Goal: Task Accomplishment & Management: Manage account settings

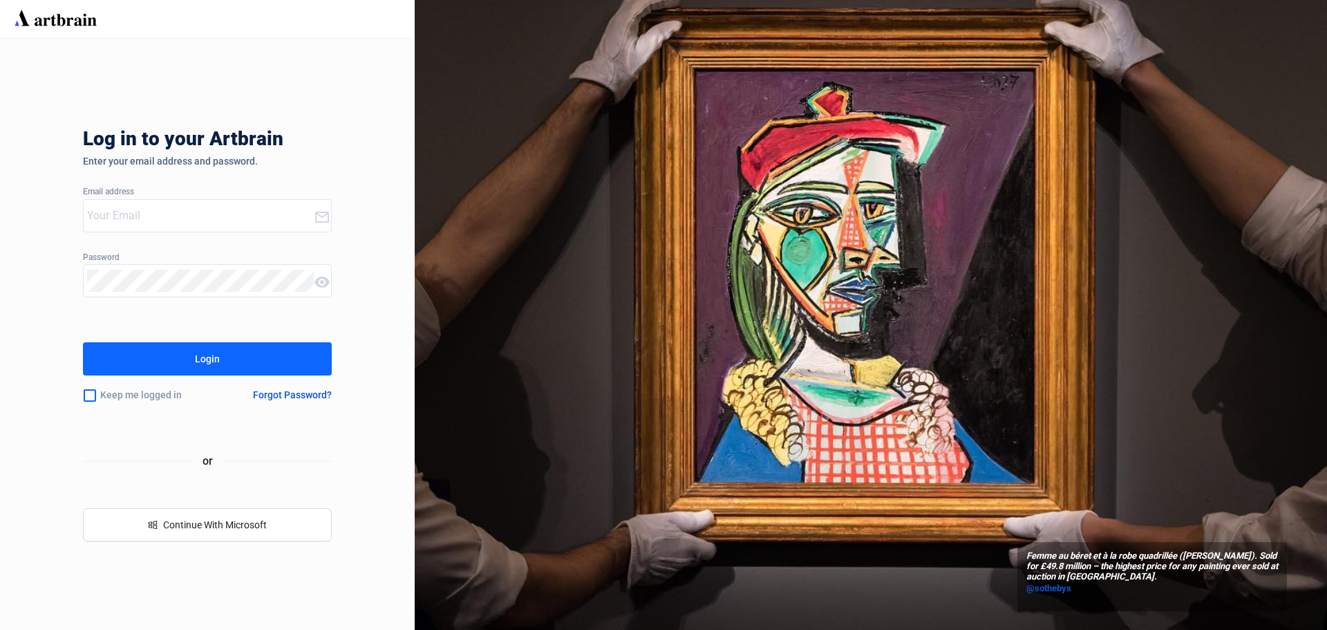
type input "[EMAIL_ADDRESS][DOMAIN_NAME]"
click at [221, 353] on button "Login" at bounding box center [207, 358] width 249 height 33
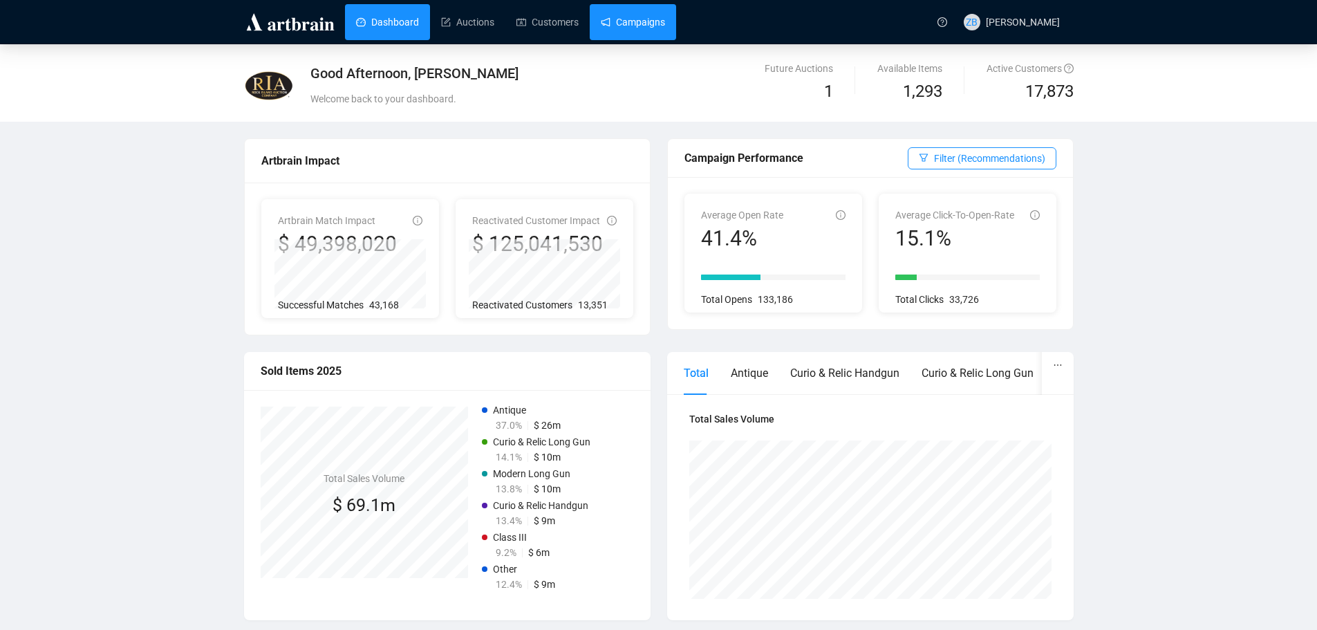
click at [618, 32] on link "Campaigns" at bounding box center [633, 22] width 64 height 36
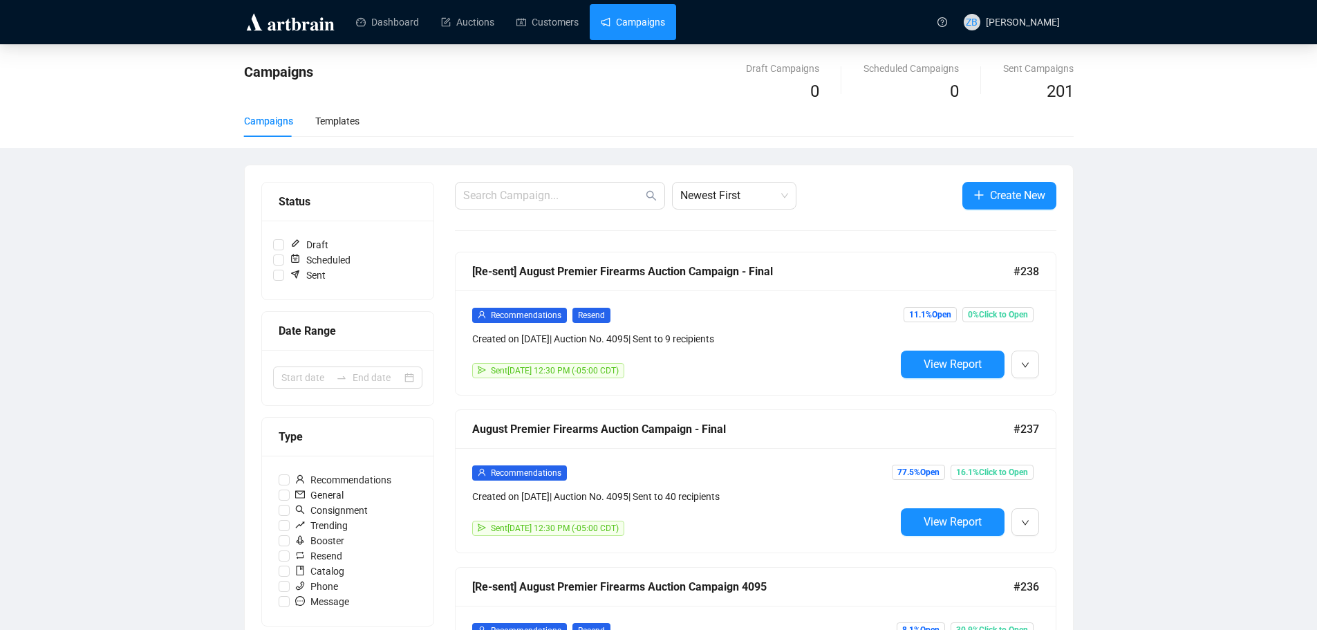
click at [1004, 315] on span "0% Click to Open" at bounding box center [997, 314] width 71 height 15
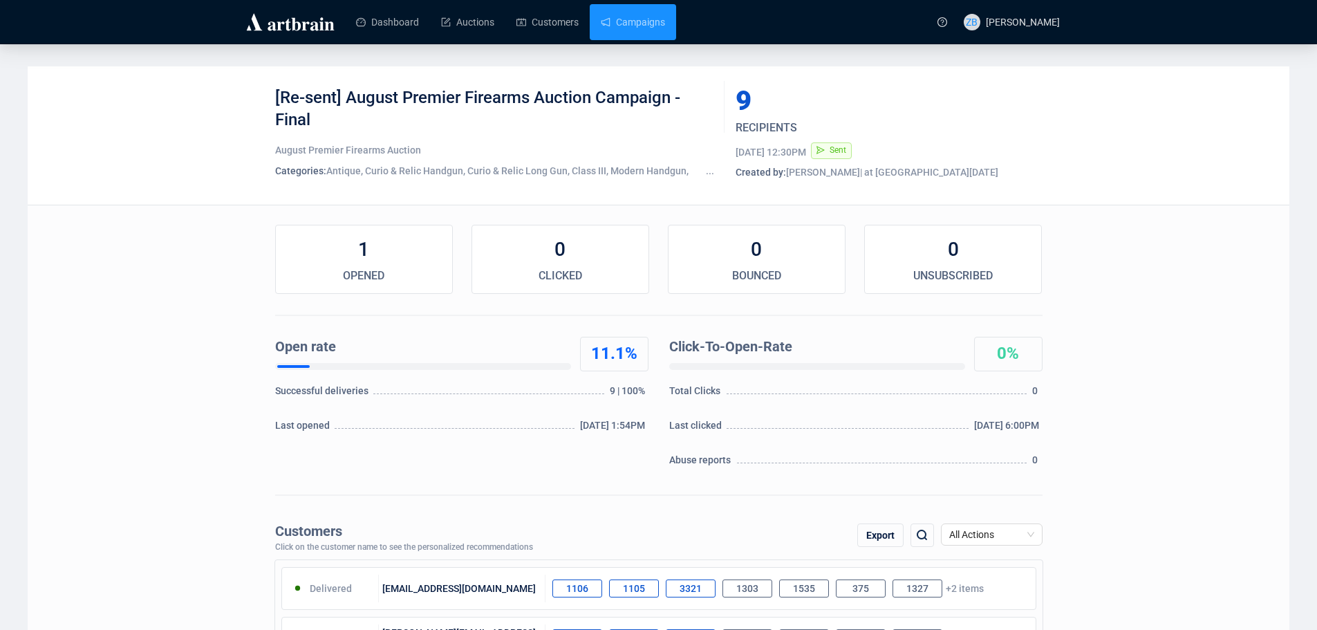
click at [637, 21] on link "Campaigns" at bounding box center [633, 22] width 64 height 36
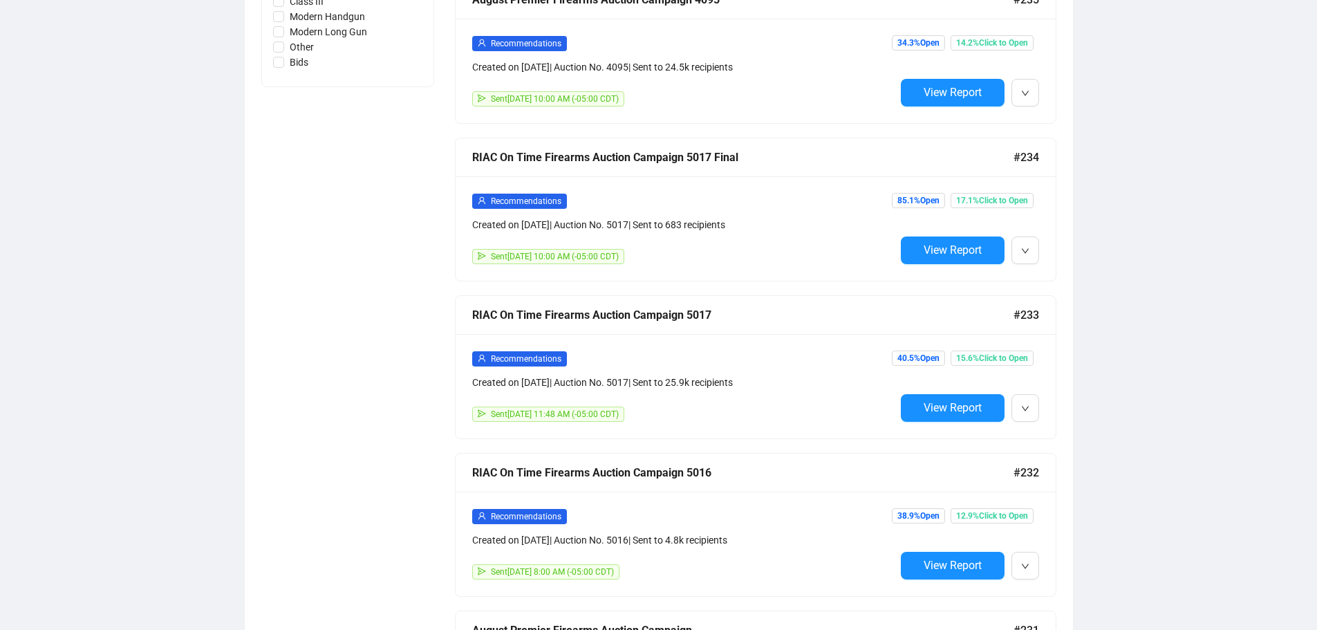
scroll to position [760, 0]
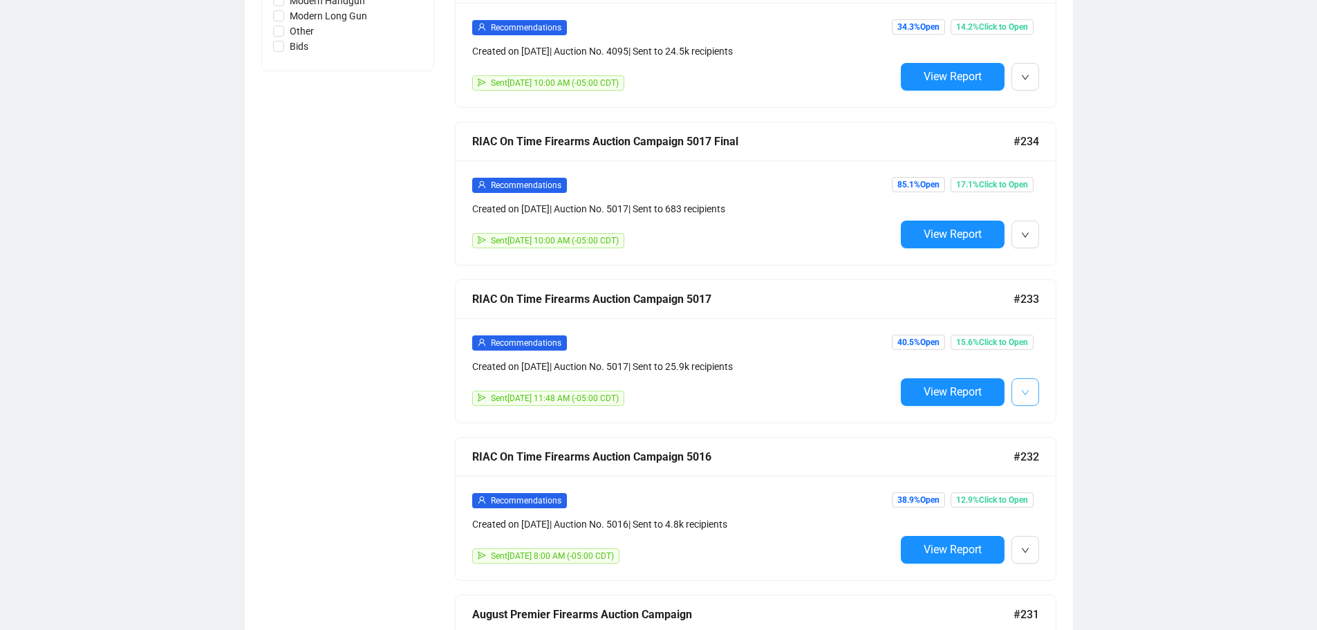
click at [1026, 388] on icon "down" at bounding box center [1025, 392] width 8 height 8
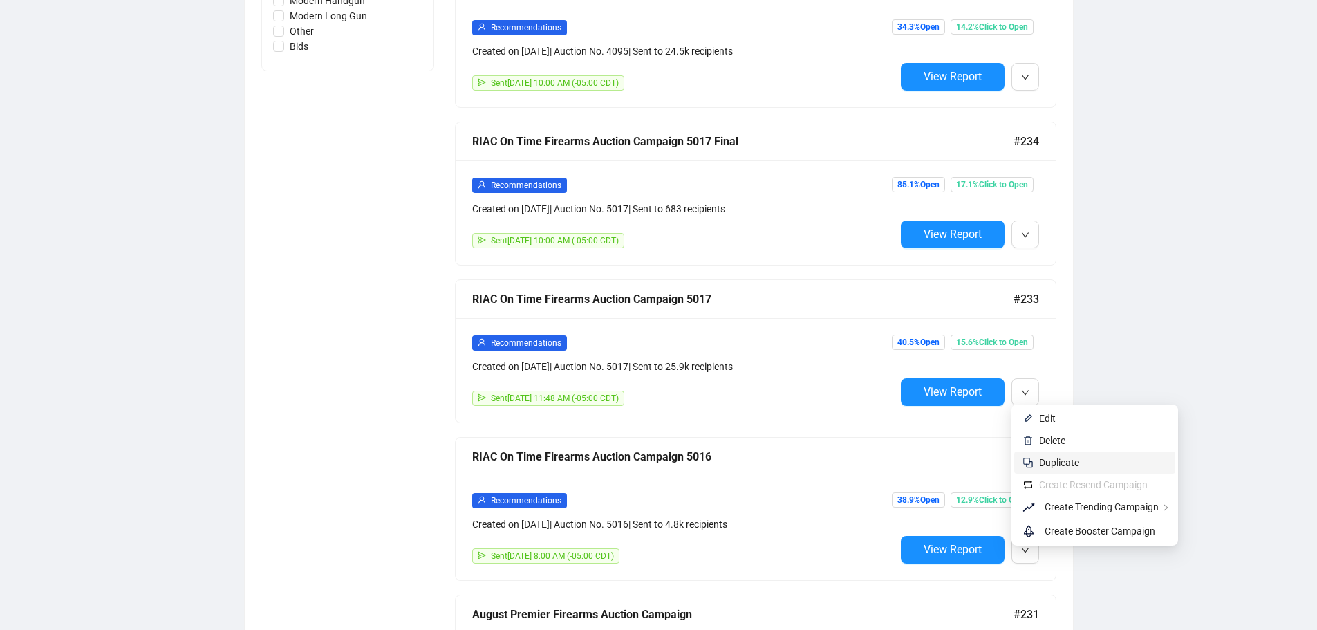
click at [1057, 464] on span "Duplicate" at bounding box center [1059, 462] width 40 height 11
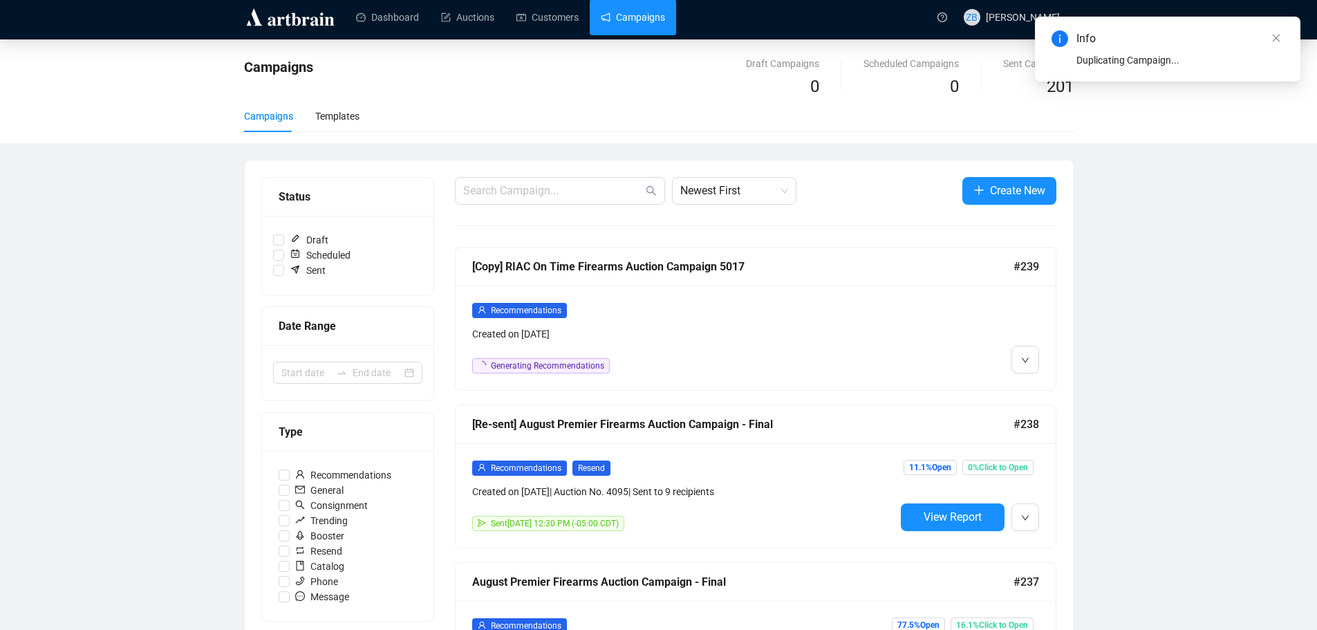
scroll to position [0, 0]
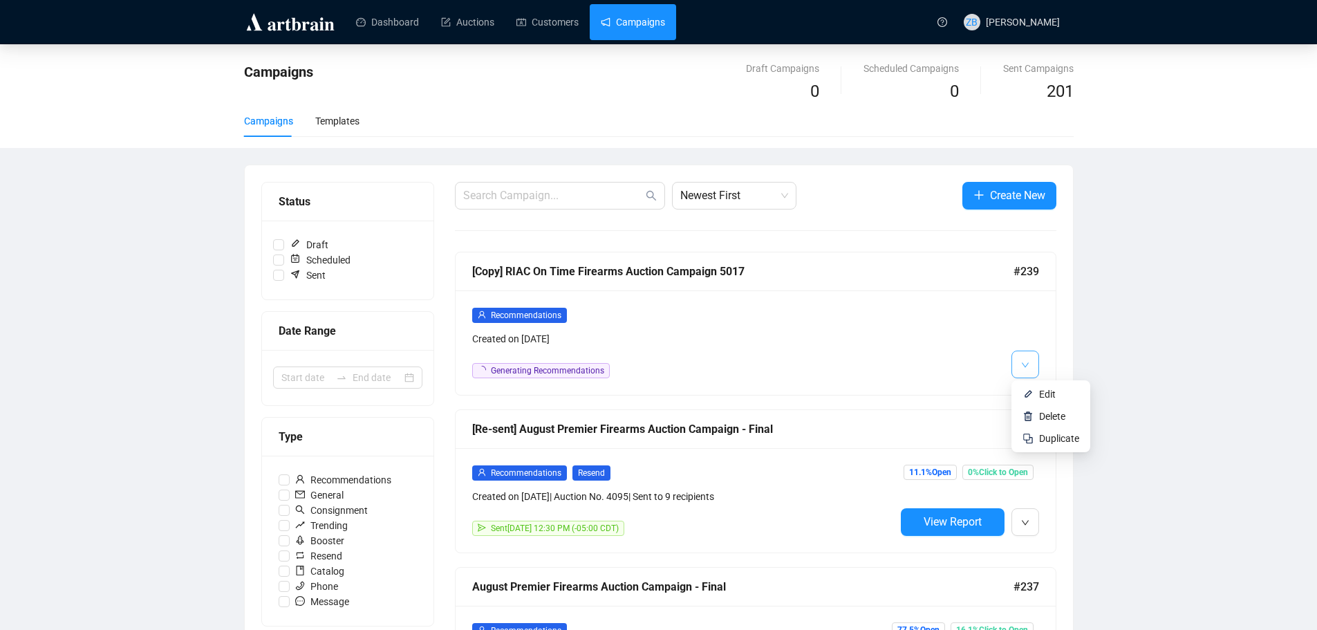
click at [1029, 362] on button "button" at bounding box center [1025, 364] width 28 height 28
click at [1021, 358] on span "button" at bounding box center [1025, 363] width 8 height 17
click at [1042, 395] on span "Edit" at bounding box center [1047, 393] width 17 height 11
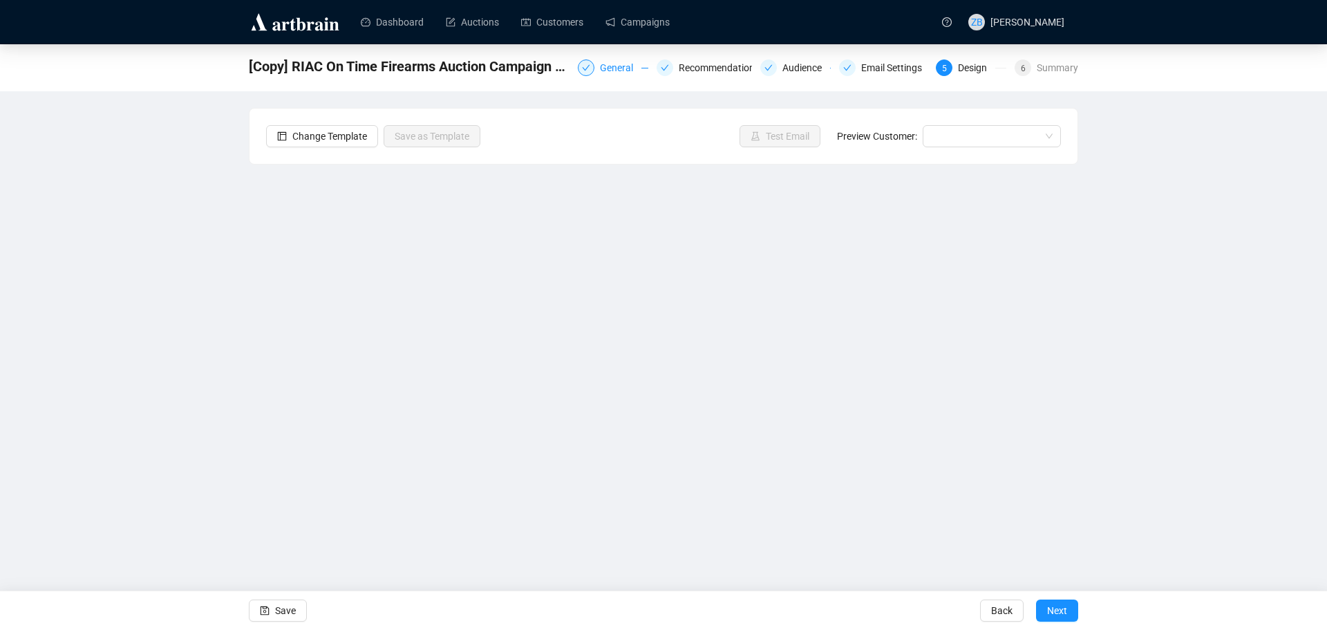
click at [610, 66] on div "General" at bounding box center [620, 67] width 41 height 17
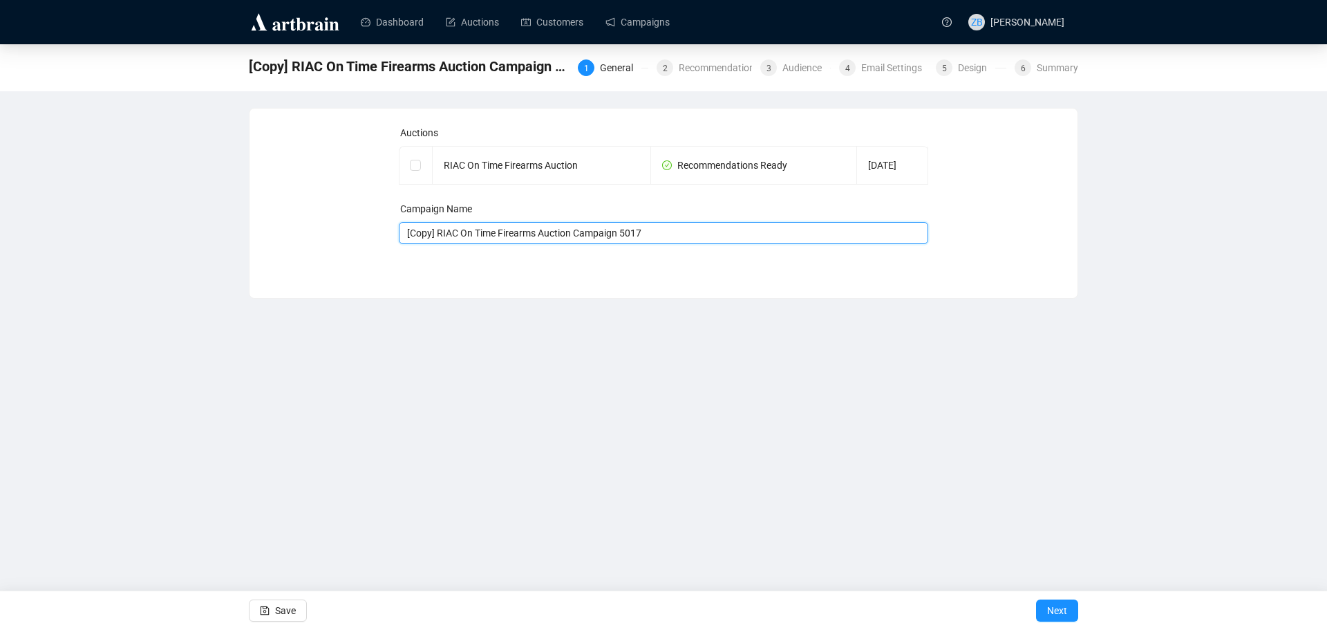
drag, startPoint x: 433, startPoint y: 233, endPoint x: 298, endPoint y: 236, distance: 135.5
click at [301, 234] on div "Auctions RIAC On Time Firearms Auction Recommendations Ready [DATE] Campaign Na…" at bounding box center [663, 192] width 795 height 135
type input "RIAC On Time Firearms Auction Campaign 5019"
click at [412, 166] on input "checkbox" at bounding box center [415, 165] width 10 height 10
checkbox input "true"
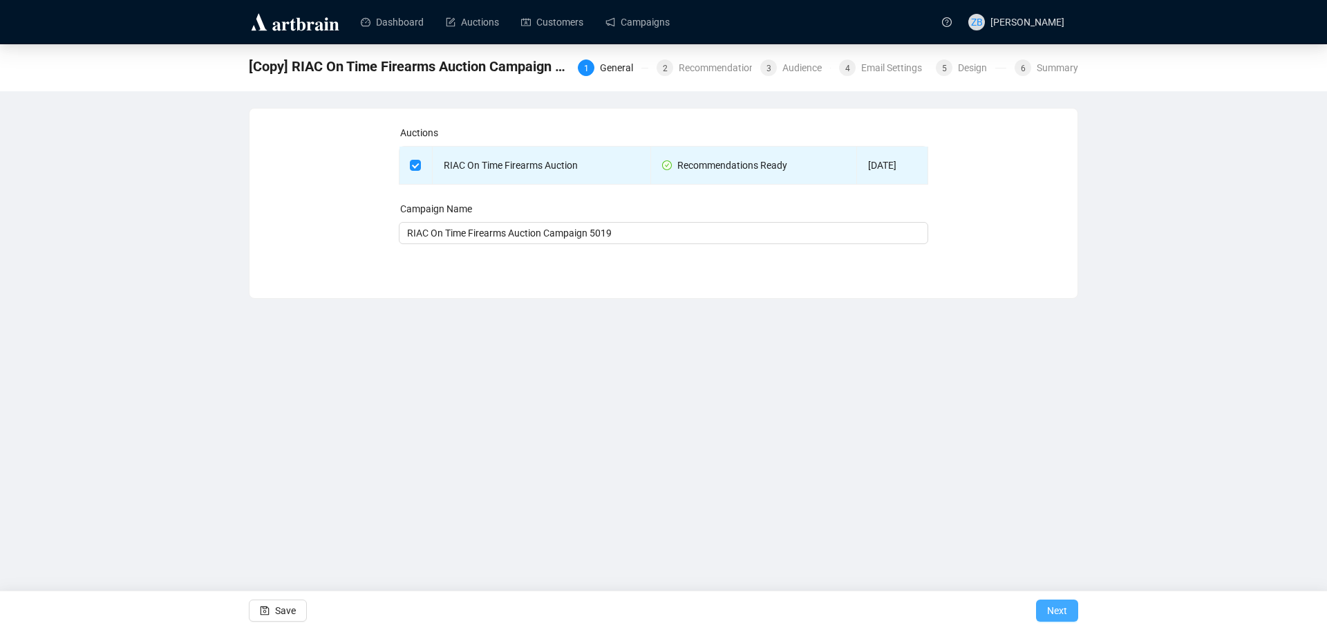
click at [1053, 608] on span "Next" at bounding box center [1057, 610] width 20 height 39
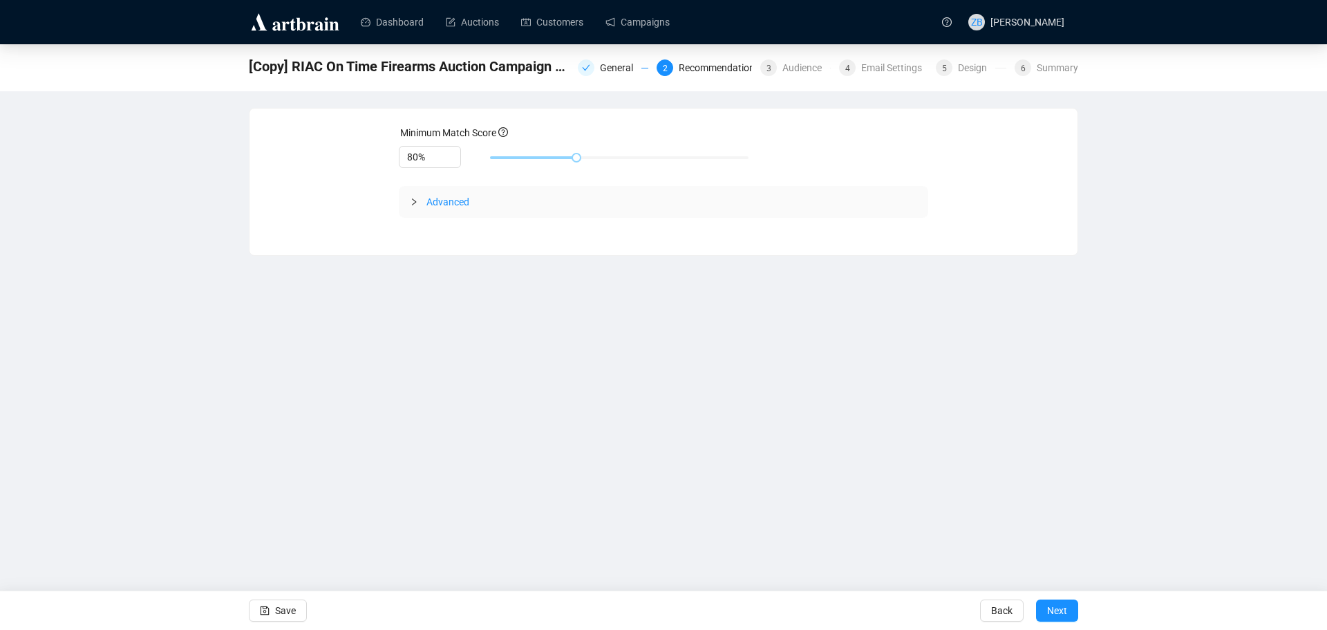
click at [418, 199] on icon "collapsed" at bounding box center [414, 202] width 8 height 8
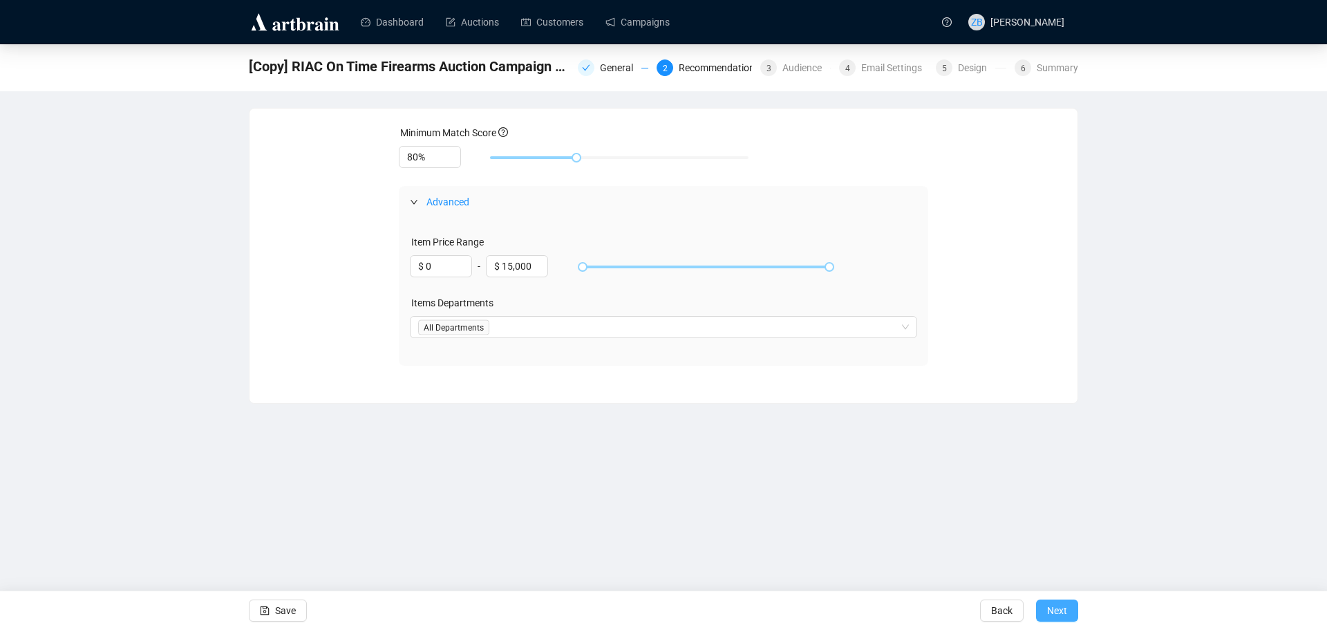
click at [1055, 605] on span "Next" at bounding box center [1057, 610] width 20 height 39
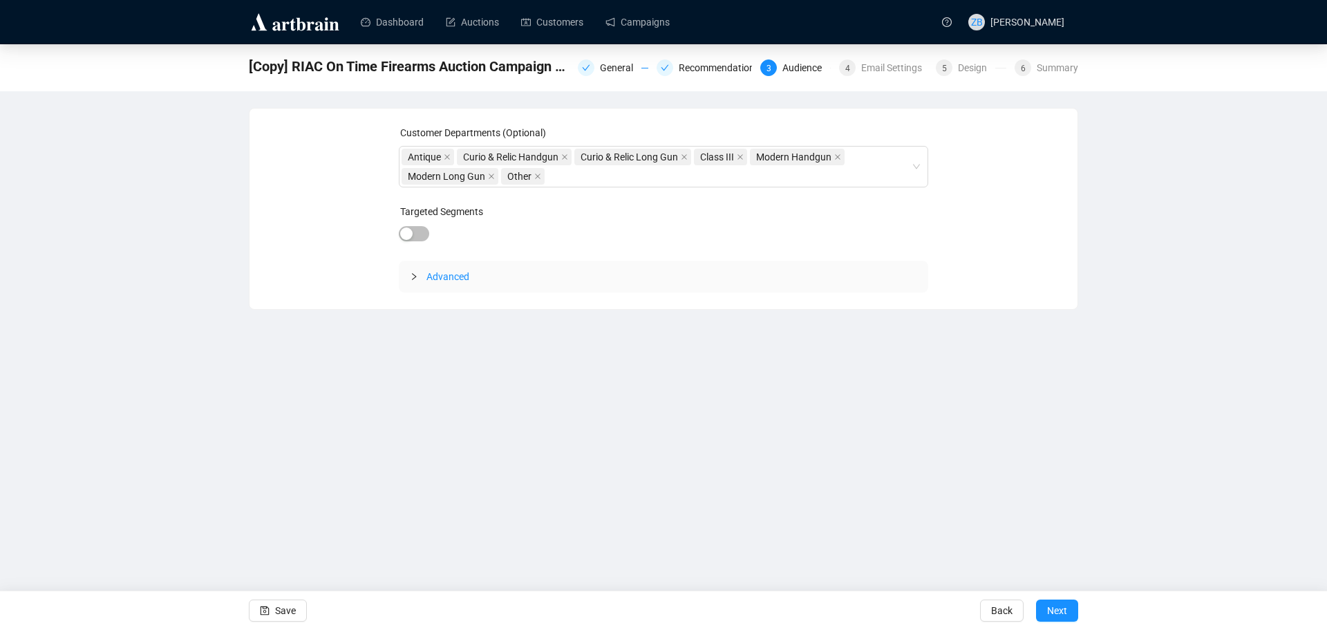
click at [420, 276] on div at bounding box center [418, 276] width 17 height 15
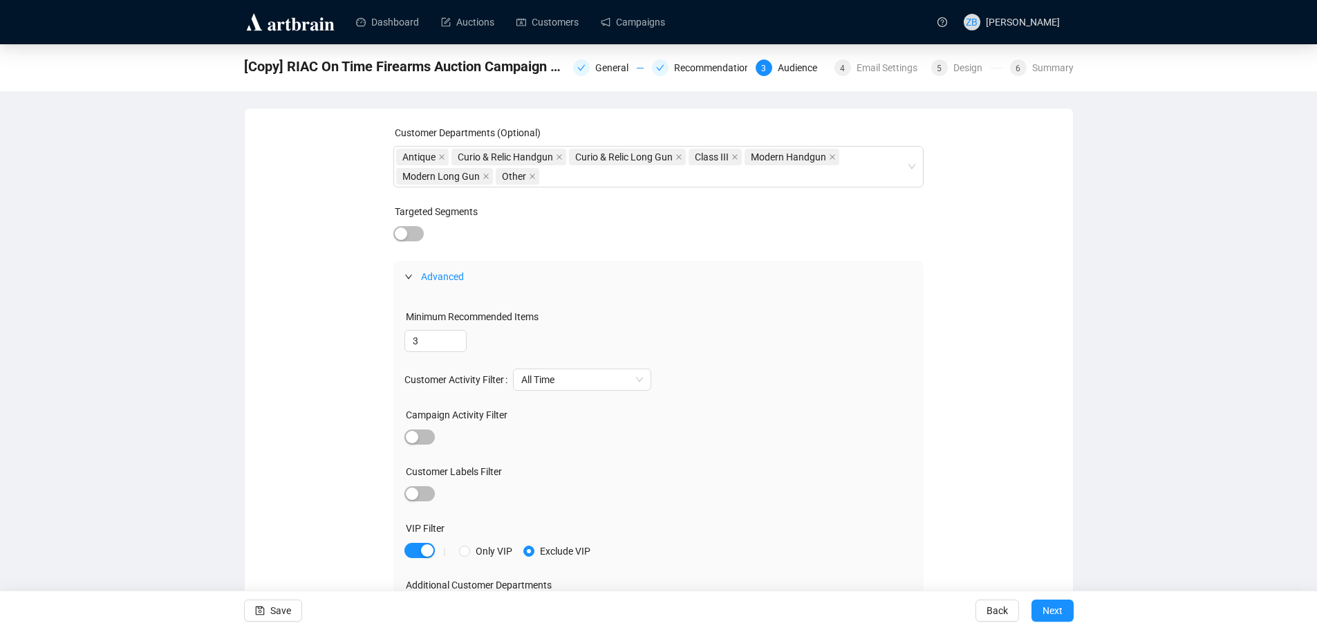
scroll to position [32, 0]
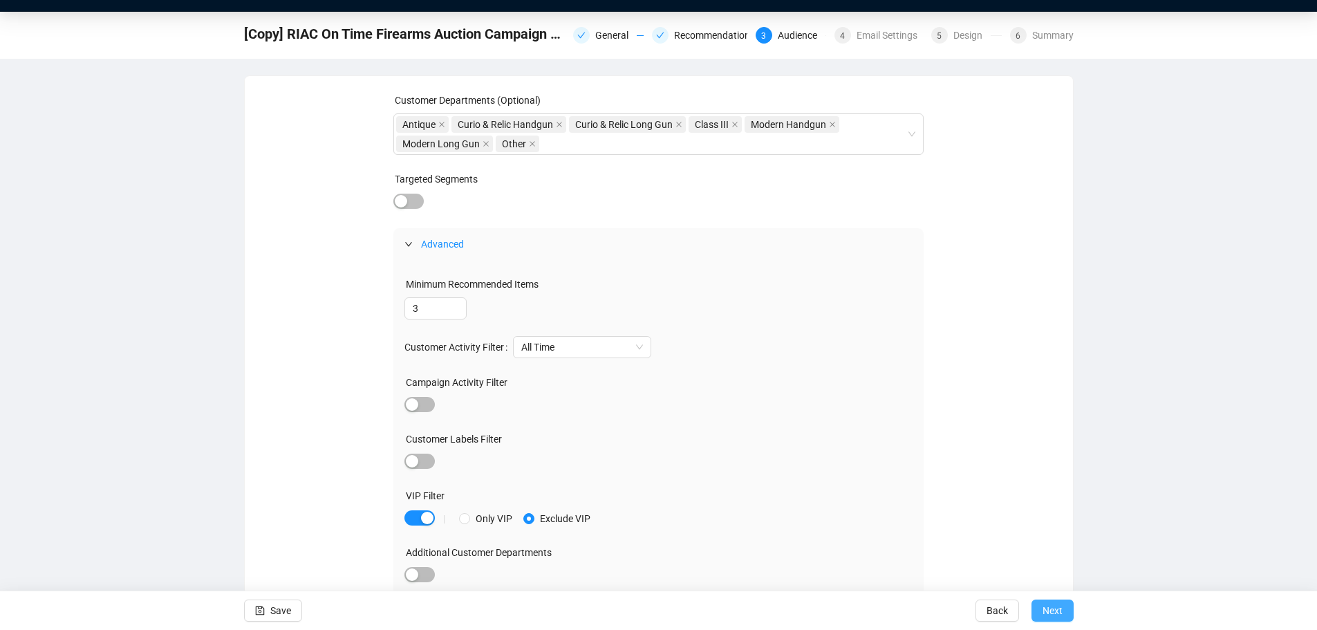
click at [1054, 608] on span "Next" at bounding box center [1052, 610] width 20 height 39
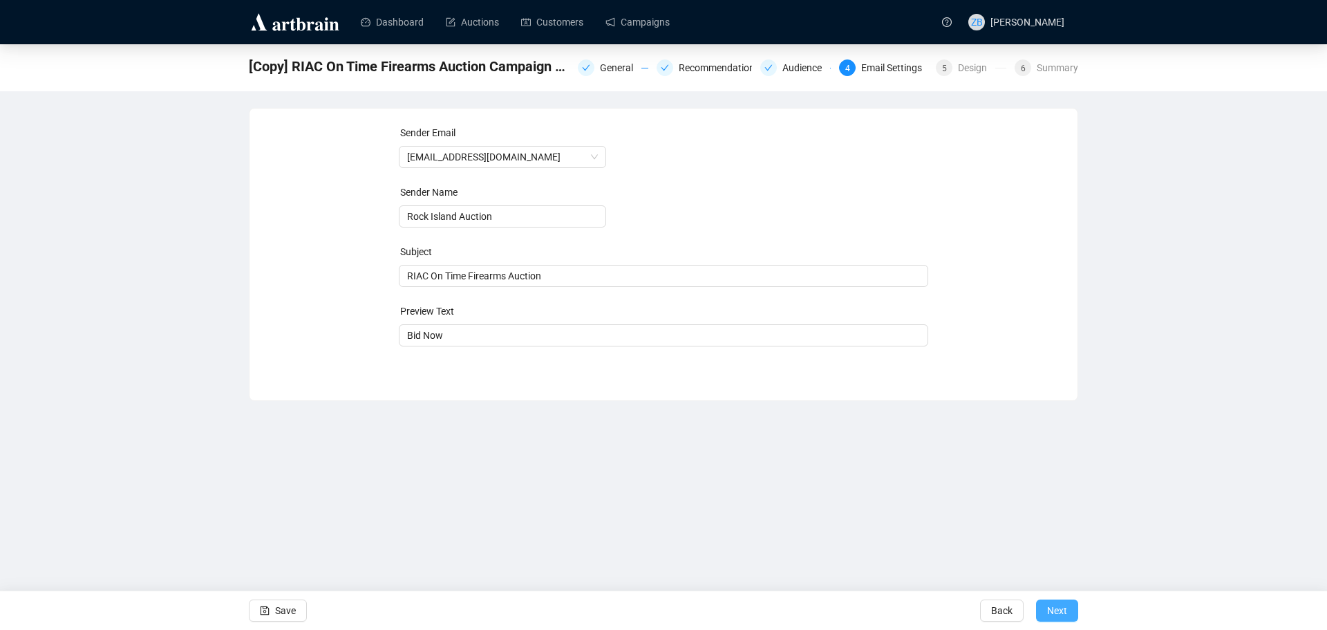
click at [1060, 606] on span "Next" at bounding box center [1057, 610] width 20 height 39
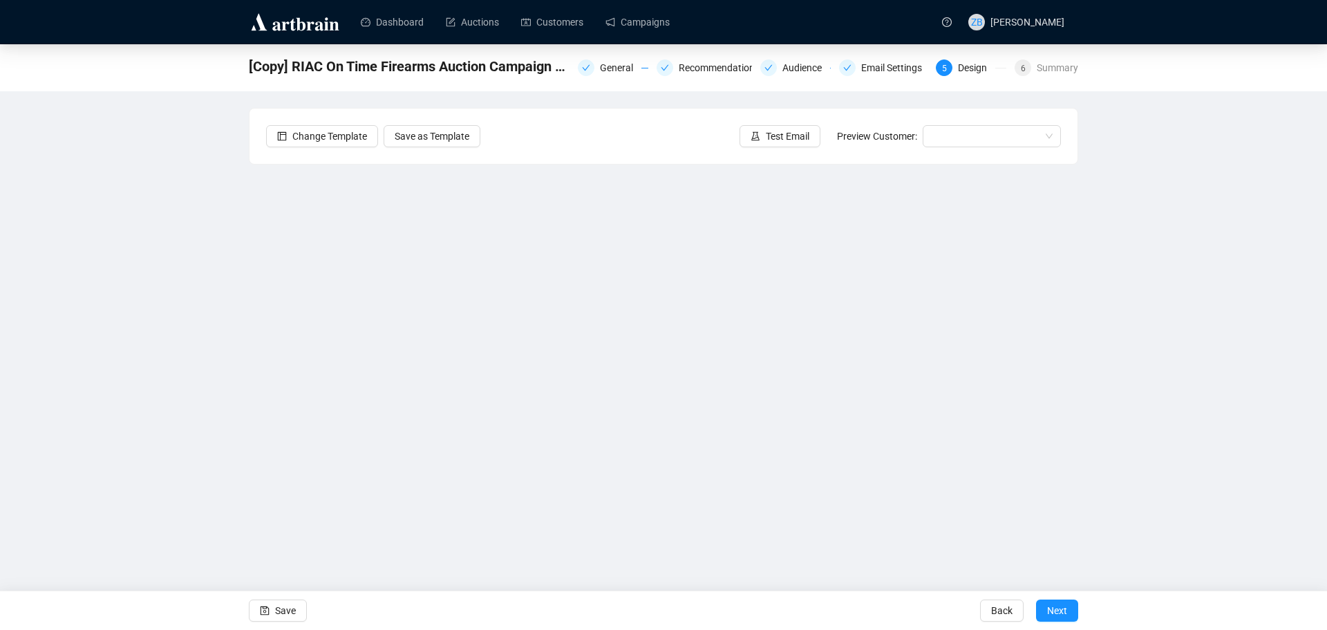
click at [189, 373] on div "[Copy] RIAC On Time Firearms Auction Campaign 5017 General Recommendations Audi…" at bounding box center [663, 299] width 1327 height 511
click at [1172, 418] on div "[Copy] RIAC On Time Firearms Auction Campaign 5017 General Recommendations Audi…" at bounding box center [663, 299] width 1327 height 511
click at [293, 28] on img at bounding box center [295, 22] width 93 height 22
click at [648, 28] on link "Campaigns" at bounding box center [638, 22] width 64 height 36
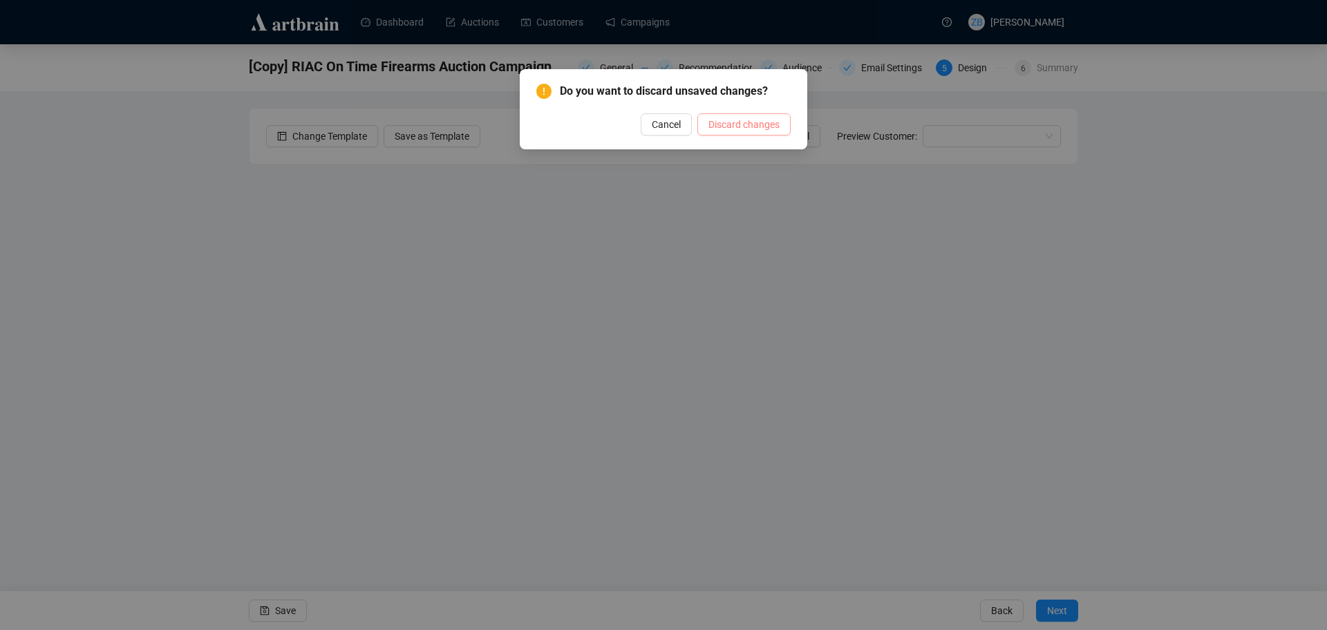
click at [742, 123] on span "Discard changes" at bounding box center [744, 124] width 71 height 15
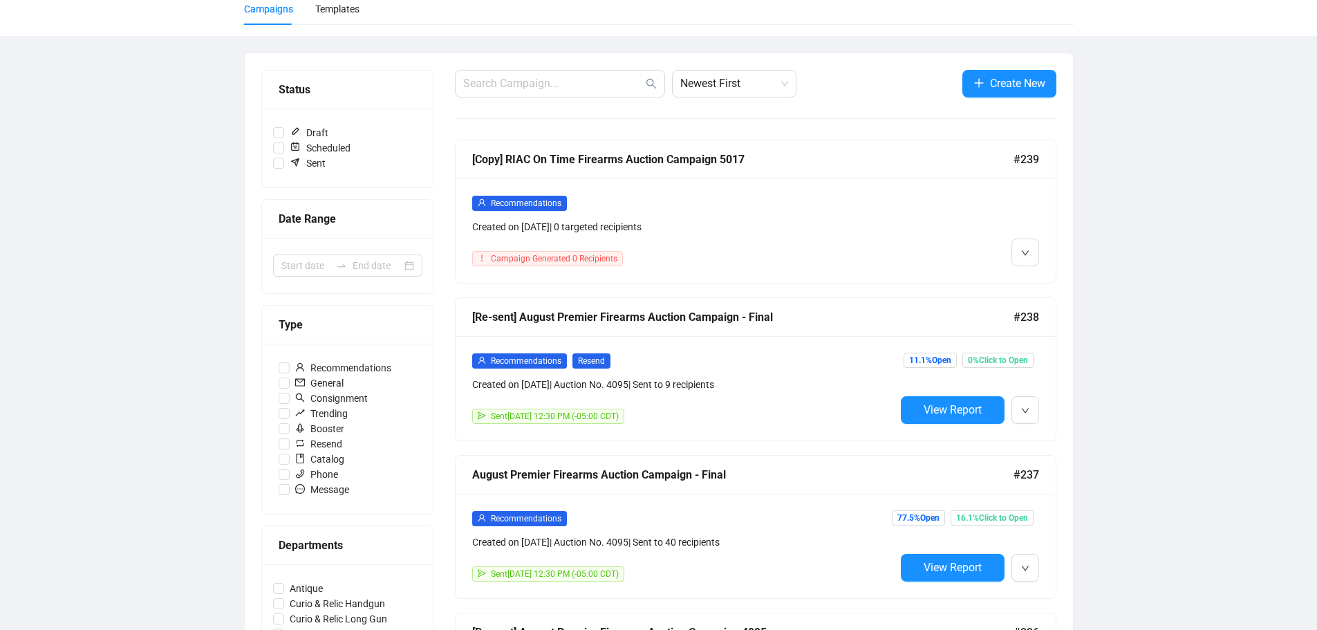
scroll to position [138, 0]
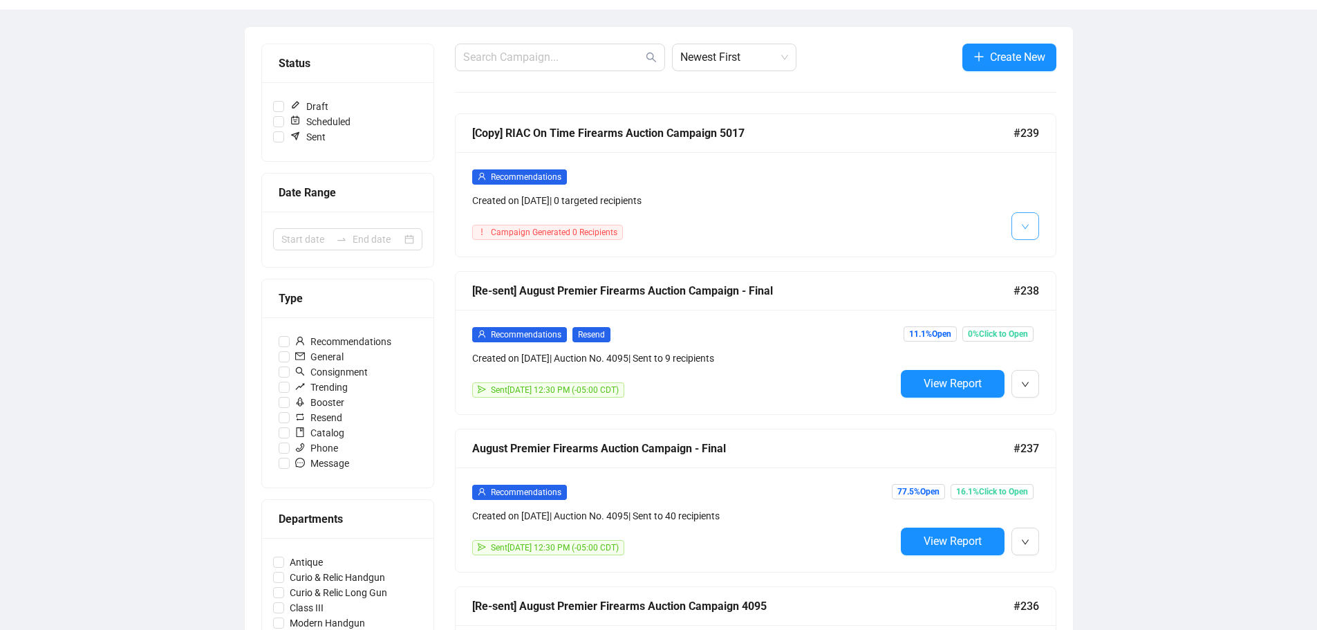
click at [1031, 228] on button "button" at bounding box center [1025, 226] width 28 height 28
click at [1056, 276] on span "Delete" at bounding box center [1052, 277] width 26 height 11
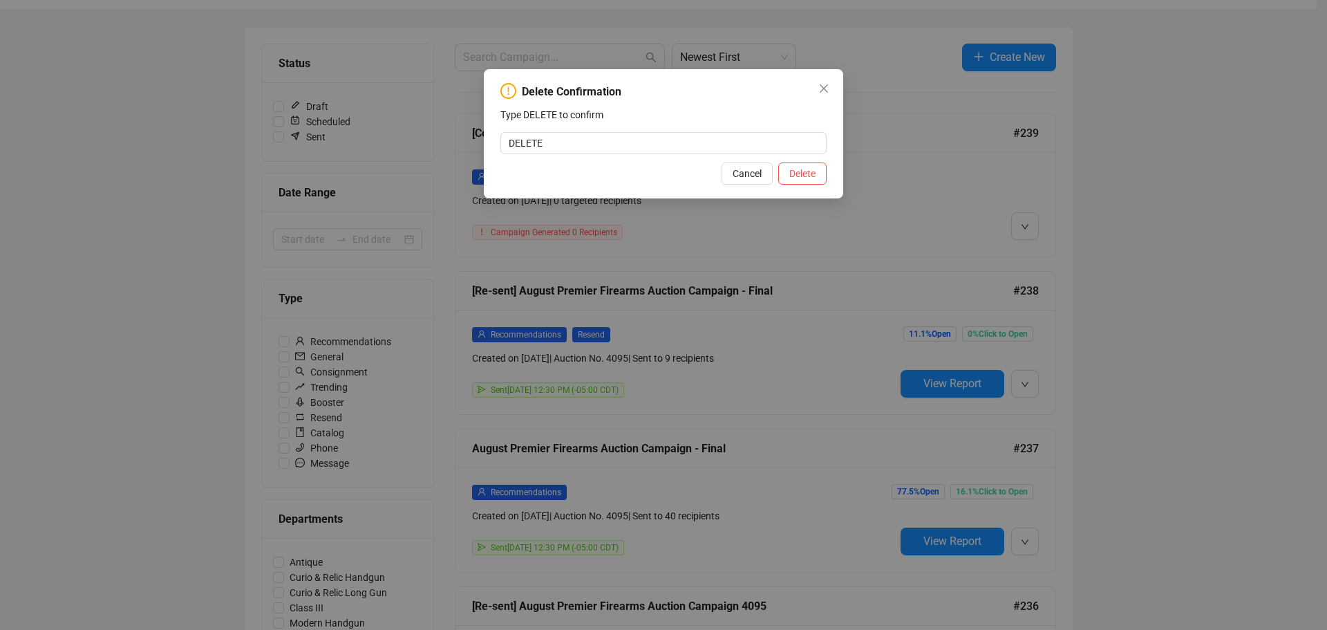
type input "DELETE"
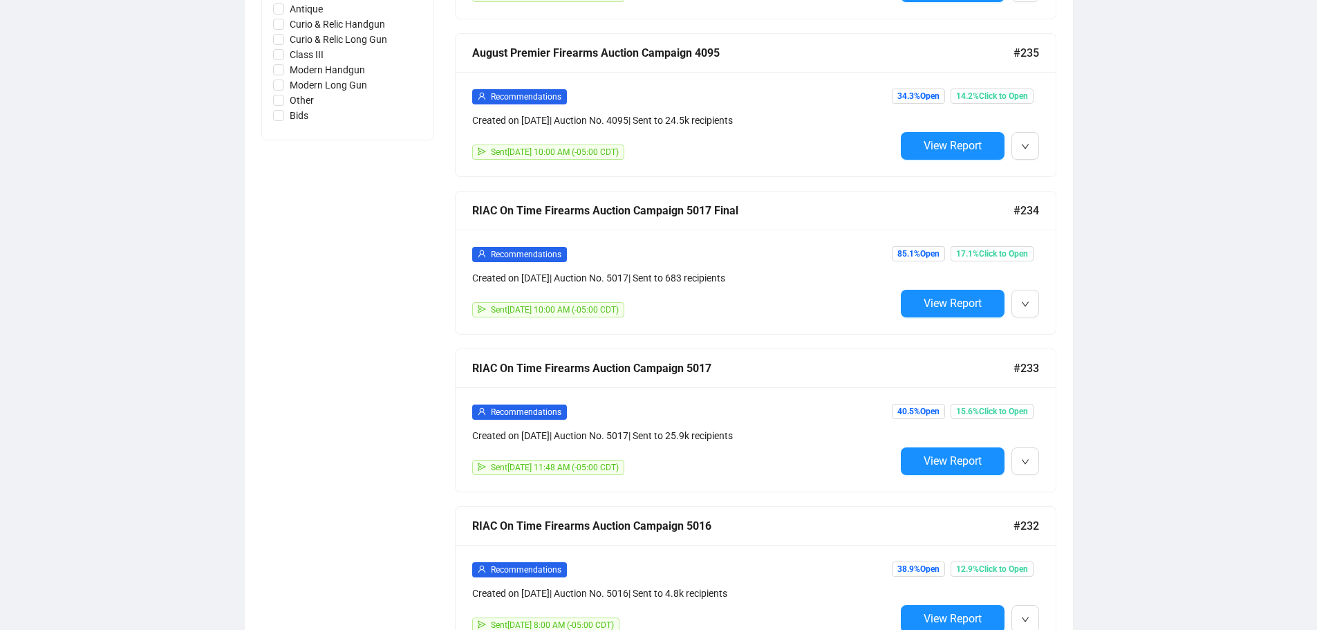
scroll to position [760, 0]
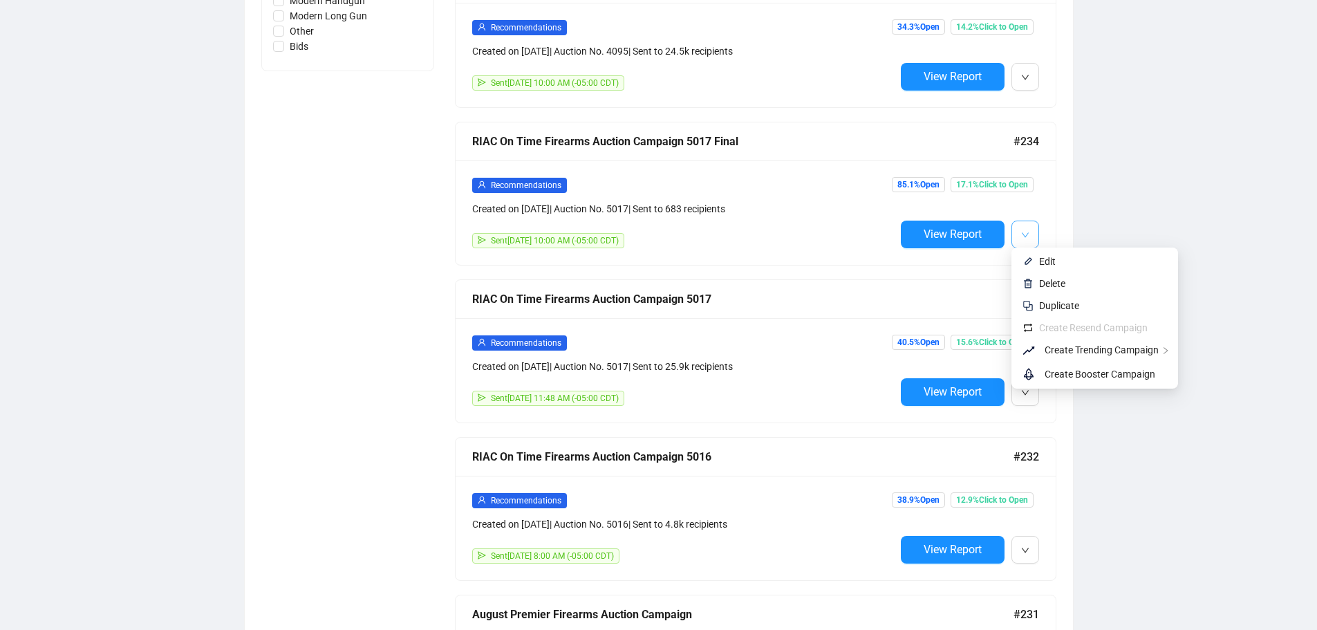
click at [1022, 232] on icon "down" at bounding box center [1024, 234] width 7 height 5
click at [1047, 260] on span "Edit" at bounding box center [1047, 261] width 17 height 11
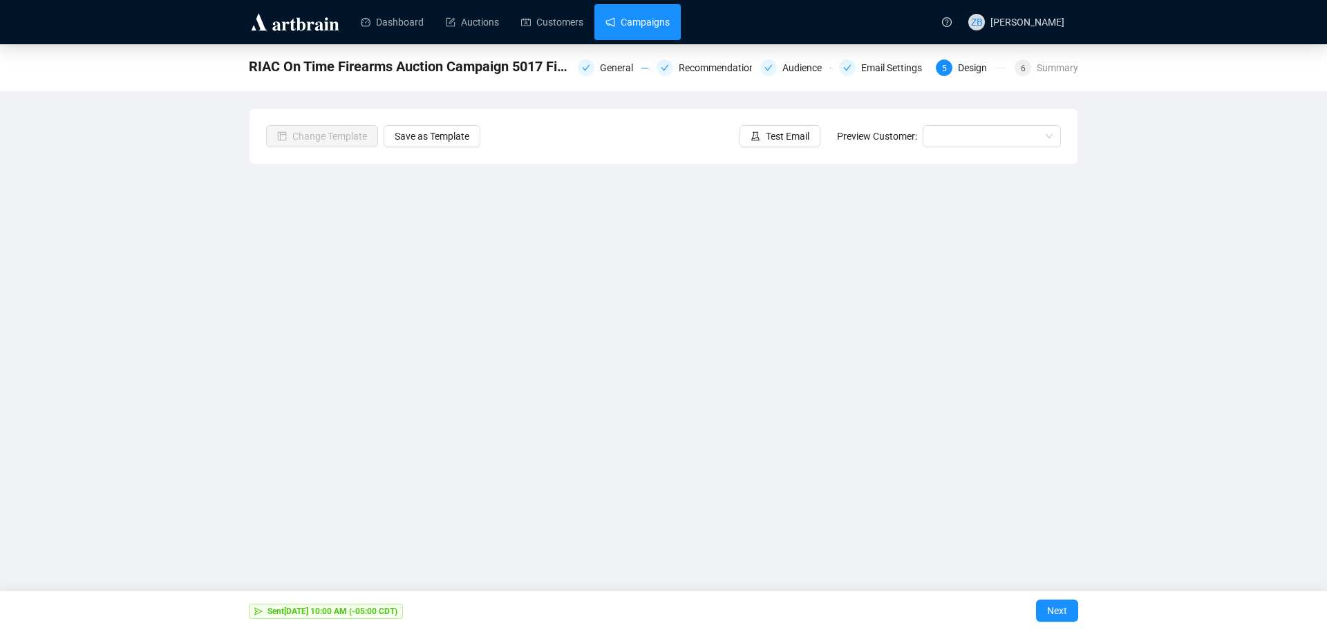
click at [633, 30] on link "Campaigns" at bounding box center [638, 22] width 64 height 36
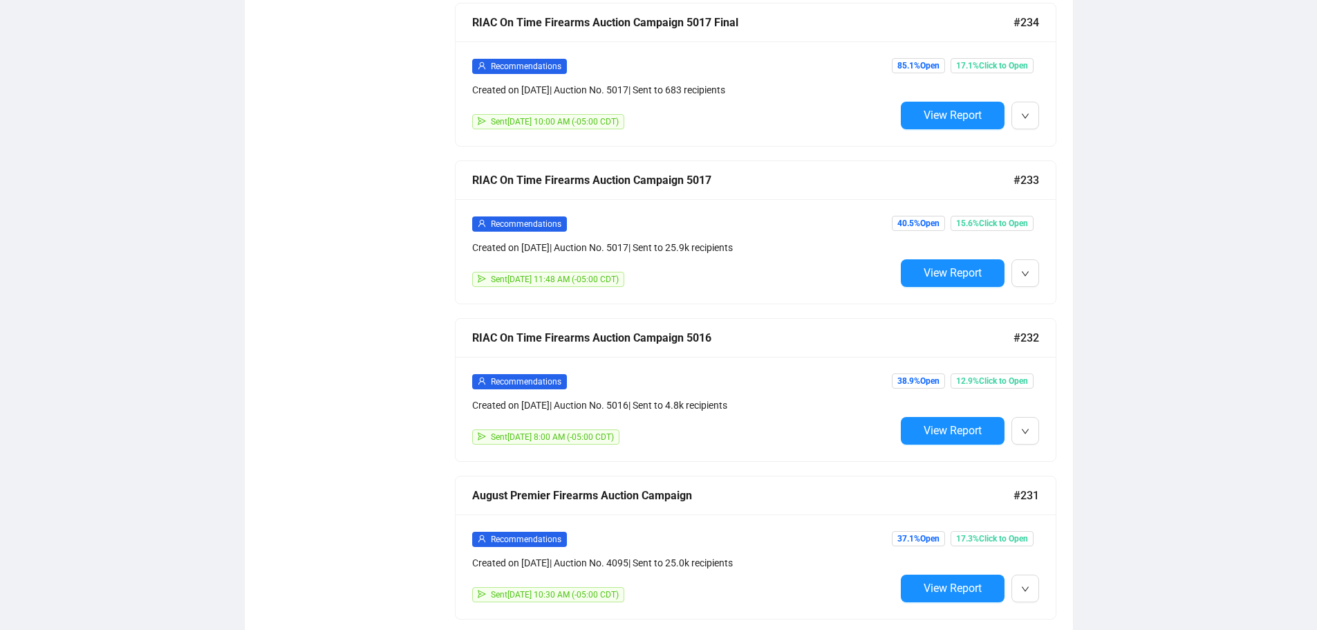
scroll to position [899, 0]
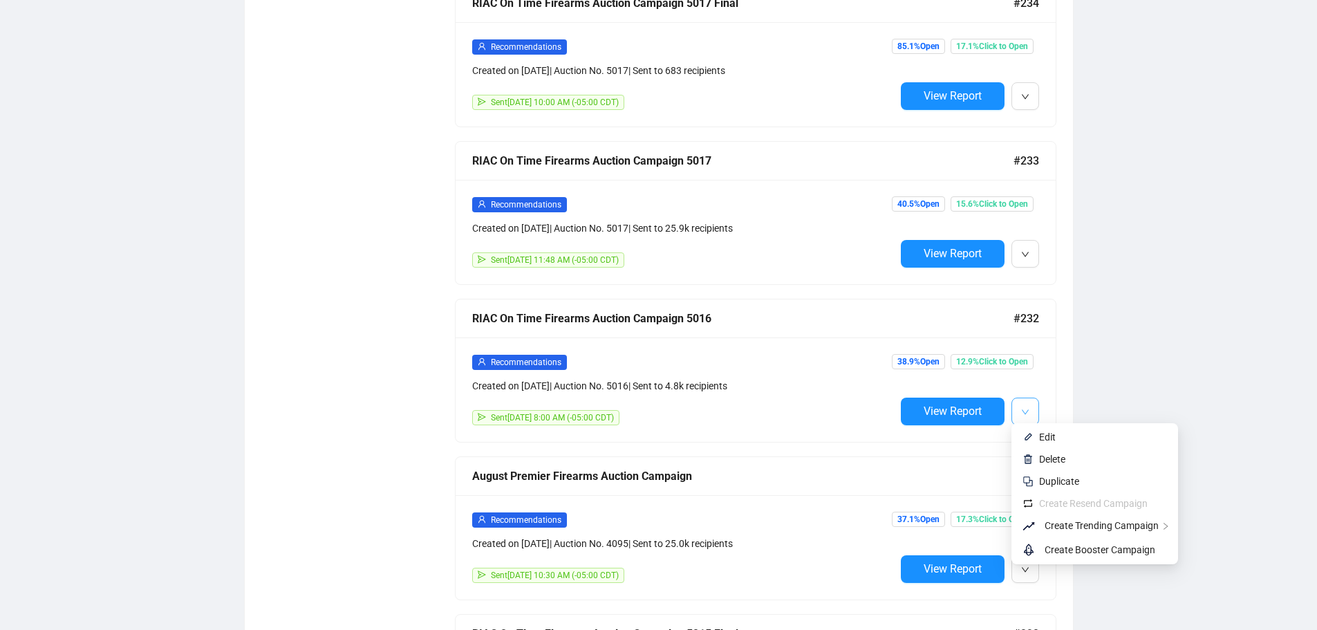
click at [1029, 408] on icon "down" at bounding box center [1025, 412] width 8 height 8
click at [1051, 436] on span "Edit" at bounding box center [1047, 436] width 17 height 11
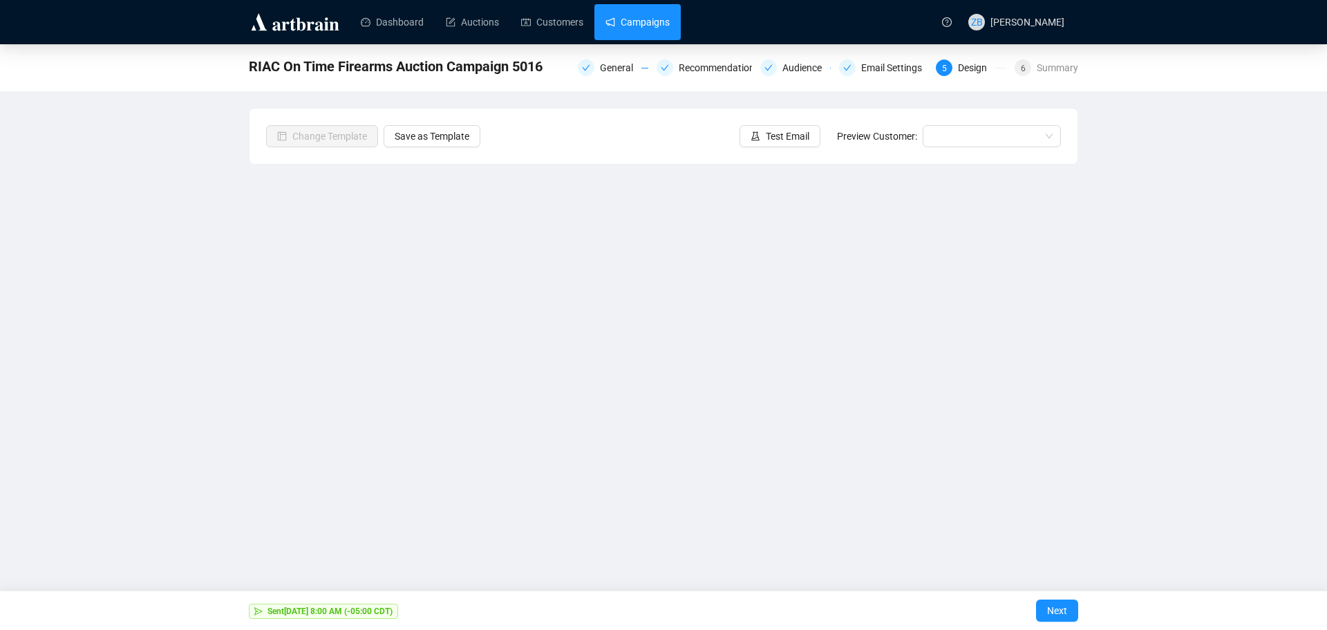
click at [659, 30] on link "Campaigns" at bounding box center [638, 22] width 64 height 36
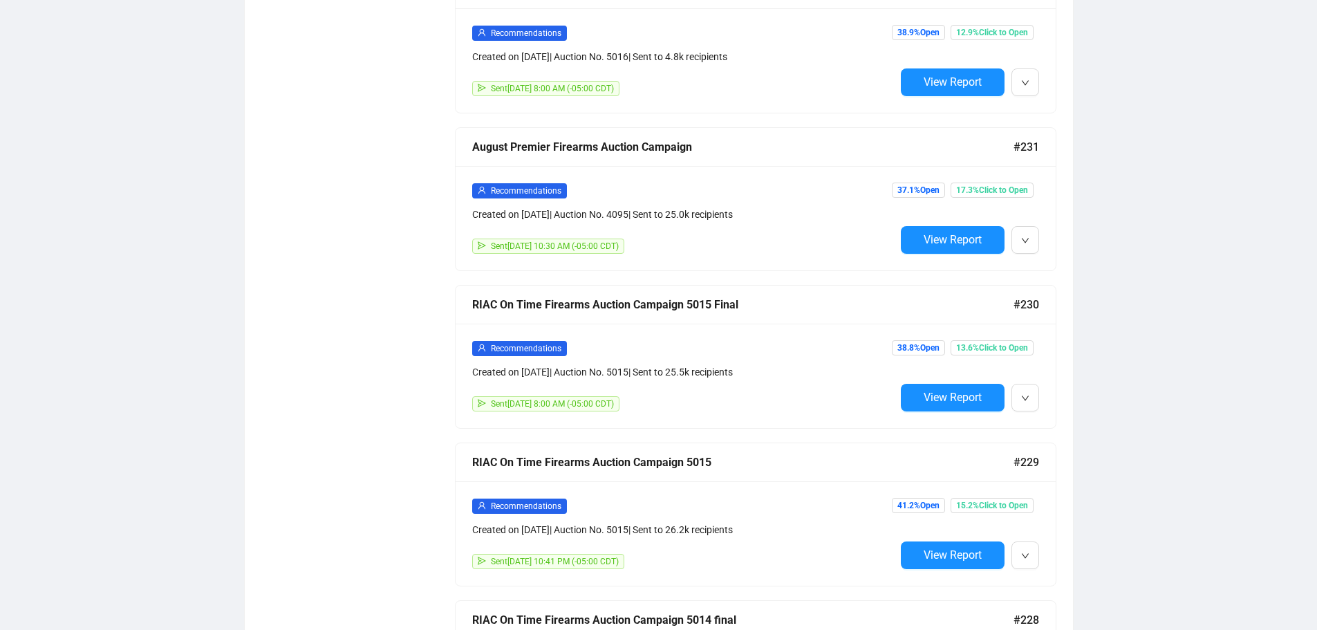
scroll to position [1244, 0]
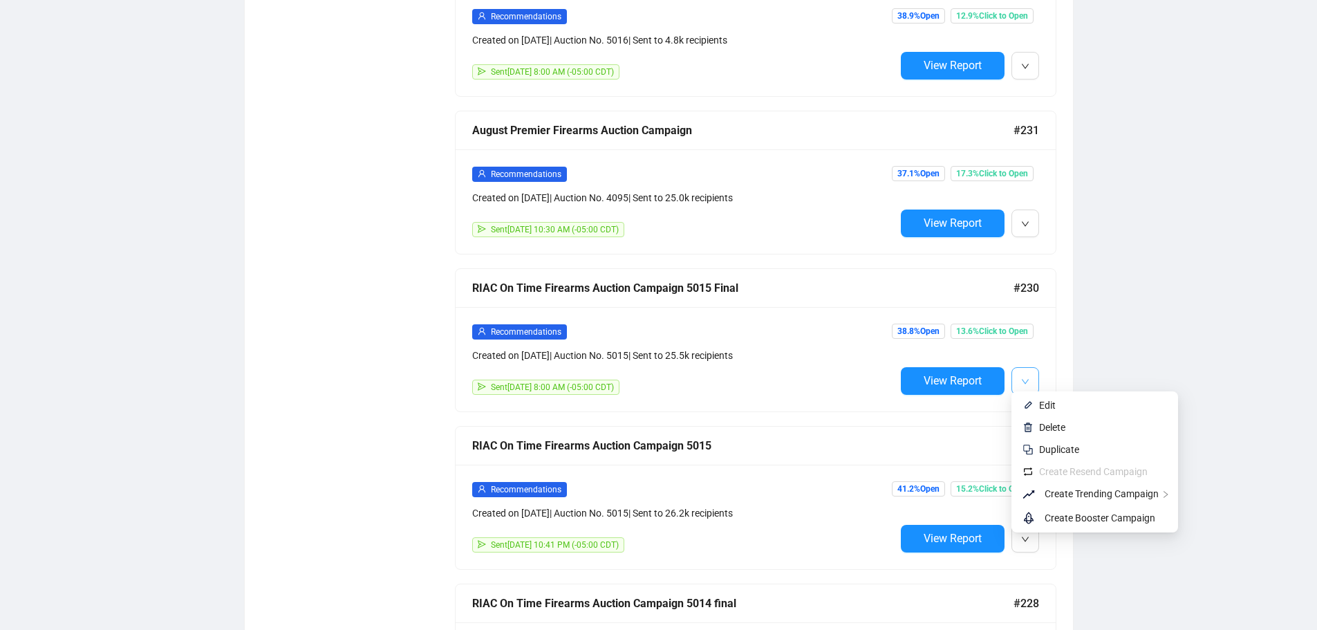
click at [1029, 377] on icon "down" at bounding box center [1025, 381] width 8 height 8
click at [1045, 404] on span "Edit" at bounding box center [1047, 405] width 17 height 11
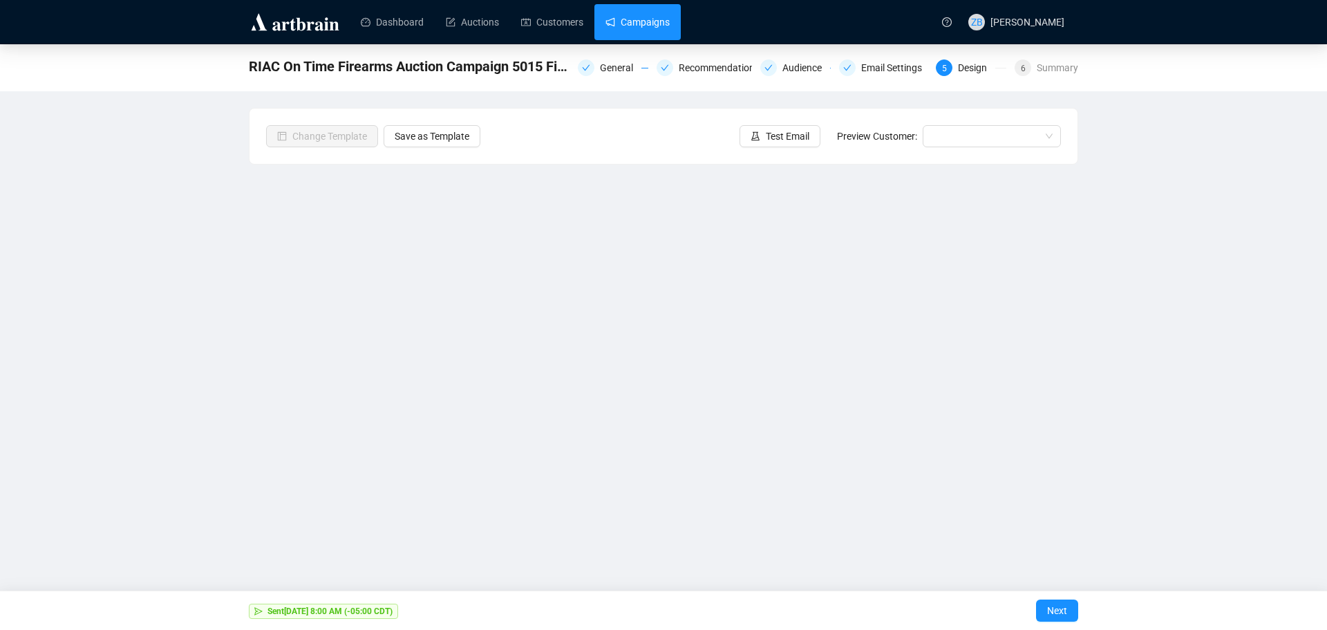
click at [608, 20] on link "Campaigns" at bounding box center [638, 22] width 64 height 36
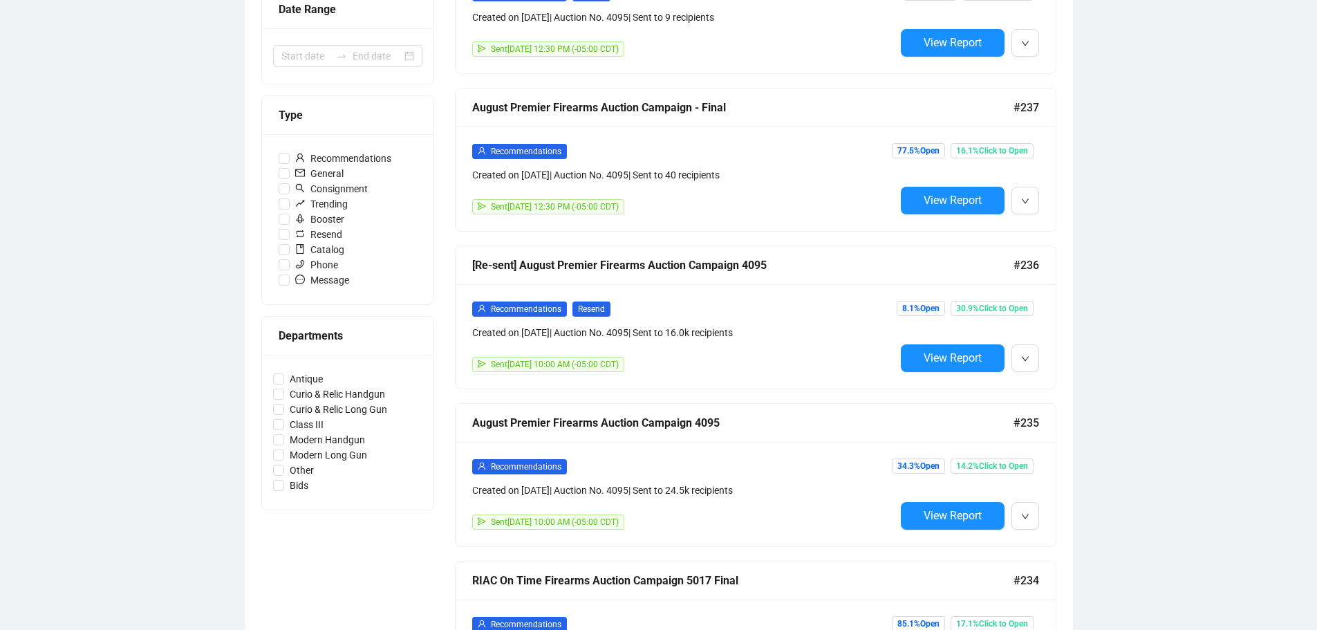
scroll to position [346, 0]
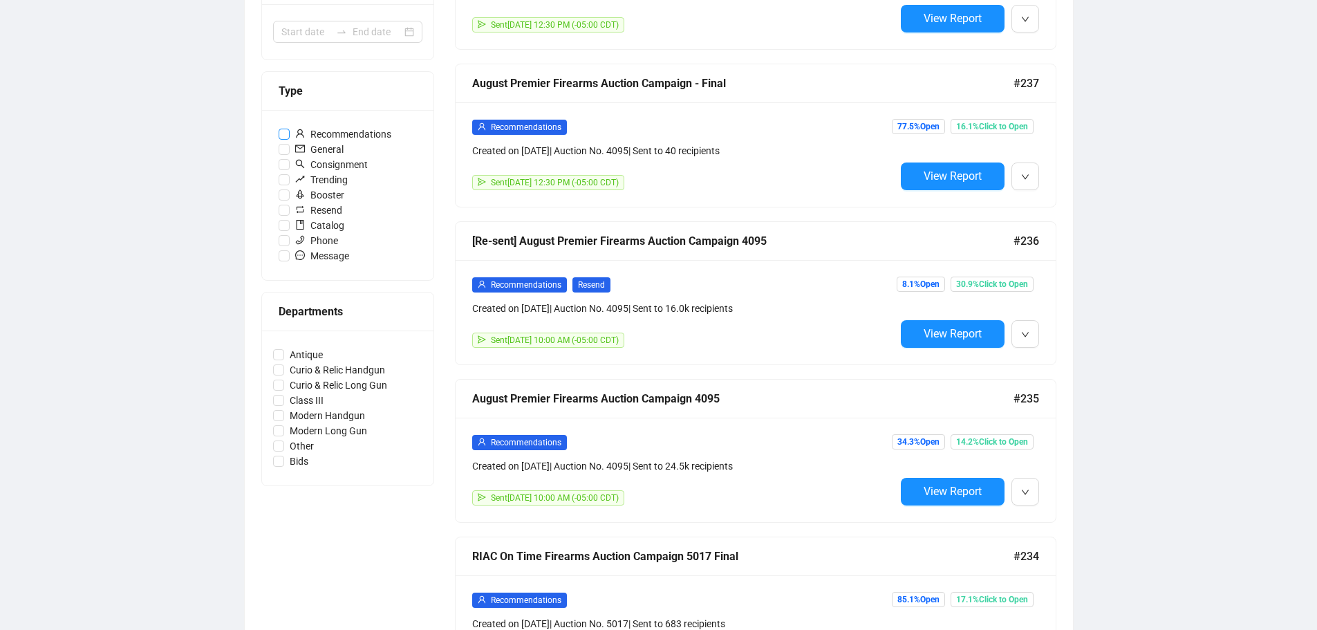
click at [283, 133] on input "Recommendations" at bounding box center [284, 134] width 11 height 11
checkbox input "true"
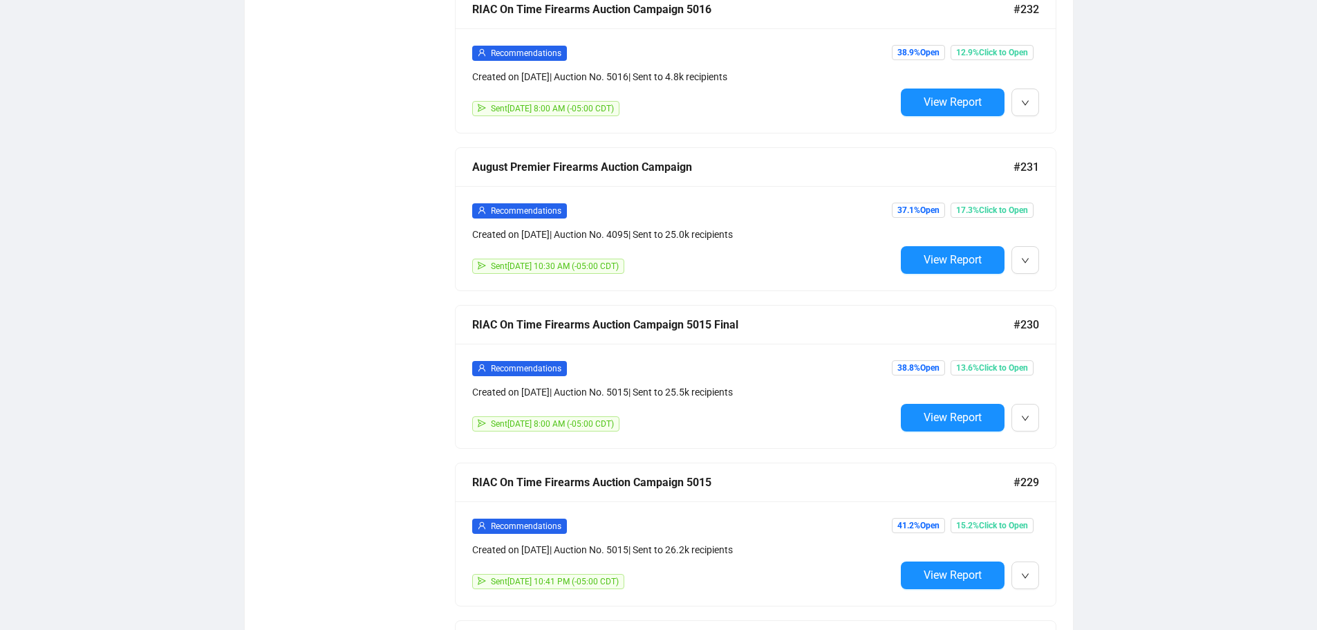
scroll to position [899, 0]
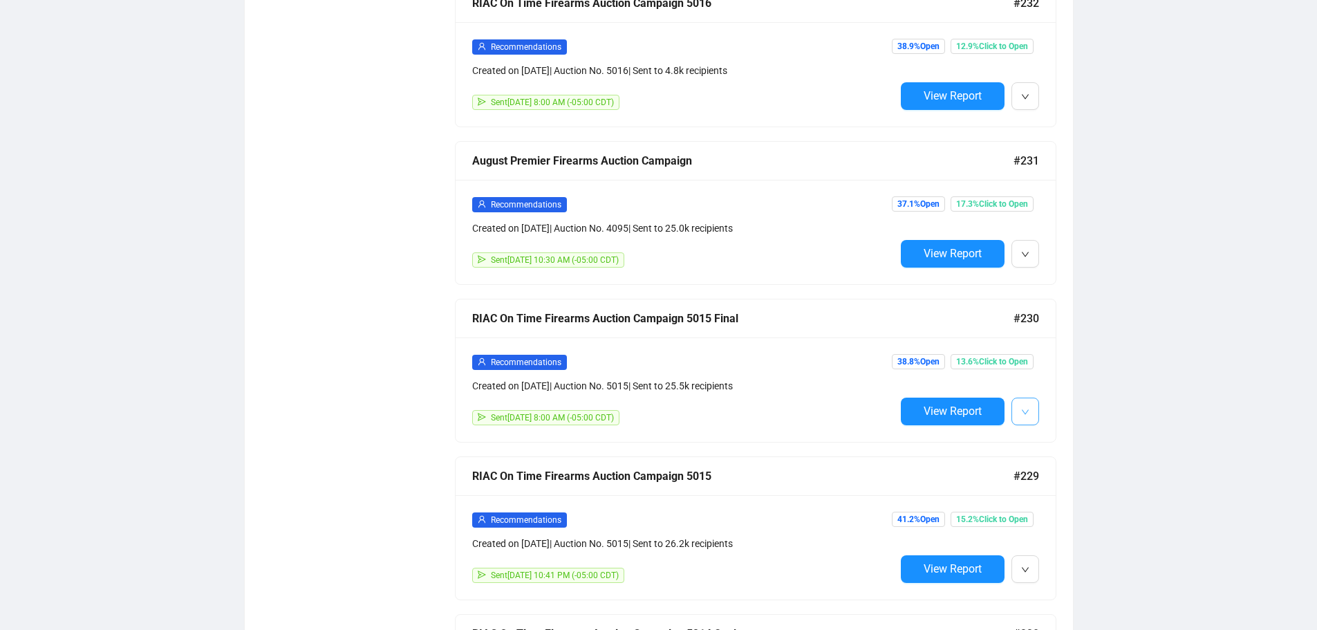
click at [1029, 405] on button "button" at bounding box center [1025, 411] width 28 height 28
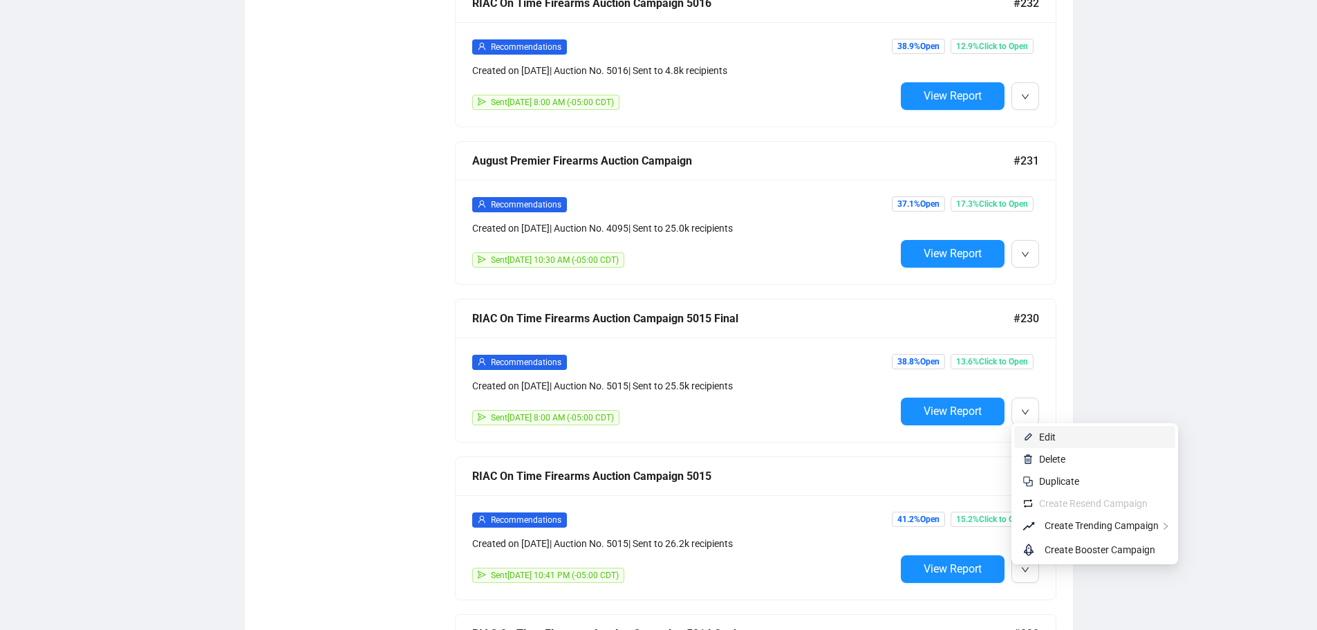
click at [1042, 440] on span "Edit" at bounding box center [1047, 436] width 17 height 11
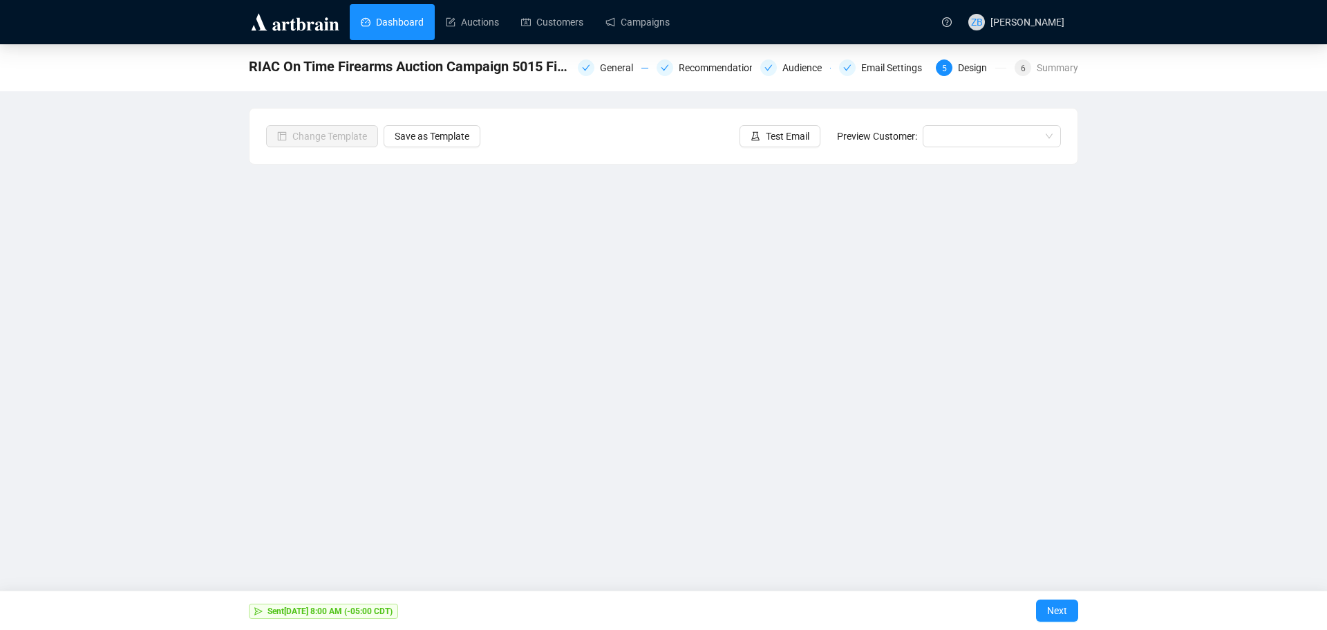
click at [379, 30] on link "Dashboard" at bounding box center [392, 22] width 63 height 36
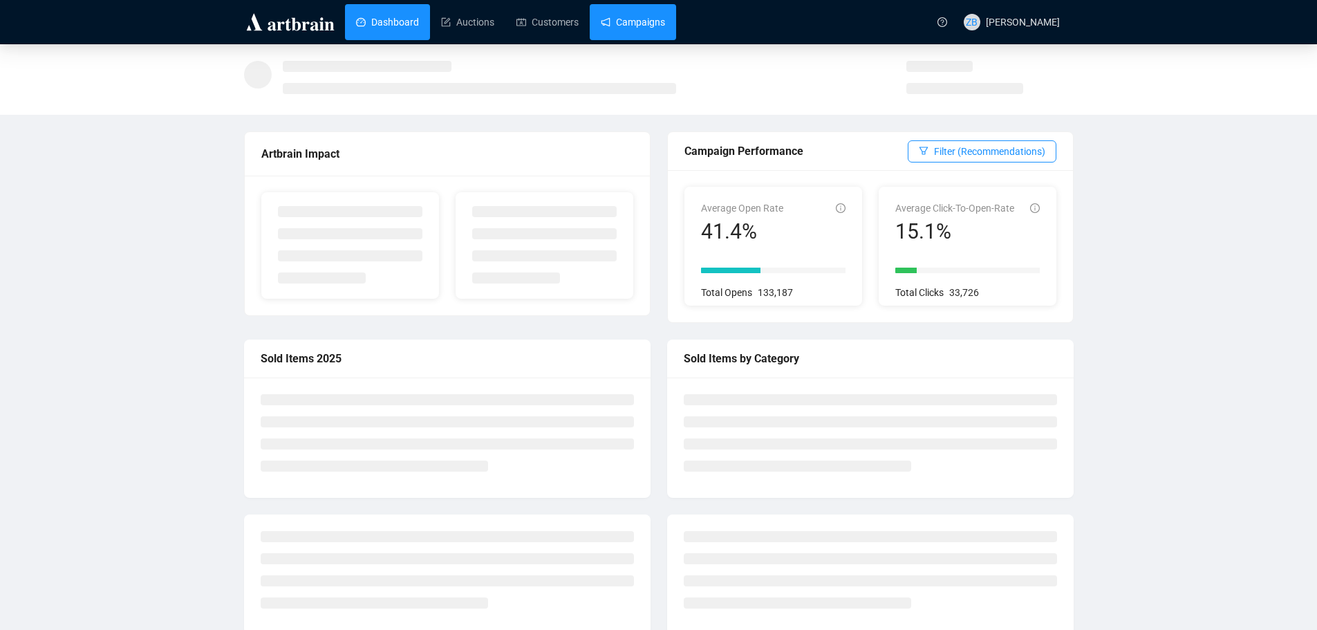
click at [615, 21] on link "Campaigns" at bounding box center [633, 22] width 64 height 36
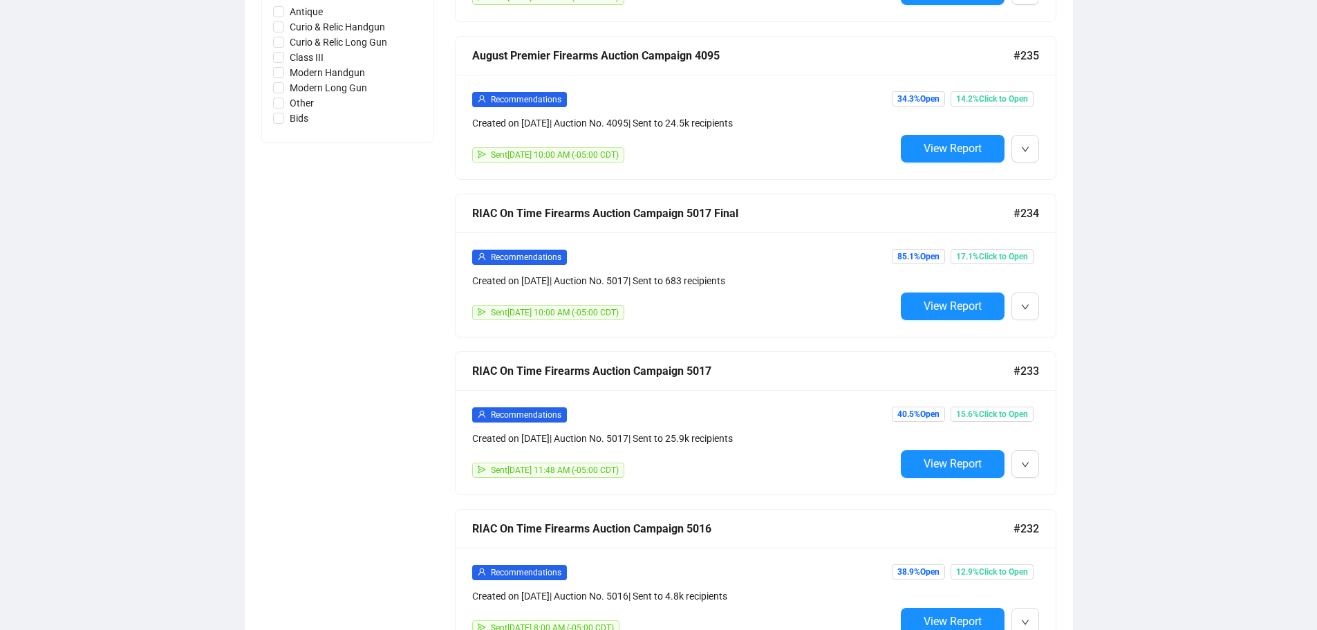
scroll to position [691, 0]
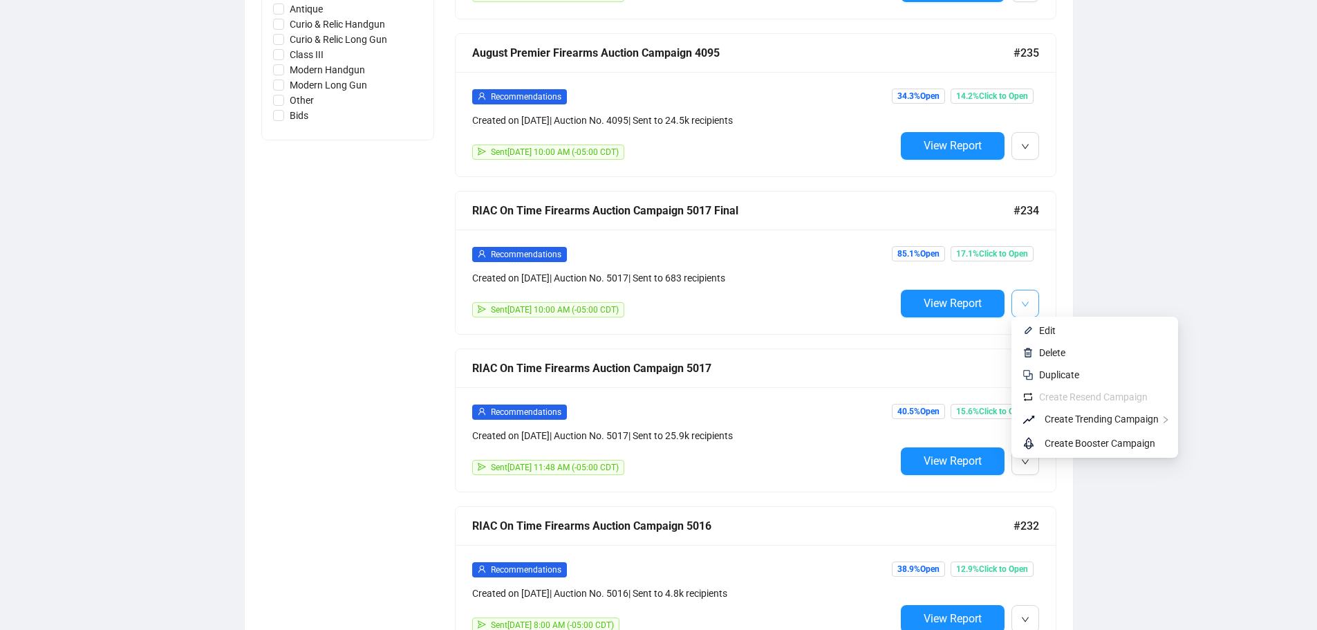
click at [1024, 301] on icon "down" at bounding box center [1024, 303] width 7 height 5
click at [1038, 327] on li "Edit" at bounding box center [1094, 330] width 161 height 22
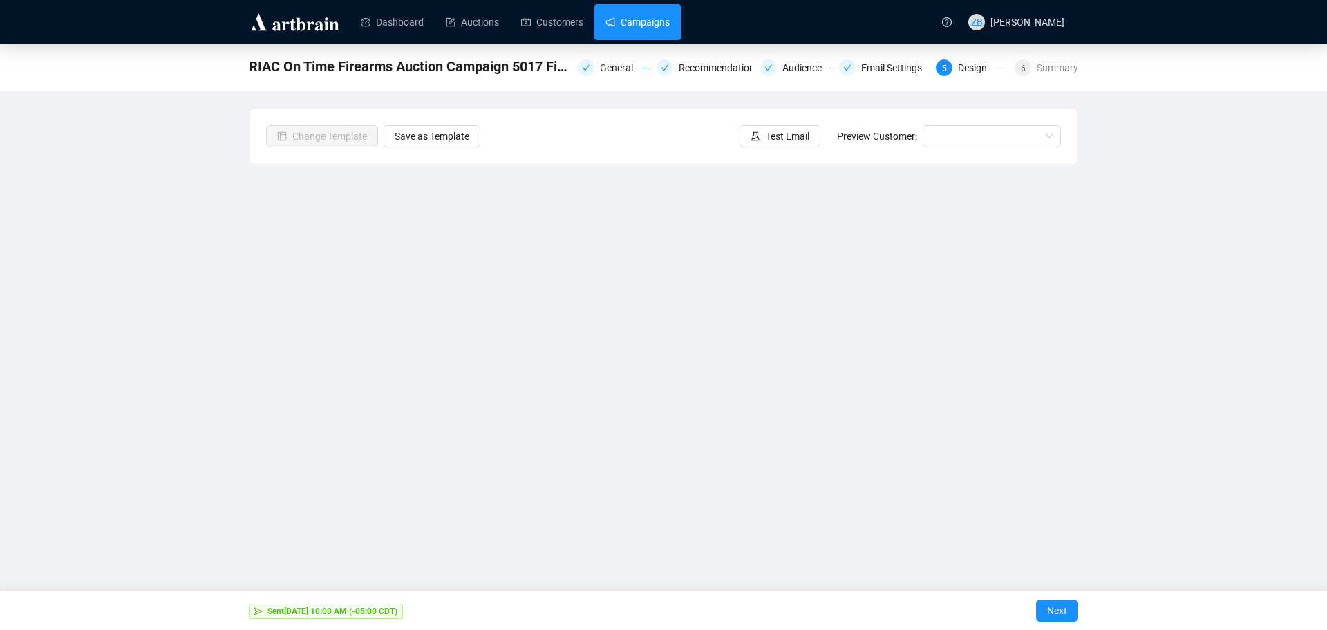
click at [623, 23] on link "Campaigns" at bounding box center [638, 22] width 64 height 36
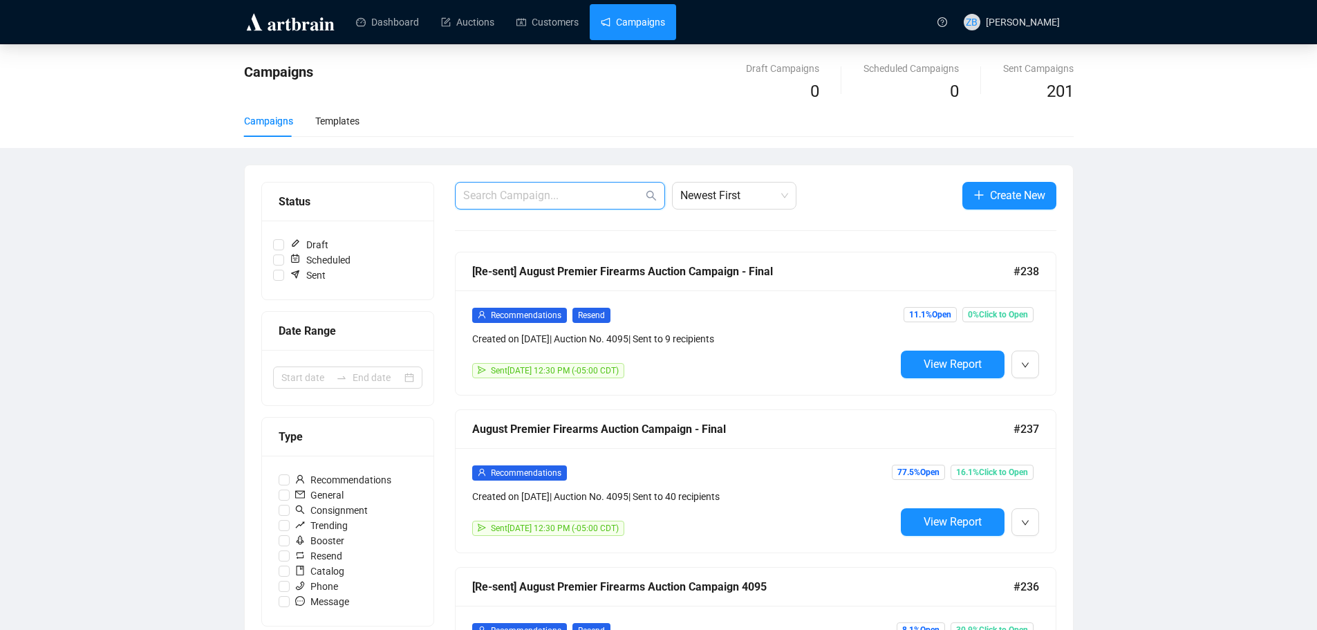
click at [537, 192] on input "text" at bounding box center [553, 195] width 180 height 17
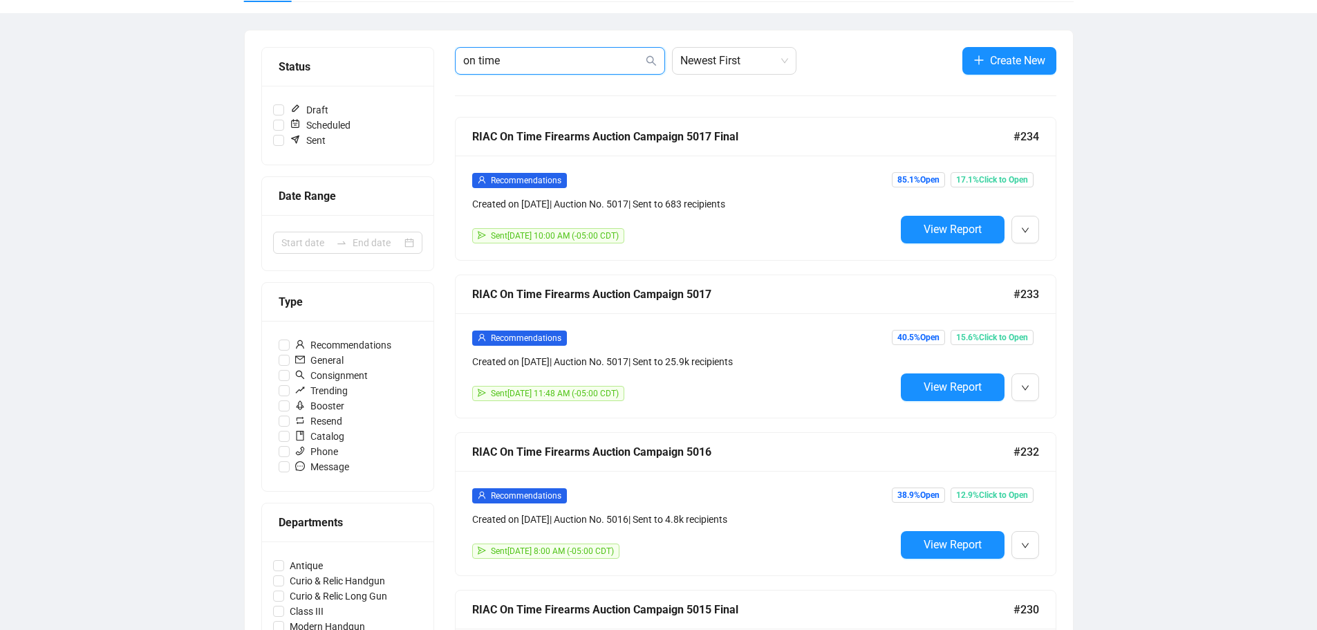
scroll to position [138, 0]
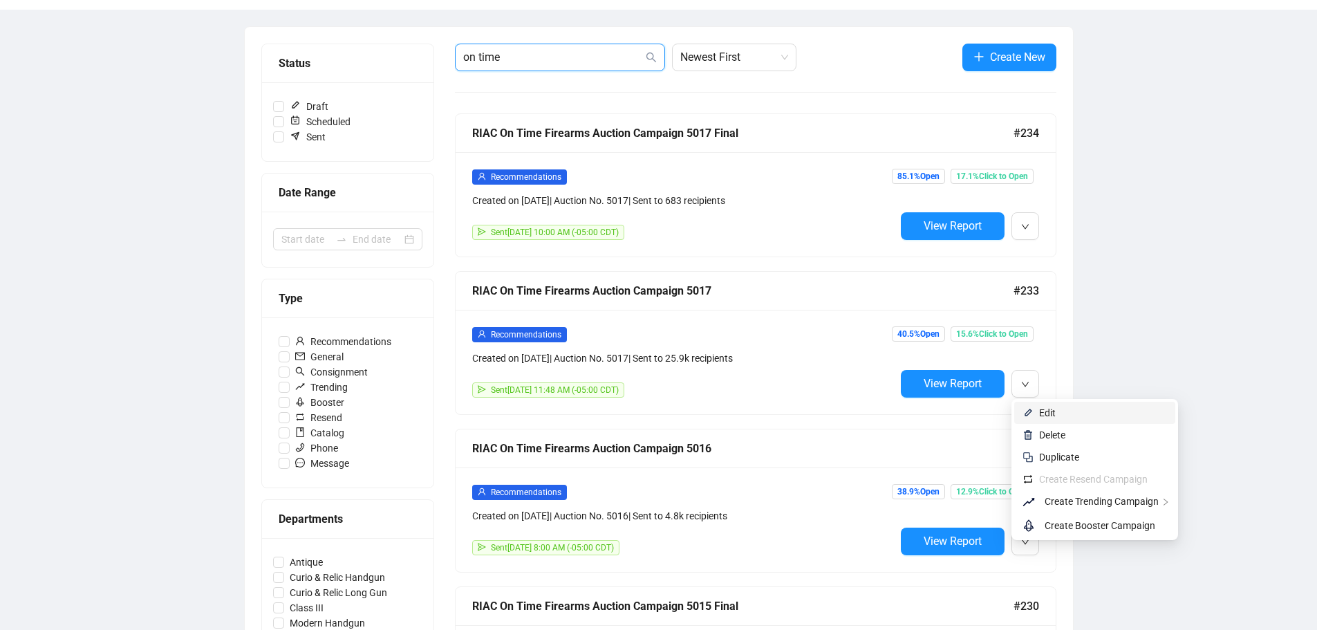
type input "on time"
click at [1044, 418] on span "Edit" at bounding box center [1047, 412] width 17 height 11
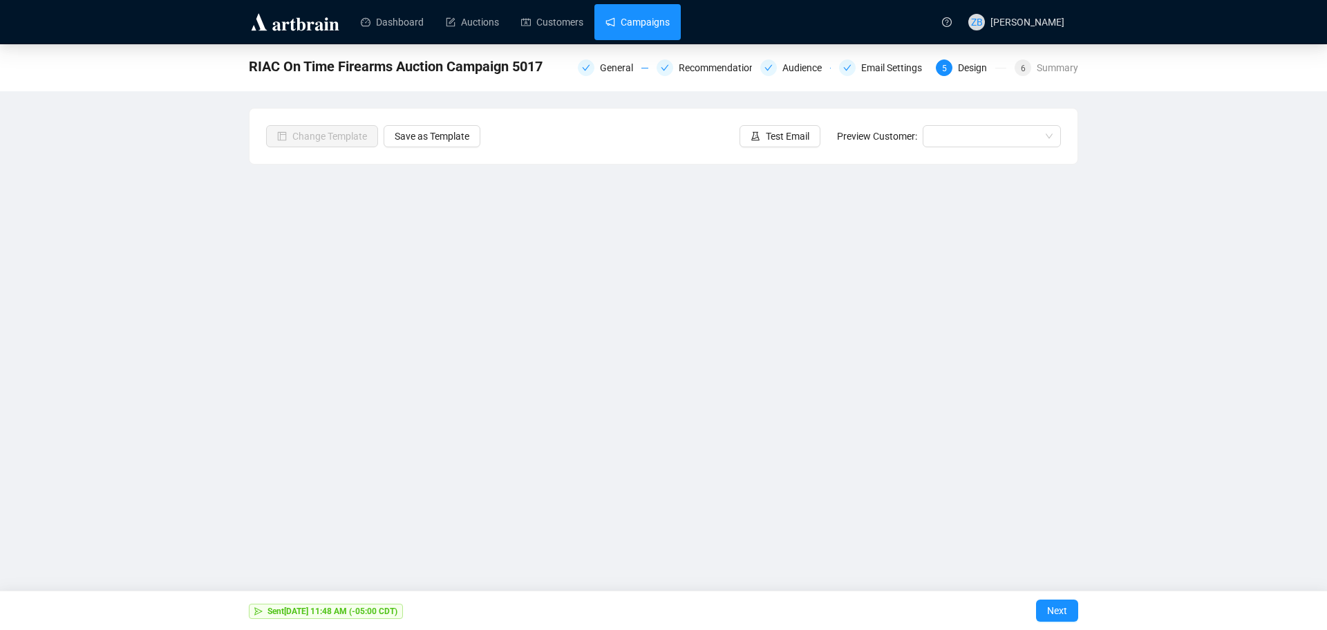
click at [637, 23] on link "Campaigns" at bounding box center [638, 22] width 64 height 36
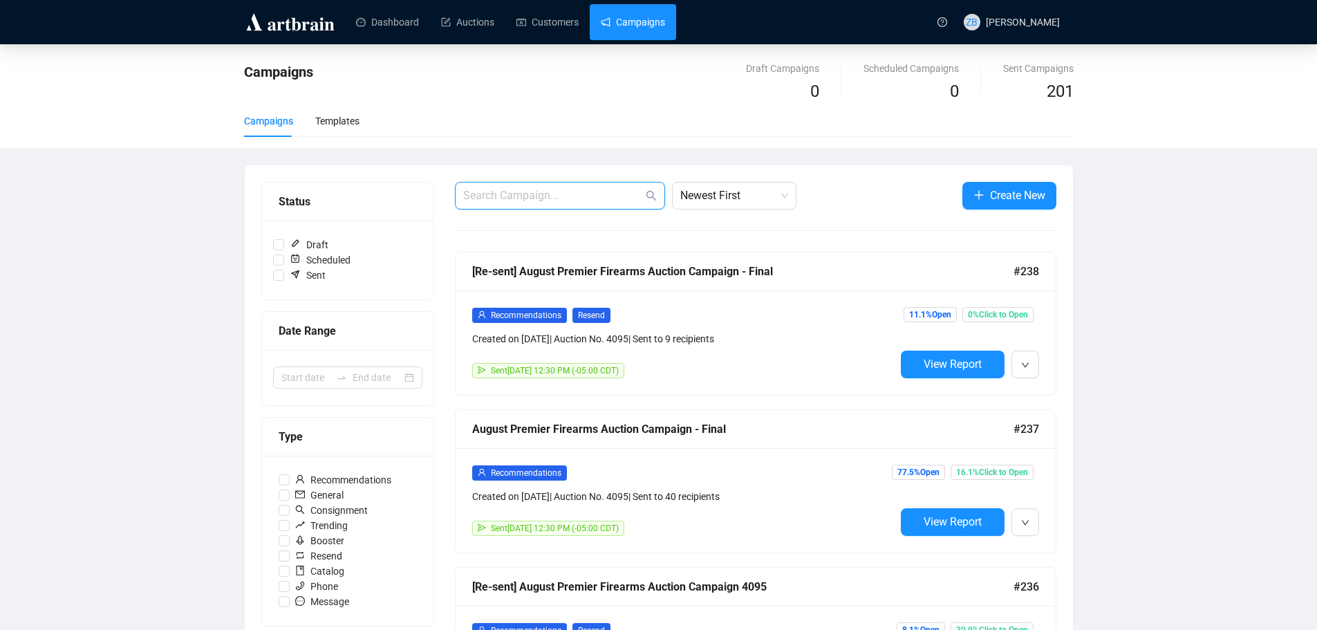
click at [587, 197] on input "text" at bounding box center [553, 195] width 180 height 17
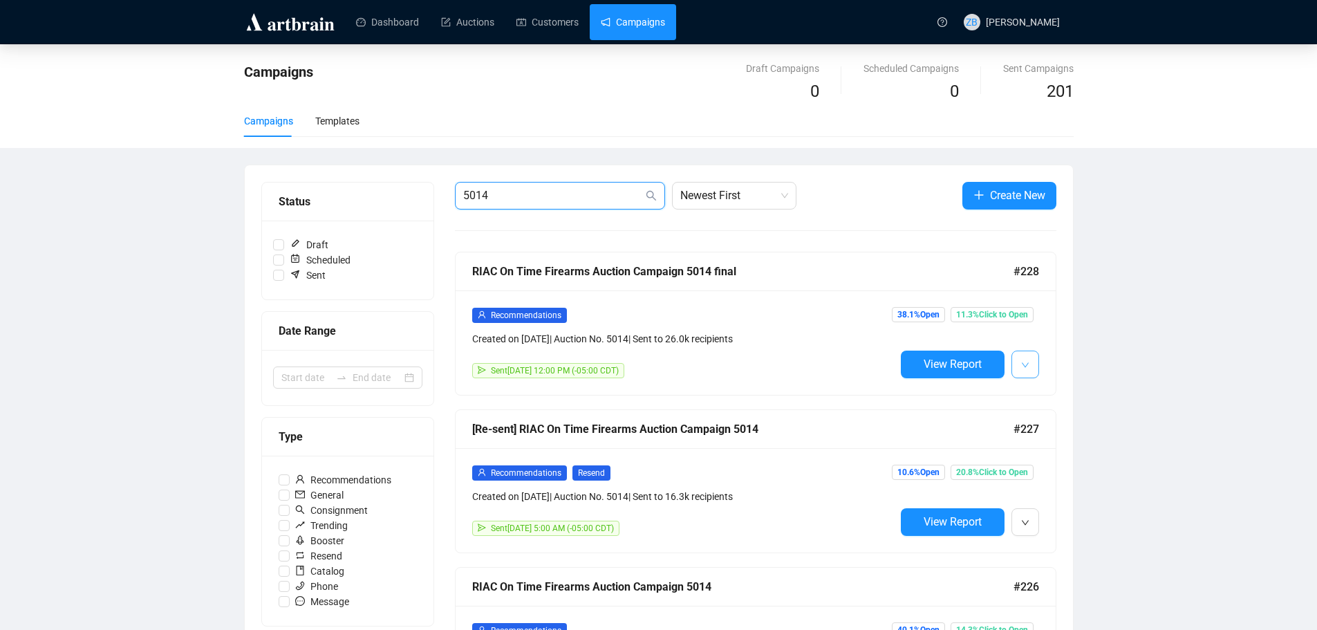
type input "5014"
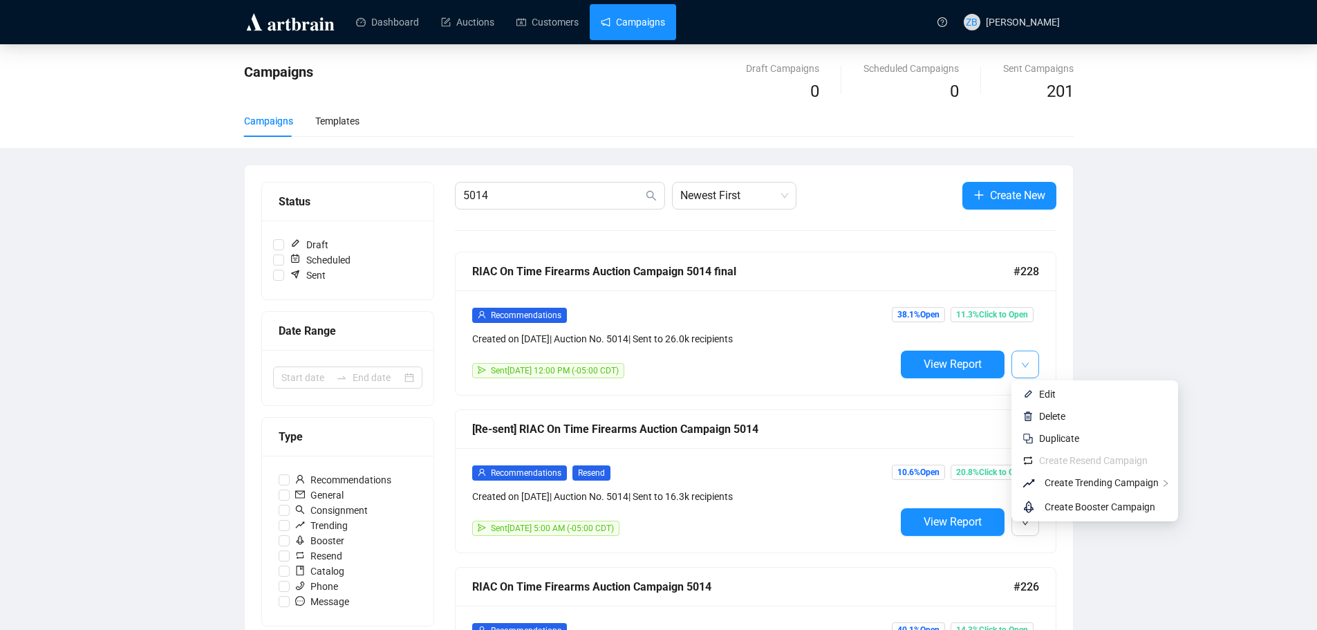
click at [1025, 359] on span "button" at bounding box center [1025, 363] width 8 height 17
click at [1039, 391] on span "Edit" at bounding box center [1047, 393] width 17 height 11
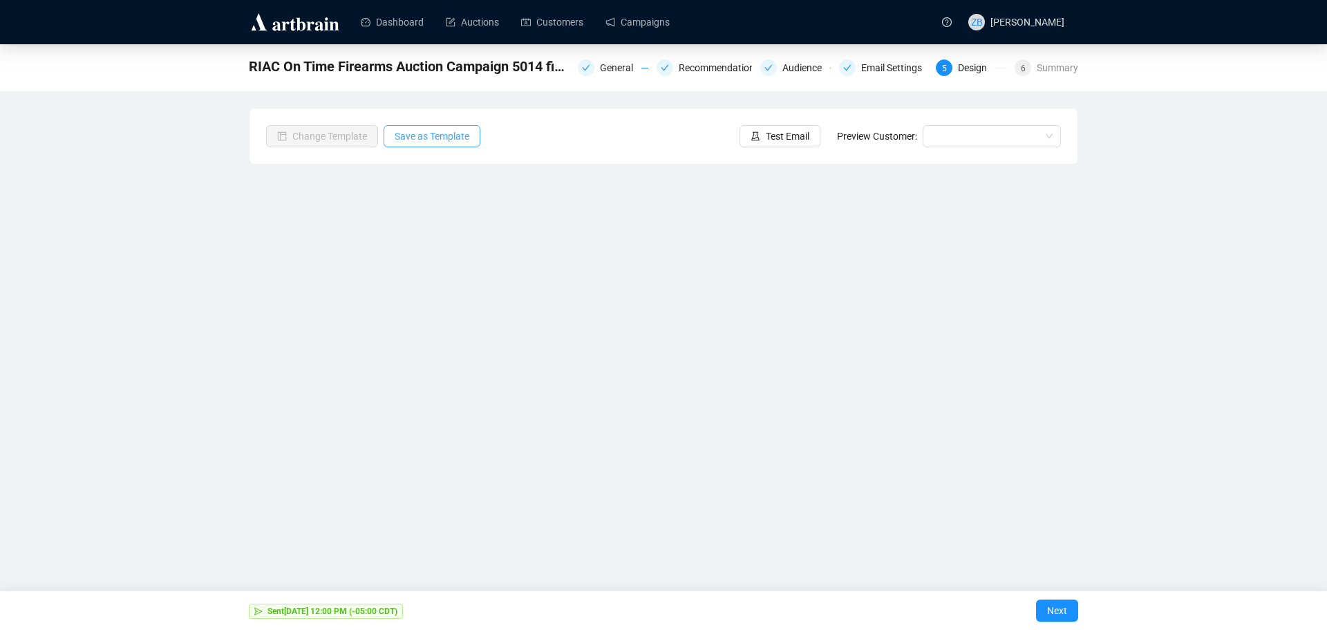
click at [430, 143] on span "Save as Template" at bounding box center [432, 136] width 75 height 15
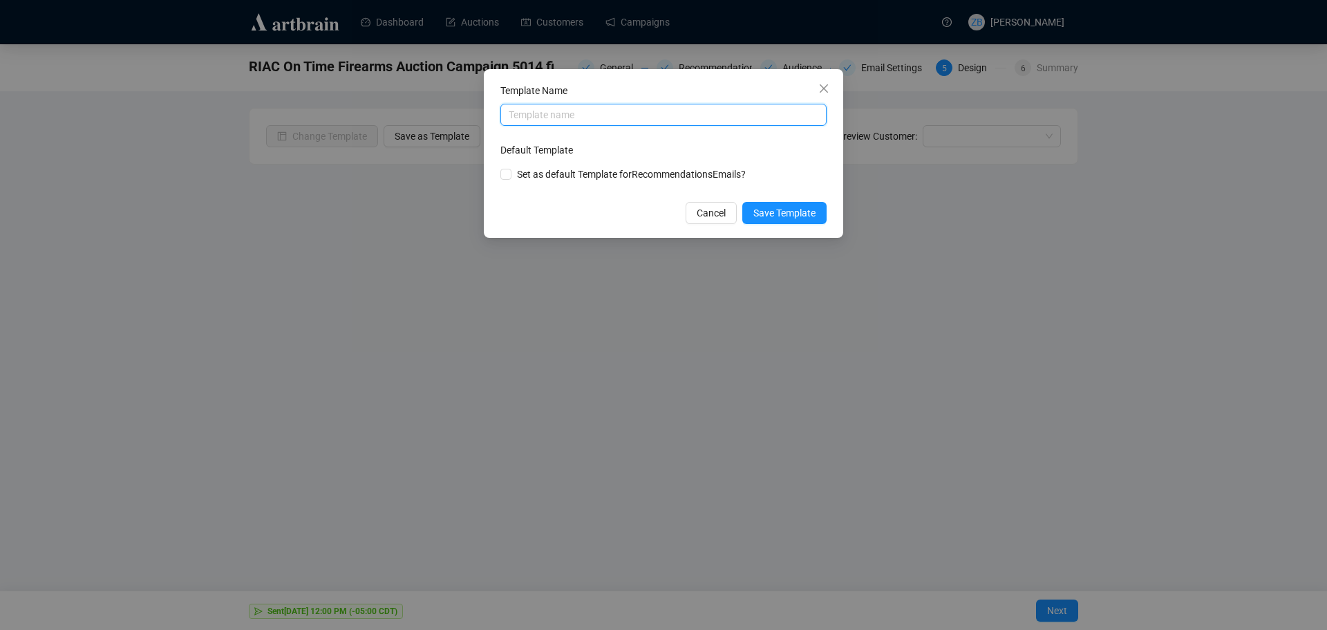
click at [557, 119] on input "text" at bounding box center [663, 115] width 326 height 22
type input "O"
type input "On Time"
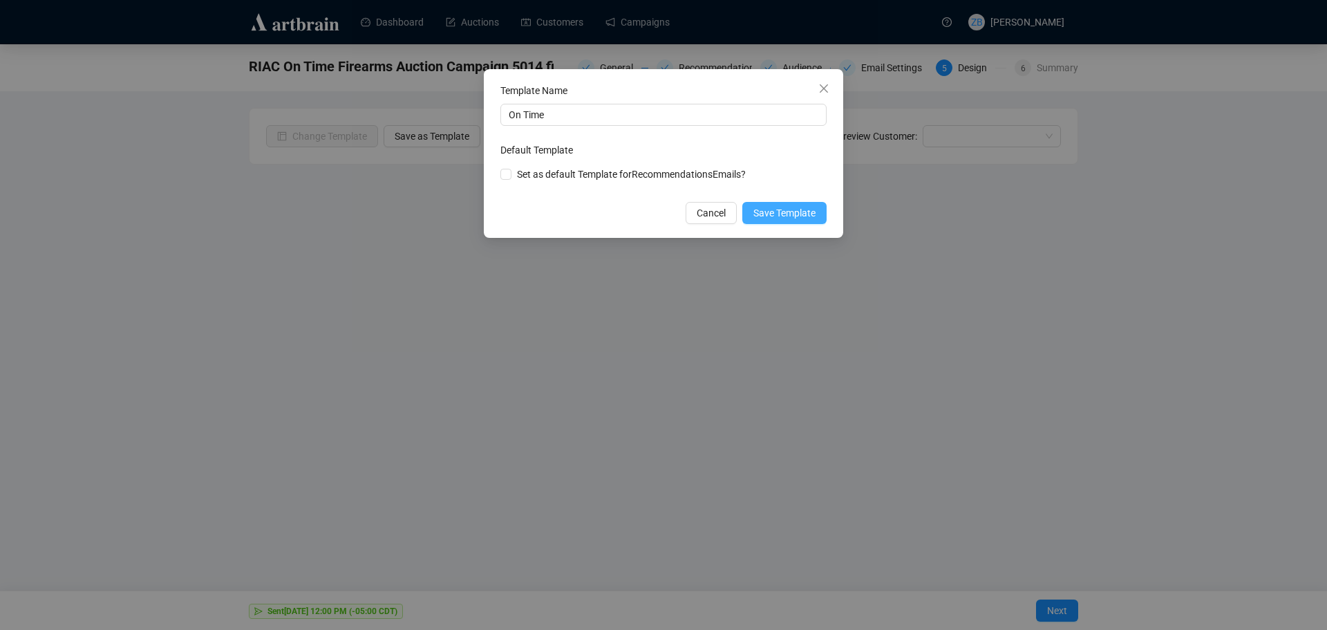
click at [783, 212] on span "Save Template" at bounding box center [784, 212] width 62 height 15
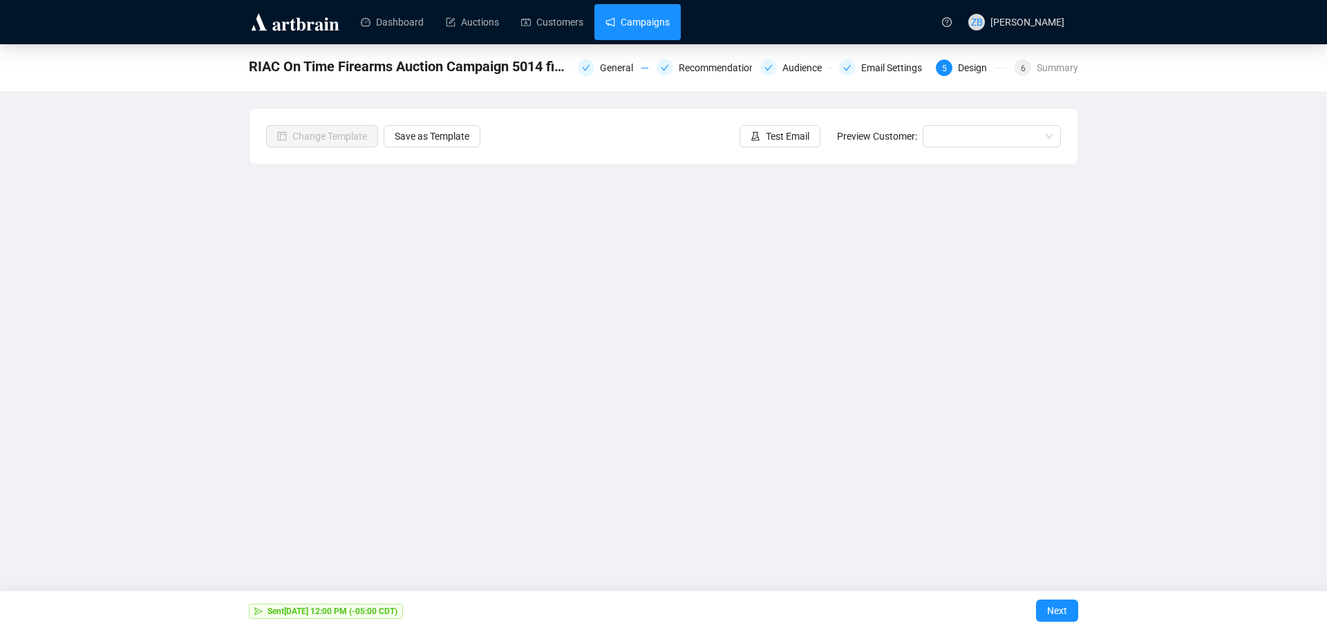
click at [658, 26] on link "Campaigns" at bounding box center [638, 22] width 64 height 36
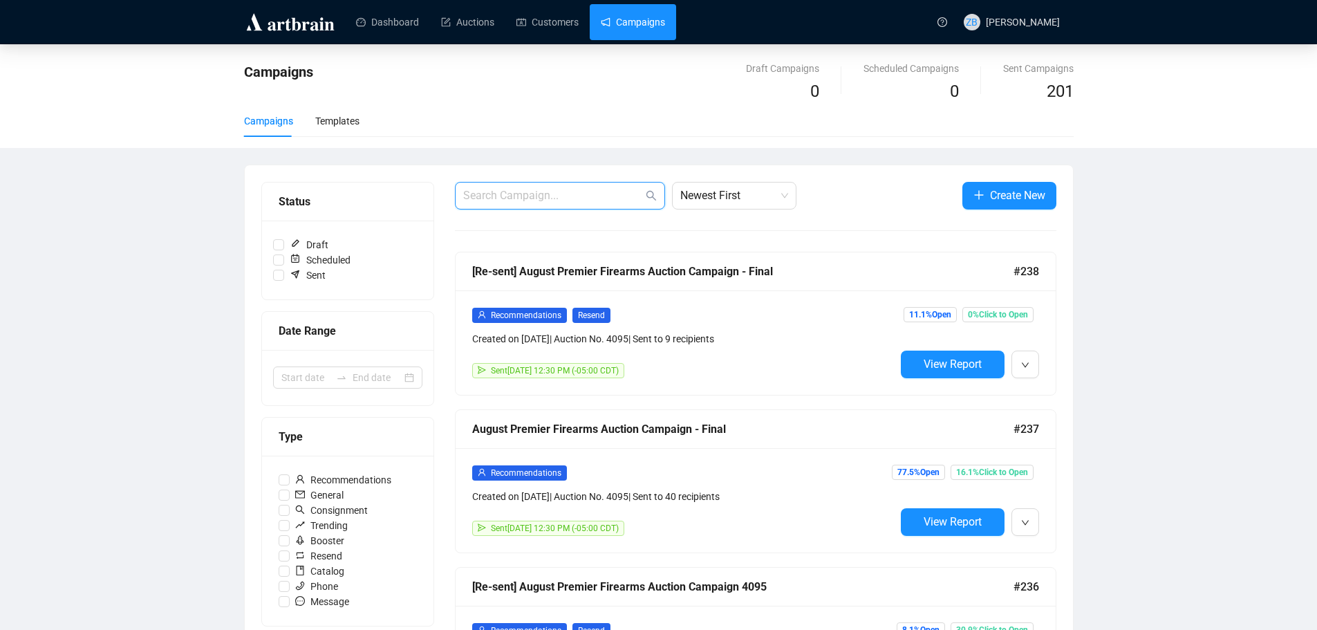
click at [562, 196] on input "text" at bounding box center [553, 195] width 180 height 17
click at [336, 123] on div "Templates" at bounding box center [337, 120] width 44 height 15
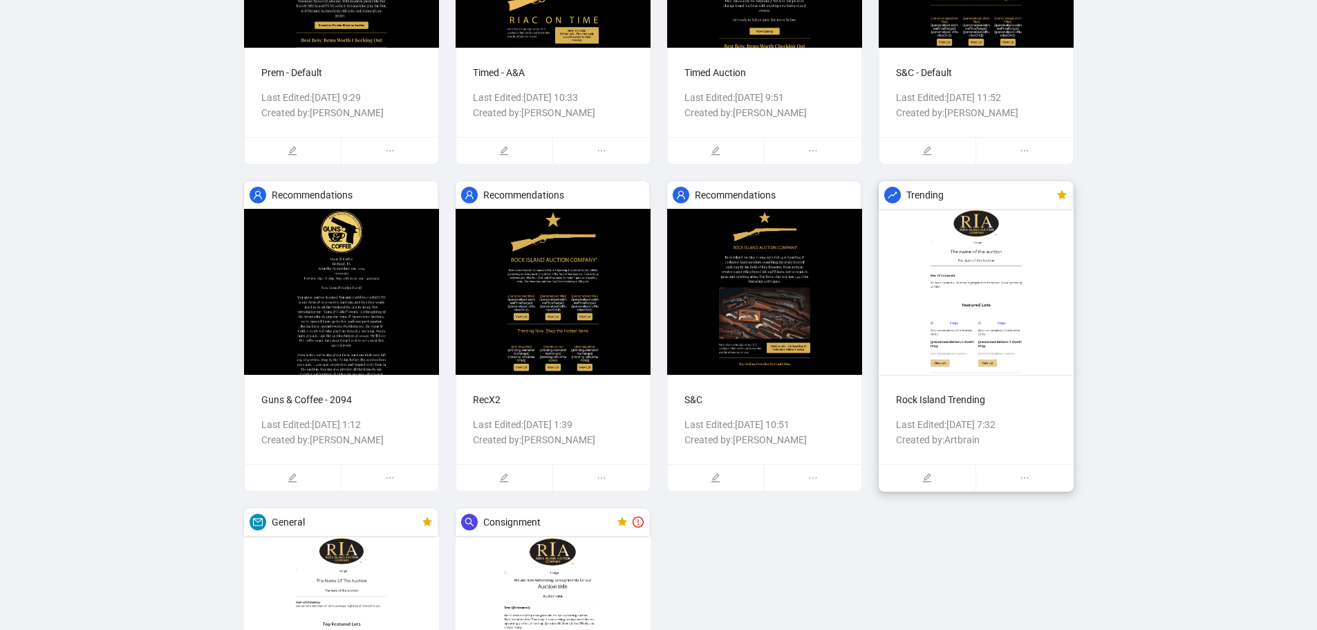
scroll to position [453, 0]
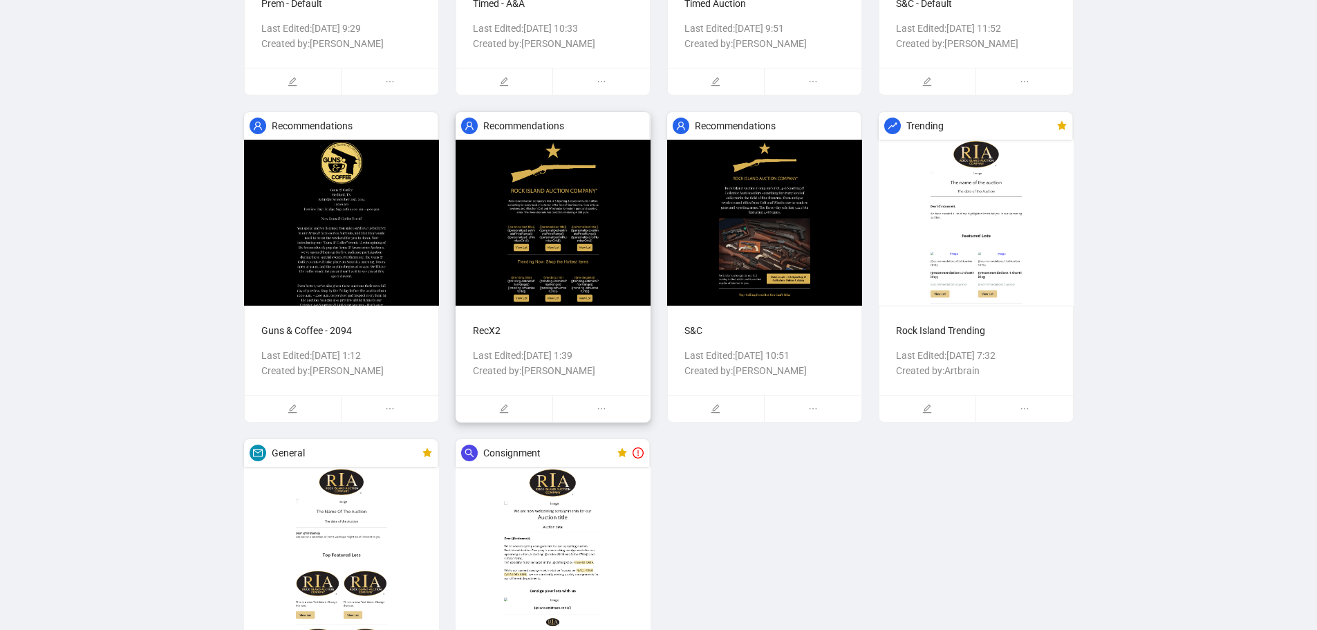
click at [521, 317] on div "RecX2 Last Edited: [DATE] 1:39 Created by: [PERSON_NAME]" at bounding box center [553, 350] width 194 height 89
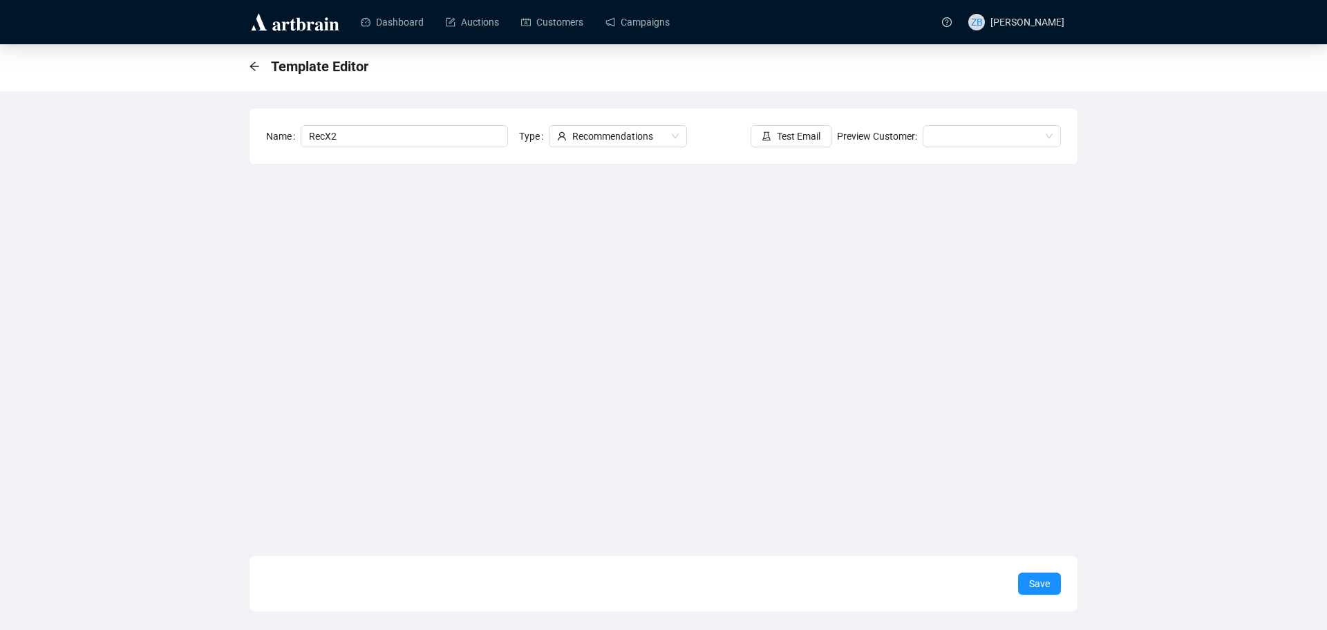
click at [269, 66] on div "Template Editor" at bounding box center [313, 66] width 128 height 22
click at [247, 63] on div "Template Editor" at bounding box center [663, 67] width 1327 height 47
click at [255, 66] on icon "arrow-left" at bounding box center [254, 66] width 9 height 9
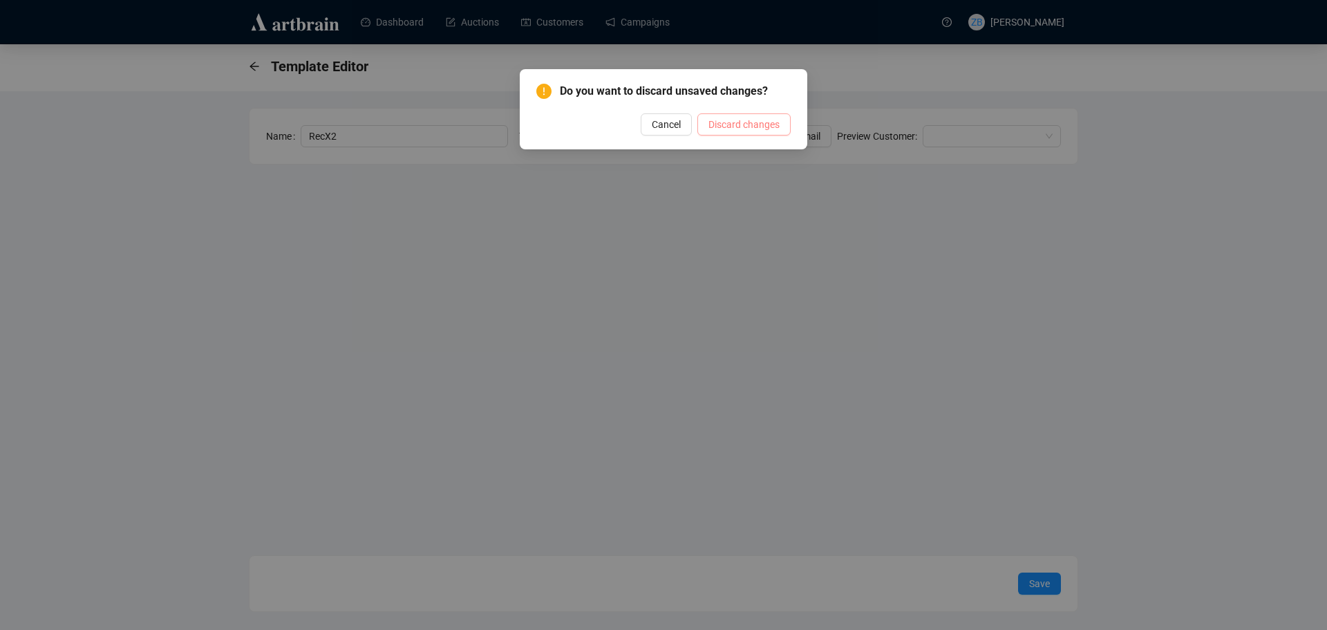
click at [747, 131] on span "Discard changes" at bounding box center [744, 124] width 71 height 15
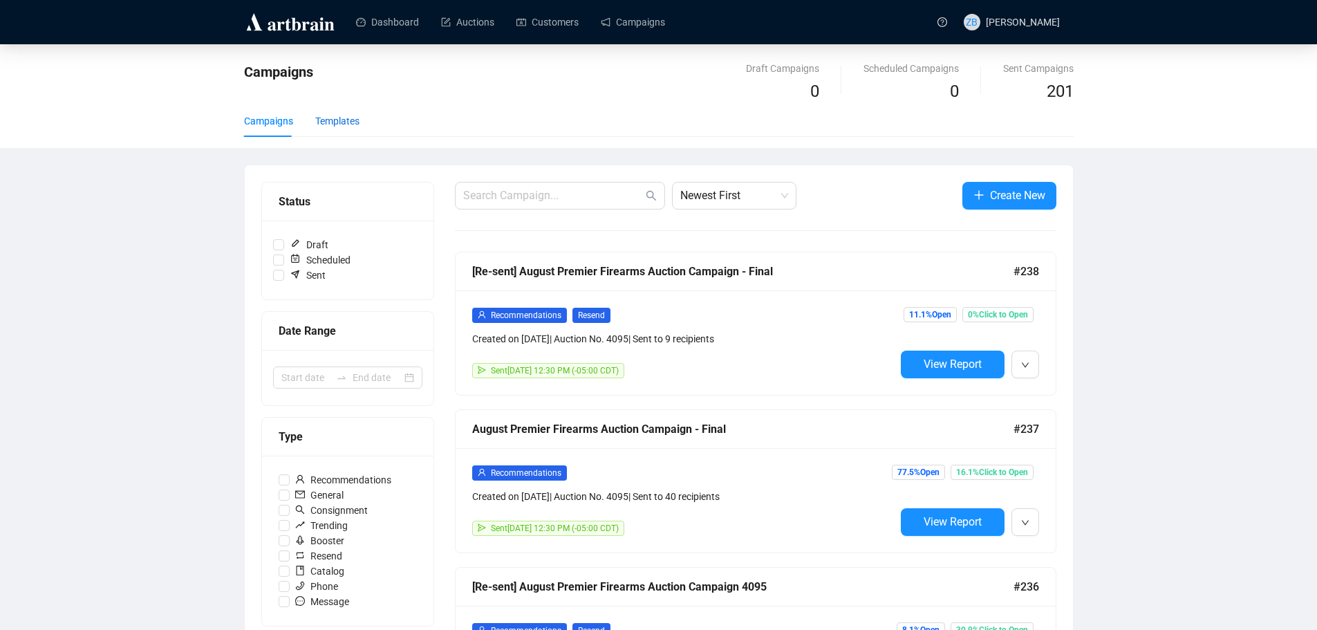
click at [334, 126] on div "Templates" at bounding box center [337, 120] width 44 height 15
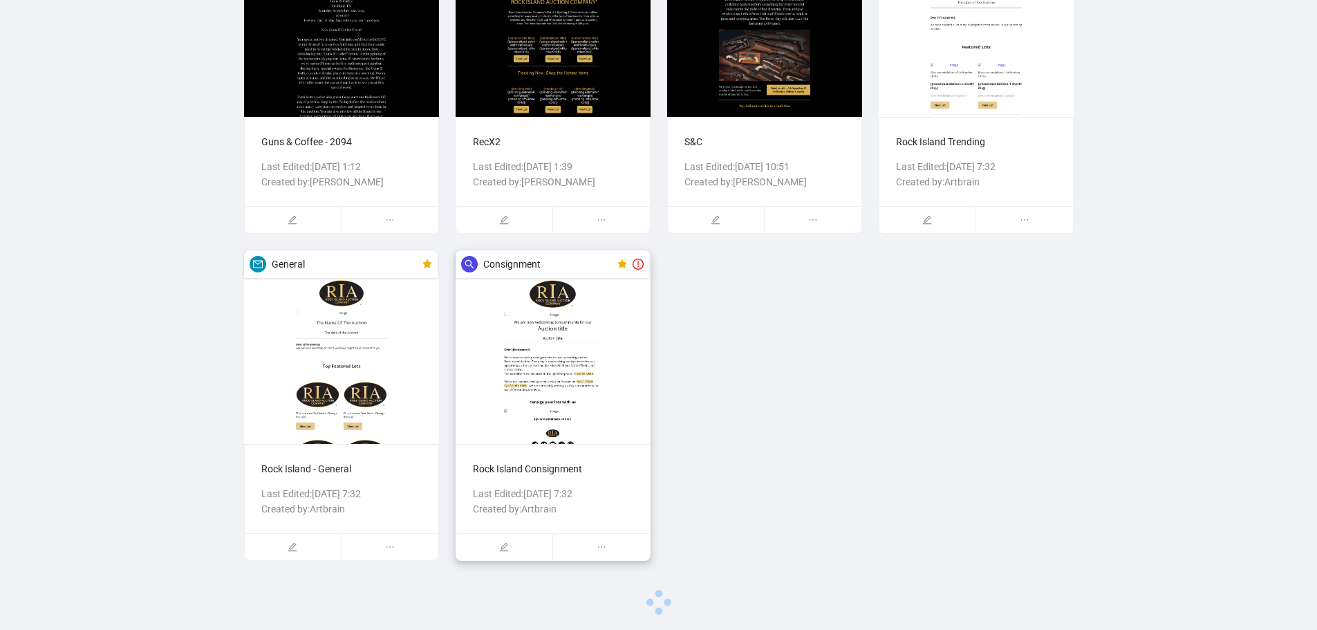
scroll to position [589, 0]
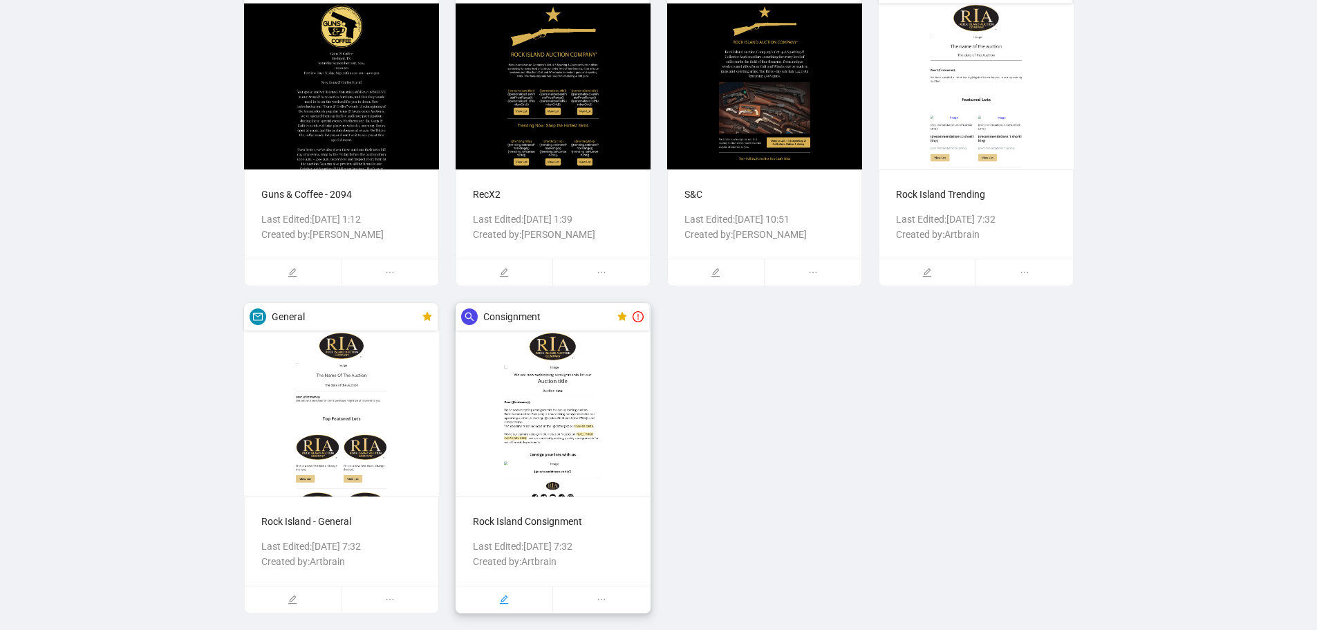
click at [505, 599] on icon "edit" at bounding box center [504, 599] width 10 height 10
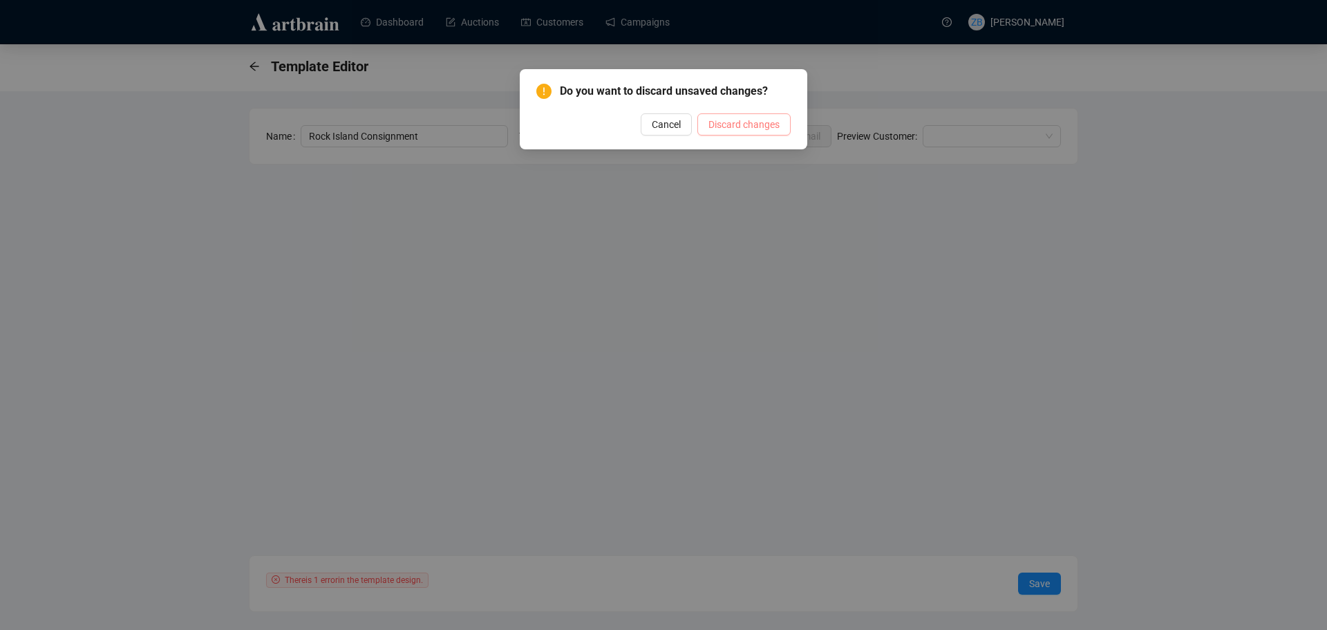
click at [718, 123] on span "Discard changes" at bounding box center [744, 124] width 71 height 15
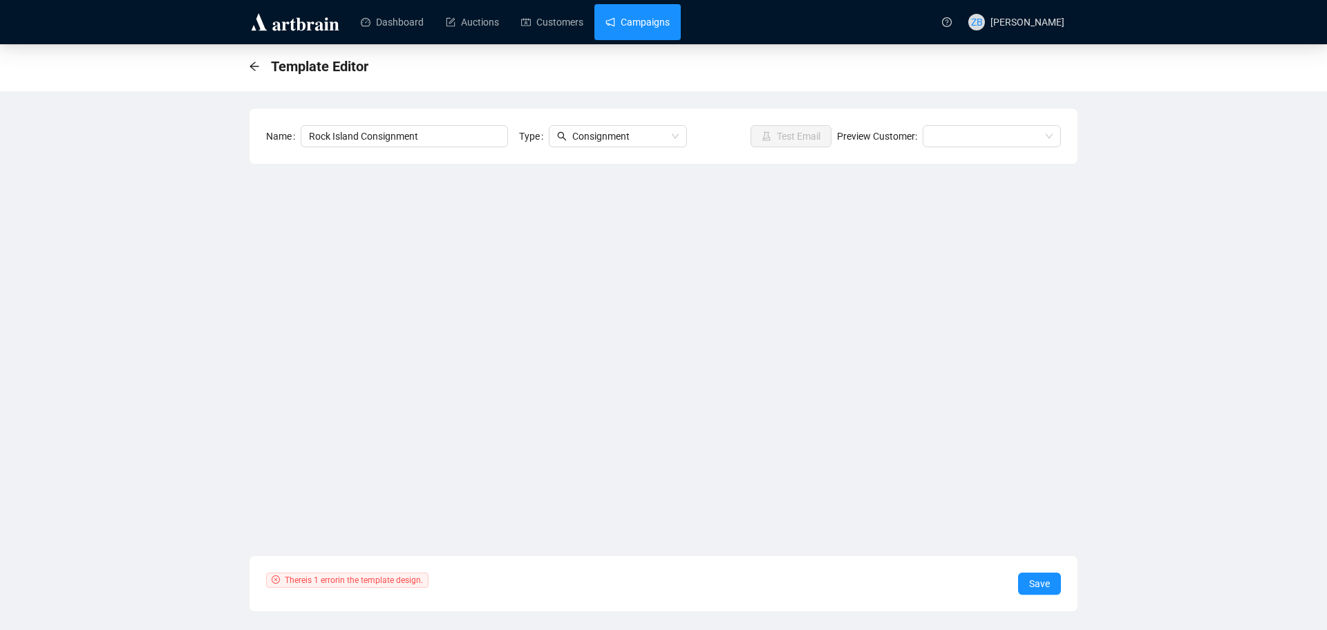
click at [648, 28] on link "Campaigns" at bounding box center [638, 22] width 64 height 36
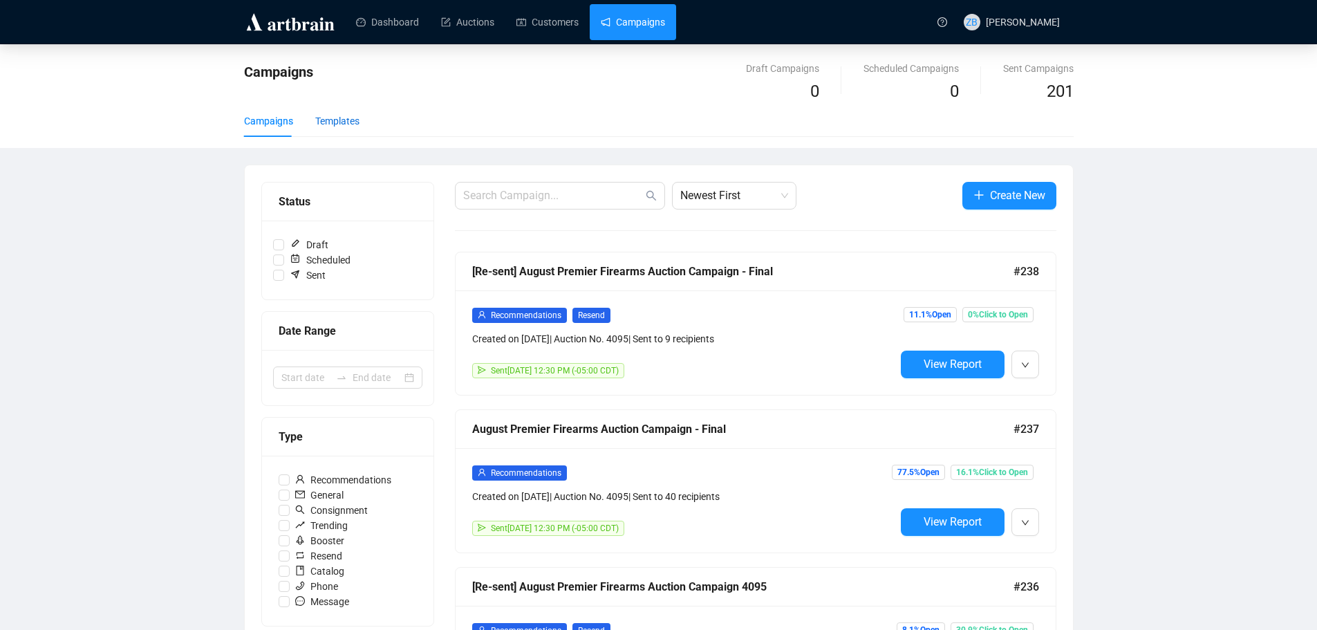
click at [346, 120] on div "Templates" at bounding box center [337, 120] width 44 height 15
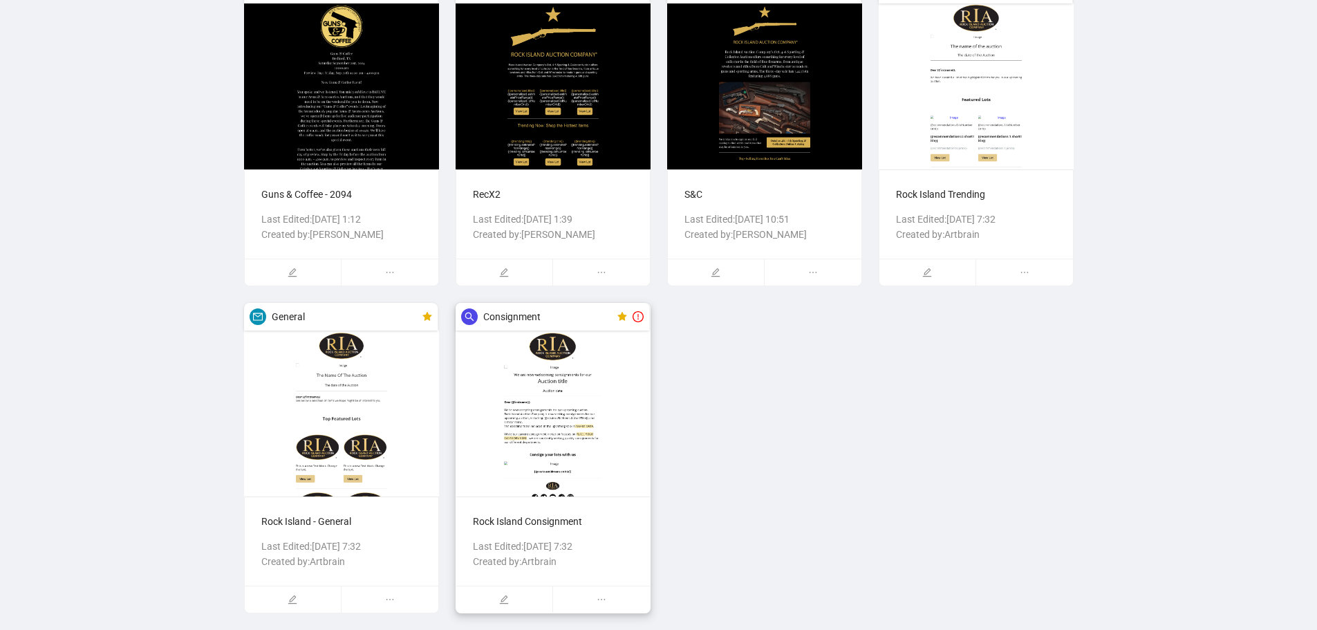
scroll to position [589, 0]
click at [604, 597] on icon "ellipsis" at bounding box center [602, 599] width 10 height 10
click at [599, 519] on span "Delete" at bounding box center [608, 525] width 59 height 15
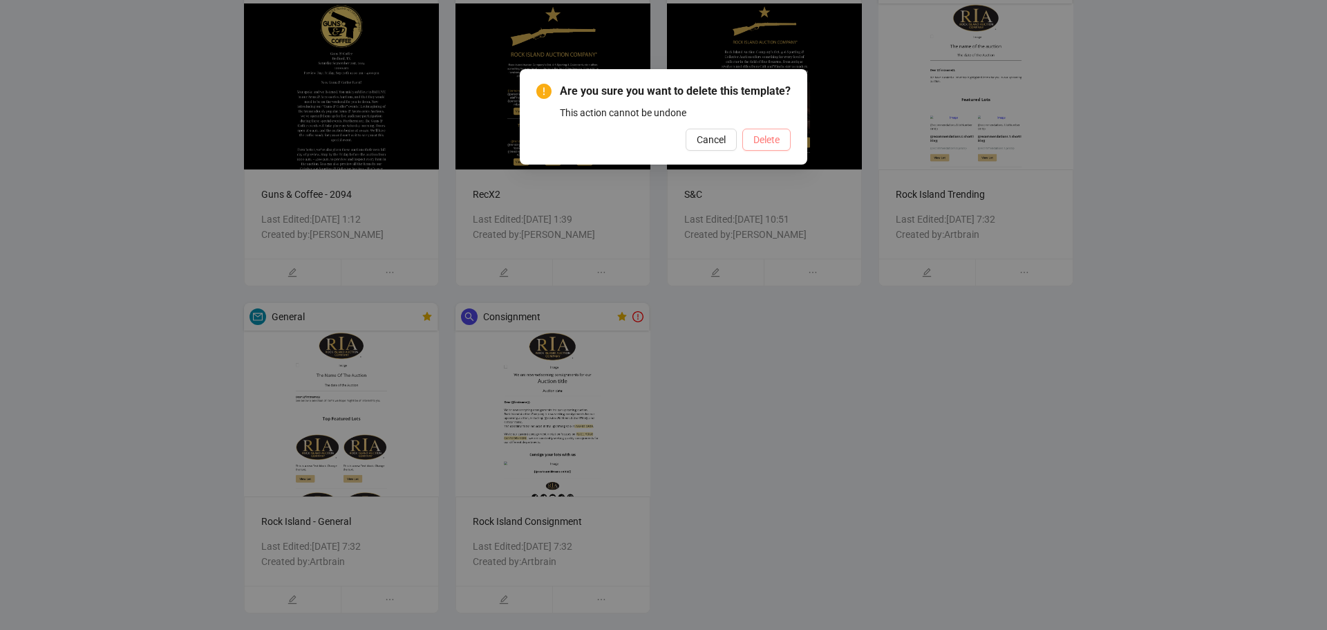
click at [771, 147] on span "Delete" at bounding box center [766, 139] width 26 height 15
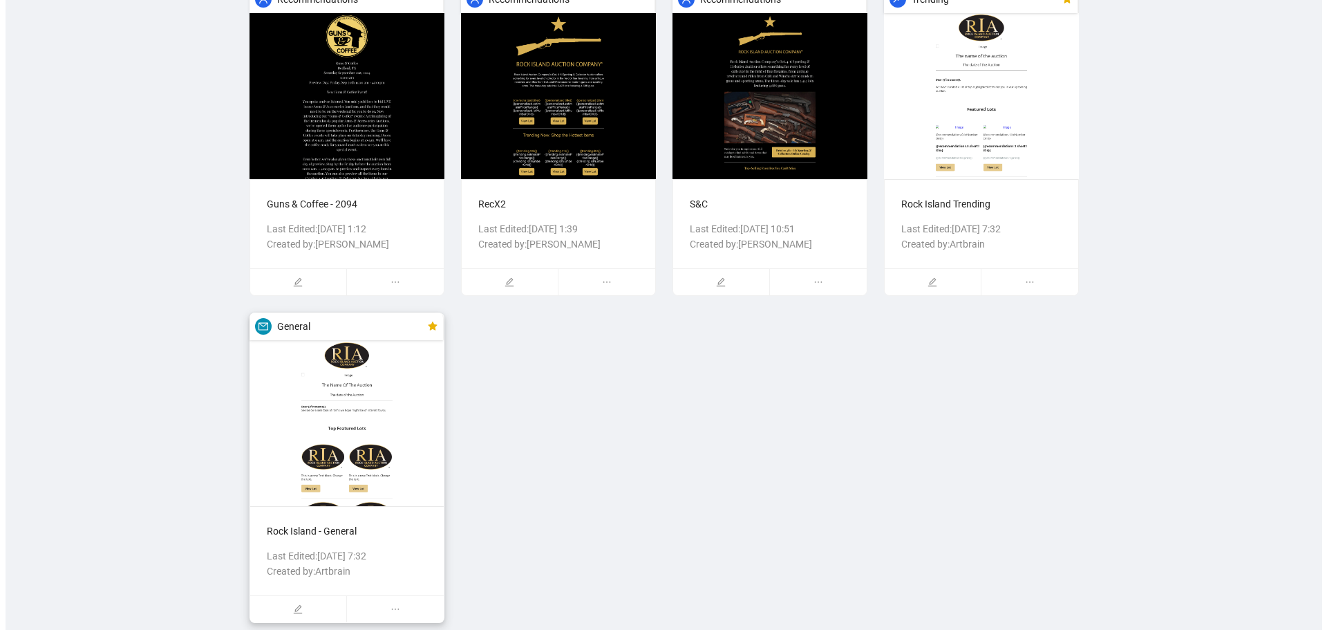
scroll to position [617, 0]
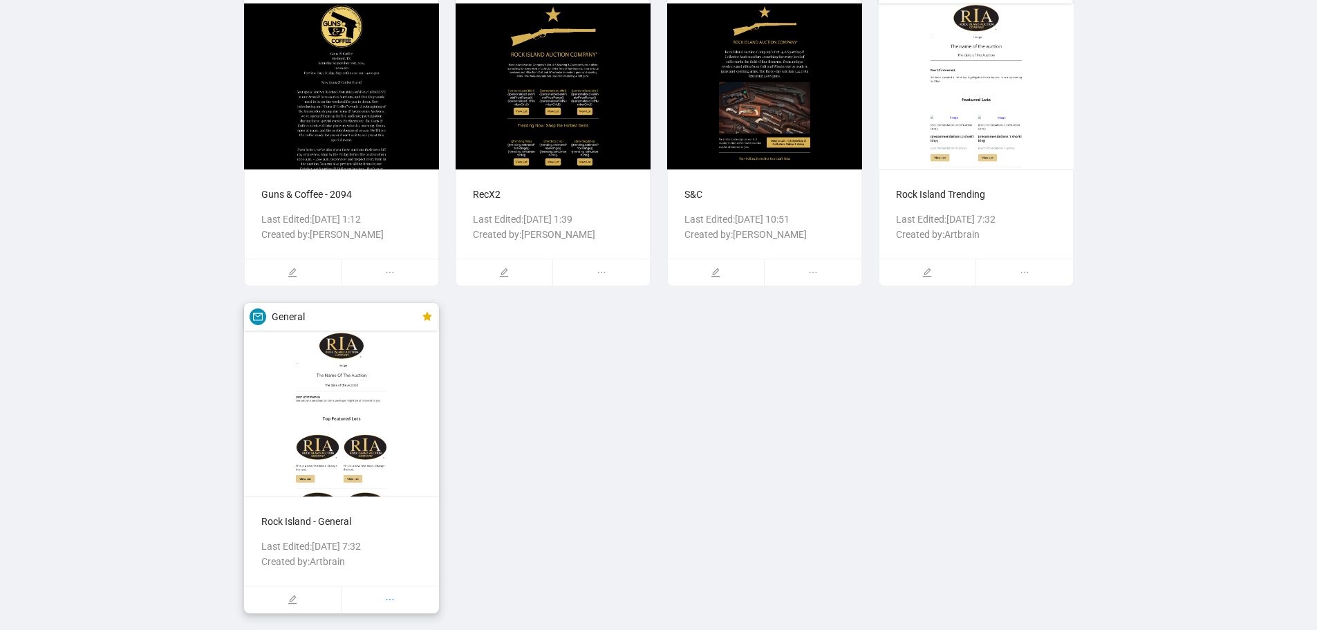
click at [390, 600] on icon "ellipsis" at bounding box center [390, 599] width 10 height 10
click at [390, 526] on span "Delete" at bounding box center [397, 525] width 59 height 15
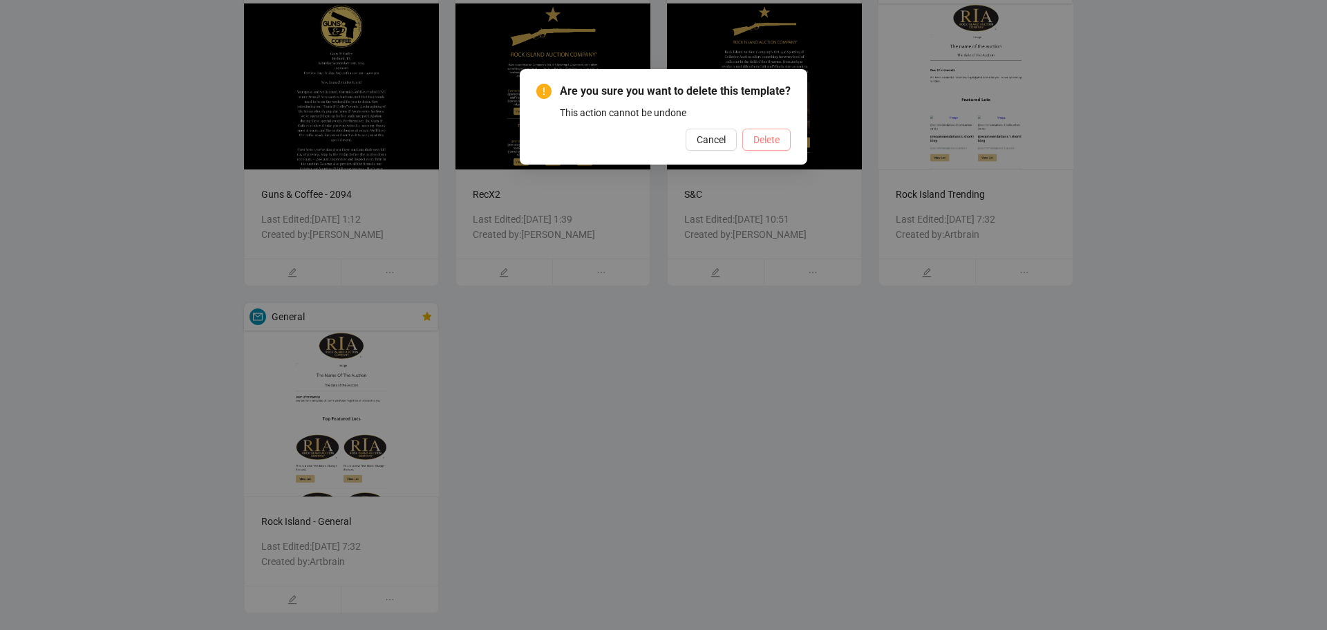
click at [762, 147] on span "Delete" at bounding box center [766, 139] width 26 height 15
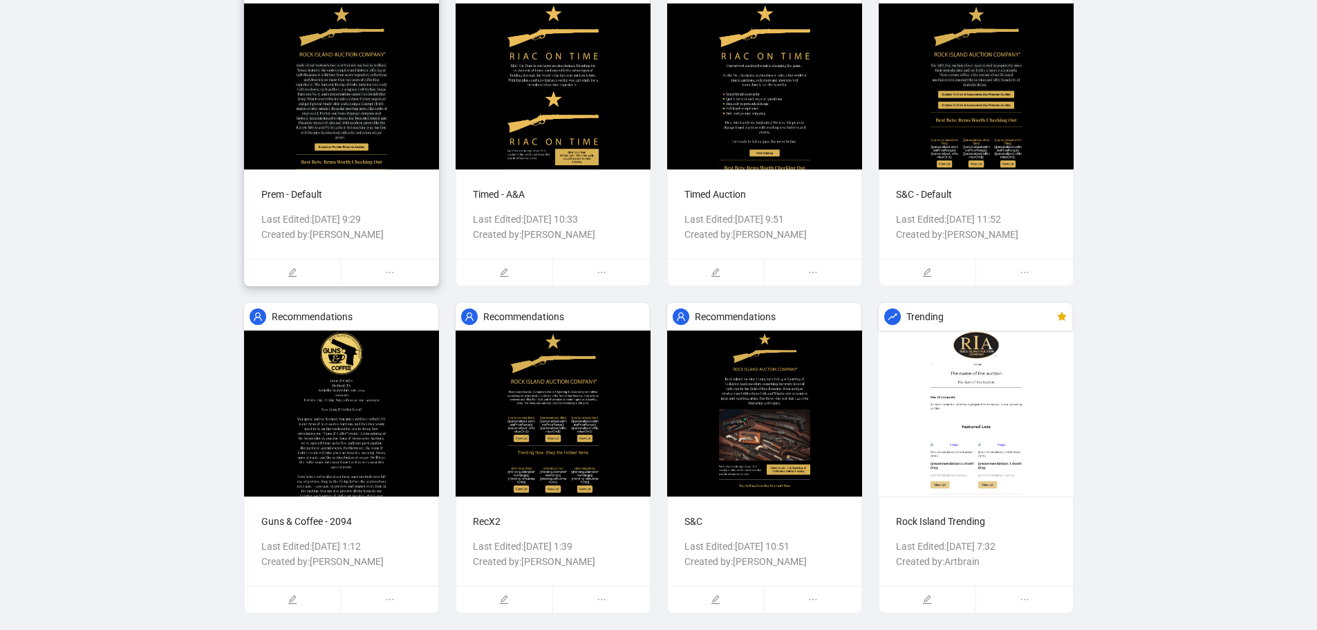
scroll to position [0, 0]
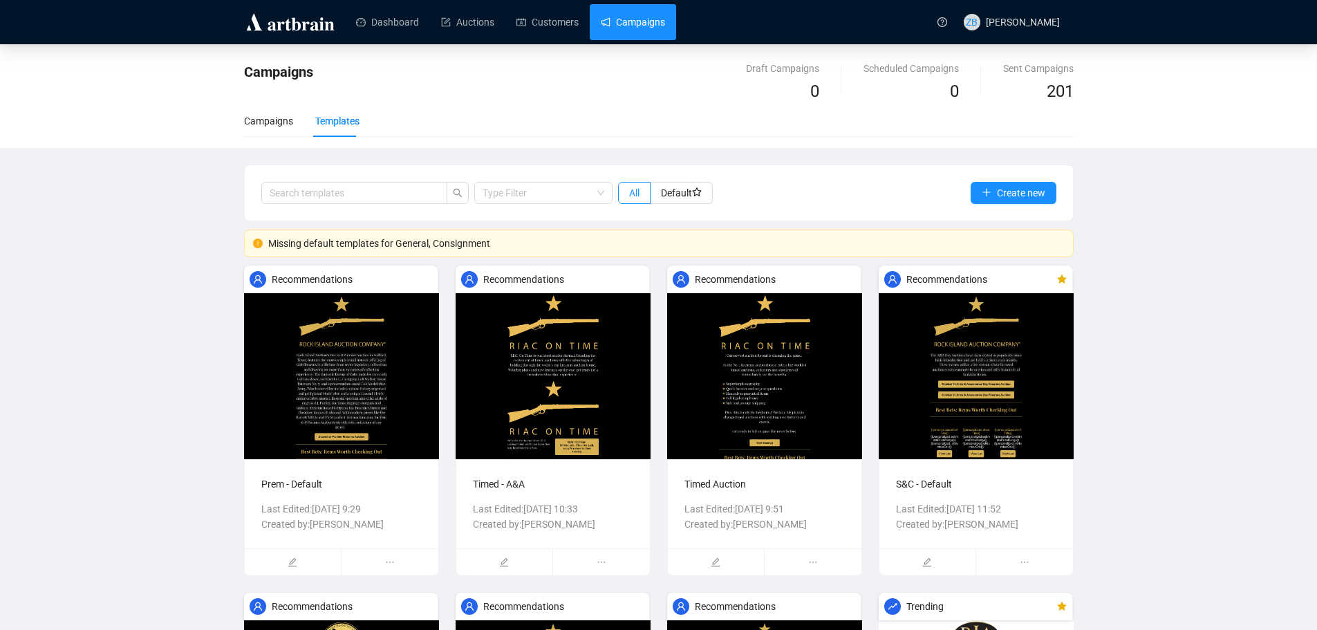
click at [643, 17] on link "Campaigns" at bounding box center [633, 22] width 64 height 36
click at [260, 115] on div "Campaigns" at bounding box center [268, 120] width 49 height 15
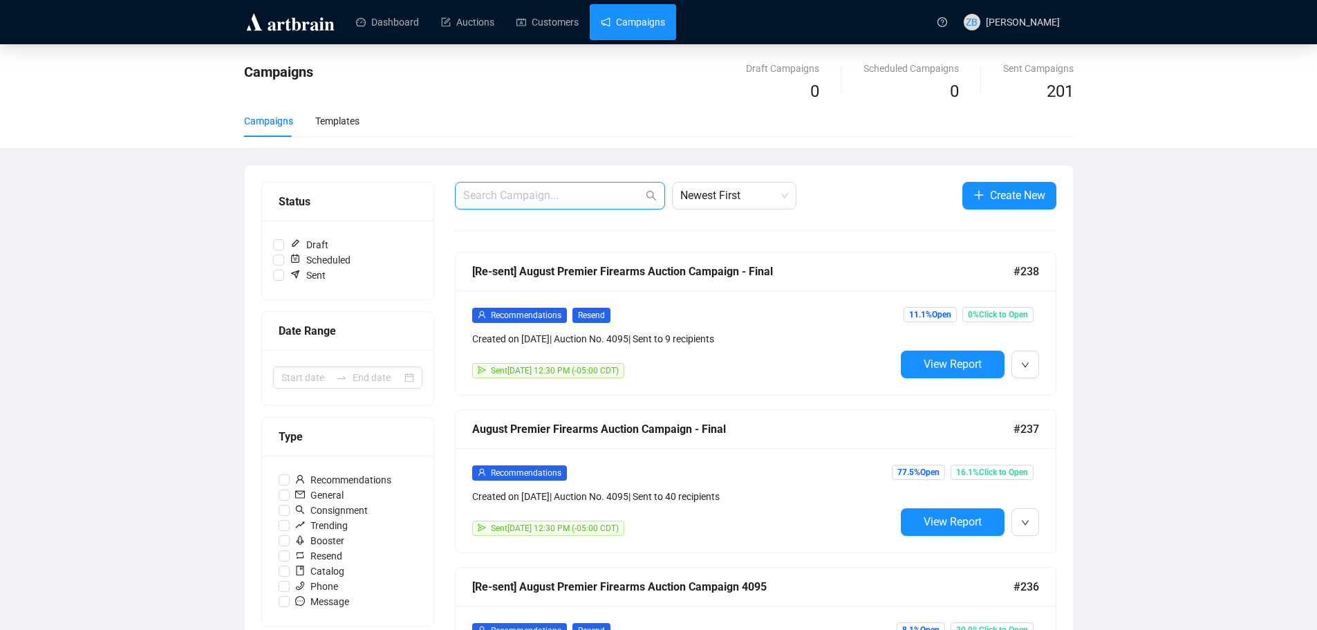
click at [519, 199] on input "text" at bounding box center [553, 195] width 180 height 17
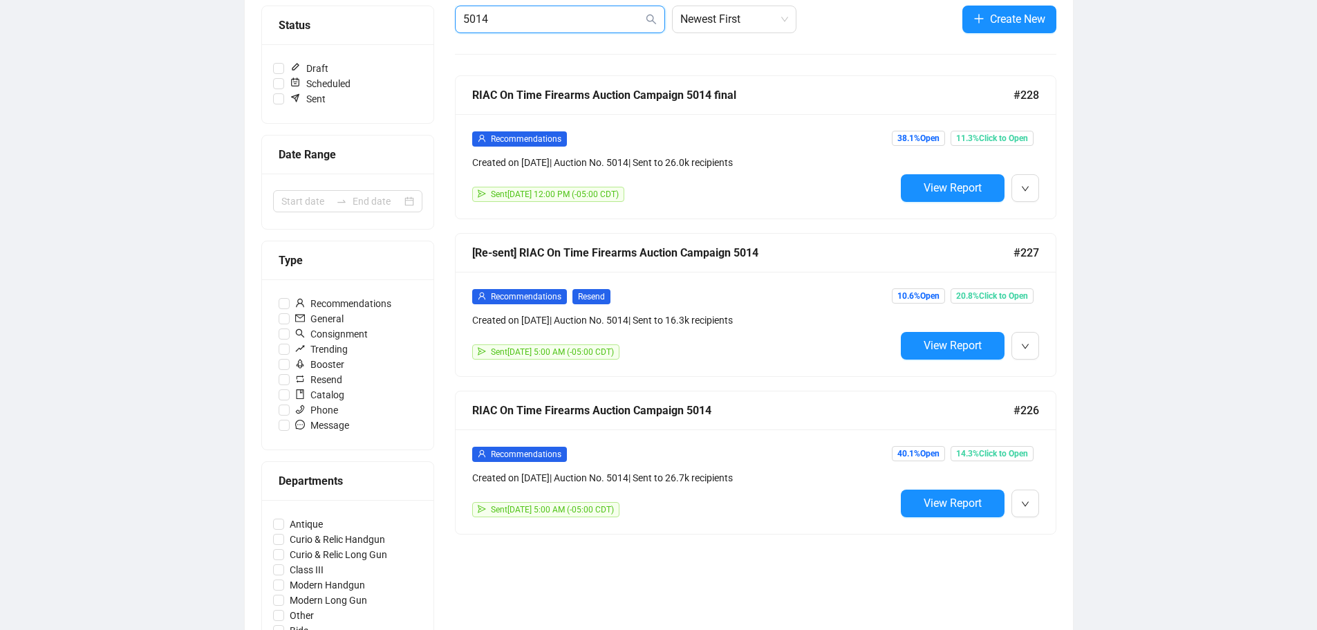
scroll to position [226, 0]
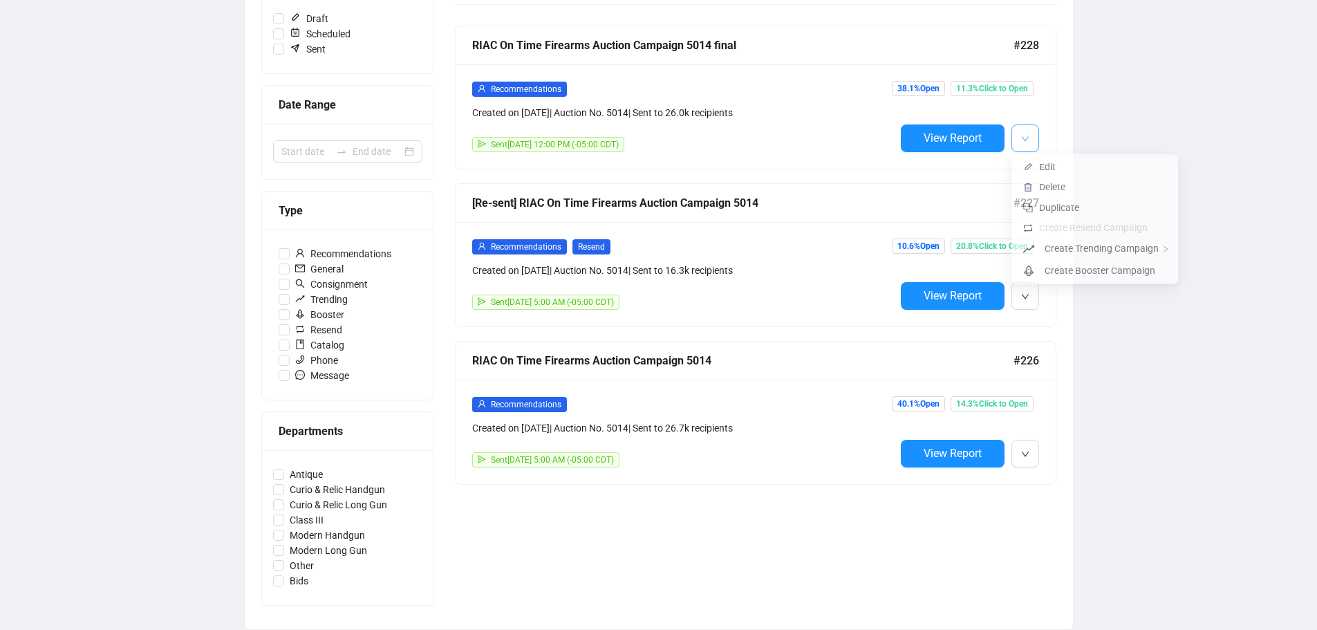
type input "5014"
click at [1030, 138] on button "button" at bounding box center [1025, 138] width 28 height 28
click at [1056, 212] on span "Duplicate" at bounding box center [1059, 212] width 40 height 11
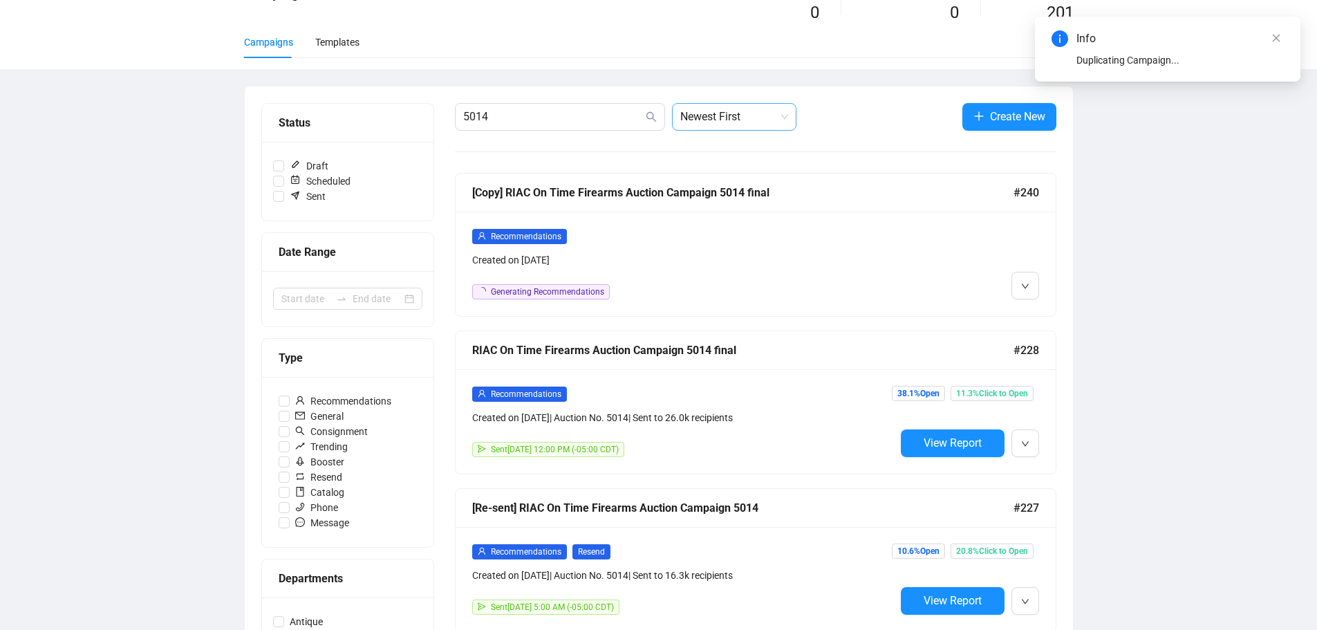
scroll to position [0, 0]
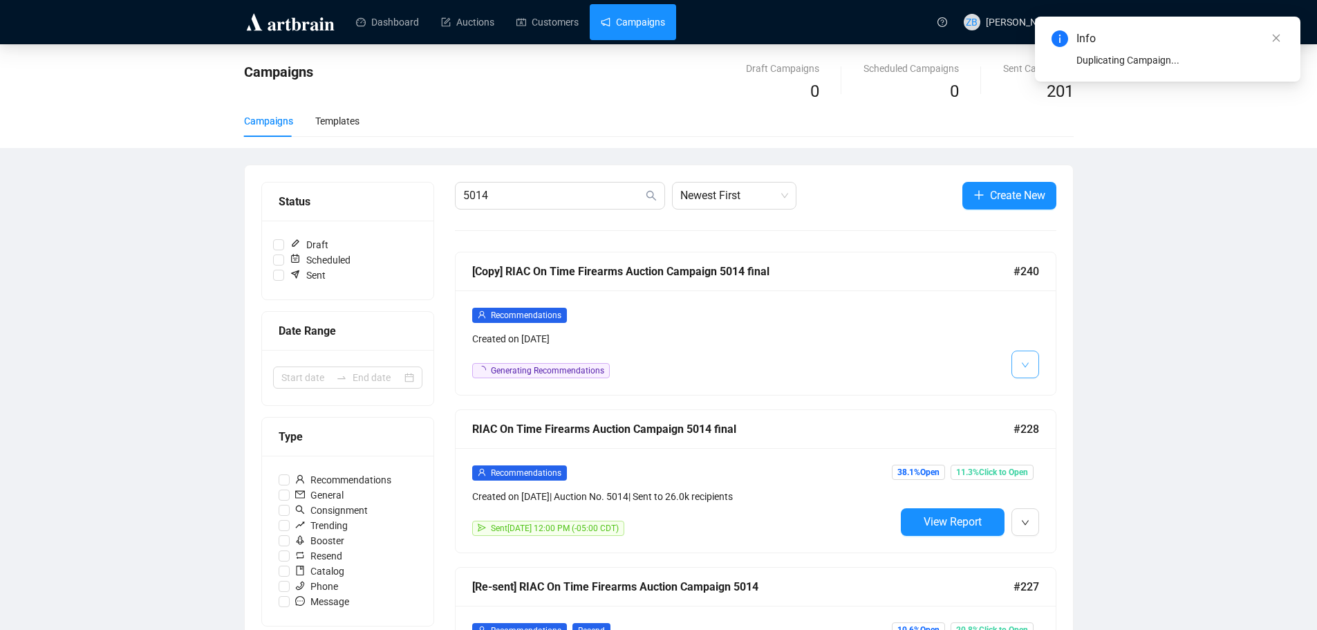
click at [1026, 364] on icon "down" at bounding box center [1025, 365] width 8 height 8
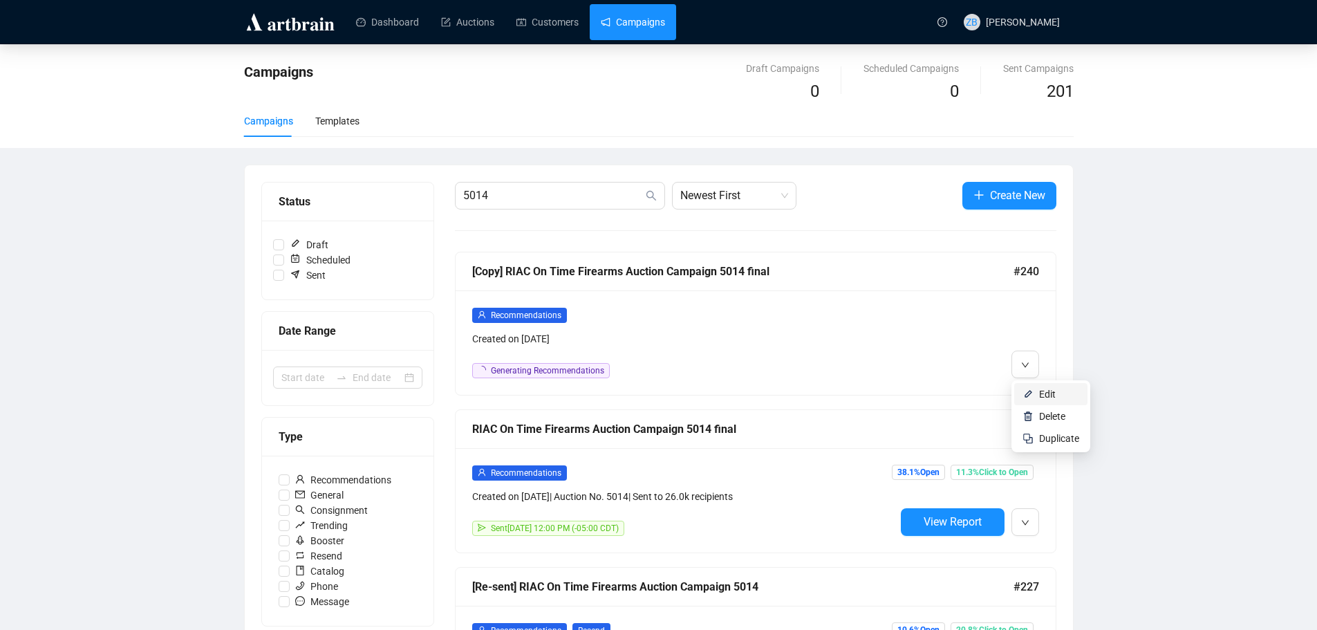
click at [1043, 391] on span "Edit" at bounding box center [1047, 393] width 17 height 11
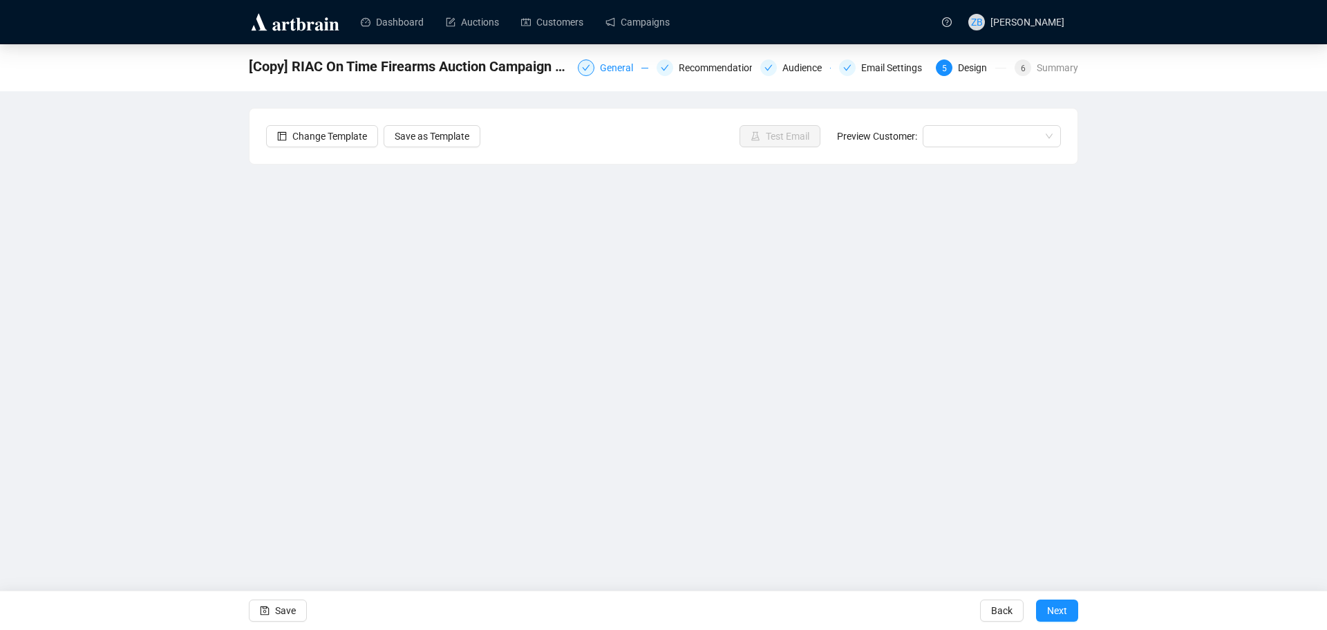
click at [610, 66] on div "General" at bounding box center [620, 67] width 41 height 17
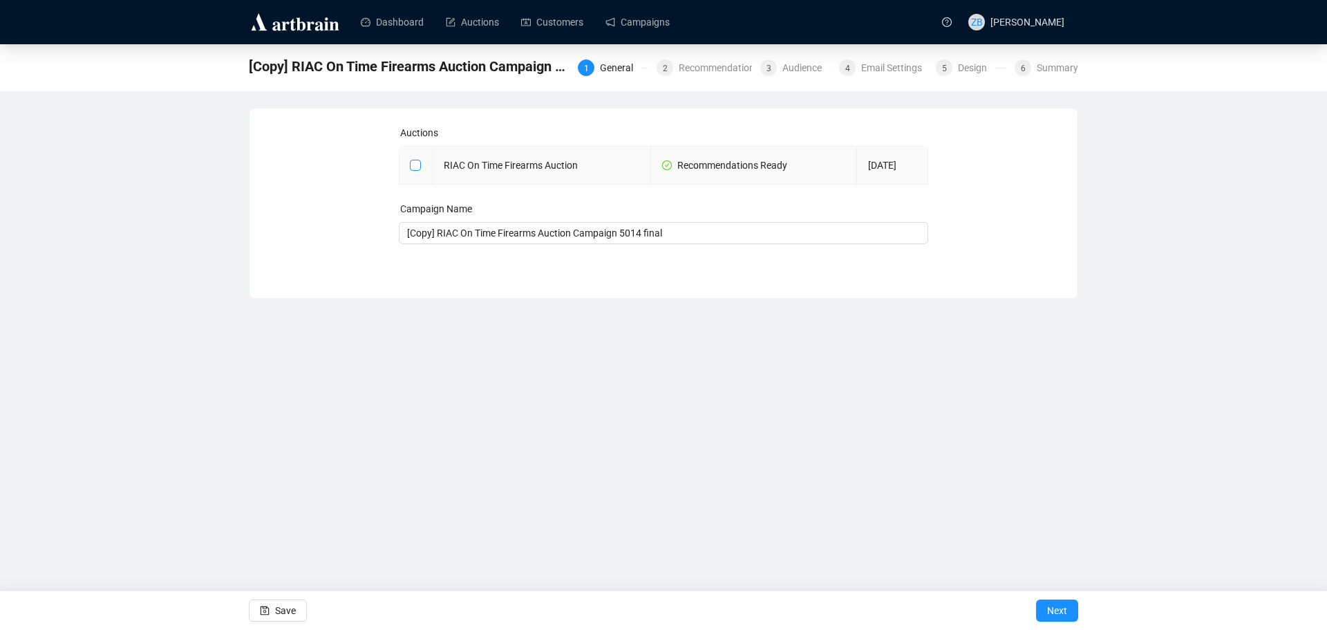
click at [414, 161] on input "checkbox" at bounding box center [415, 165] width 10 height 10
checkbox input "true"
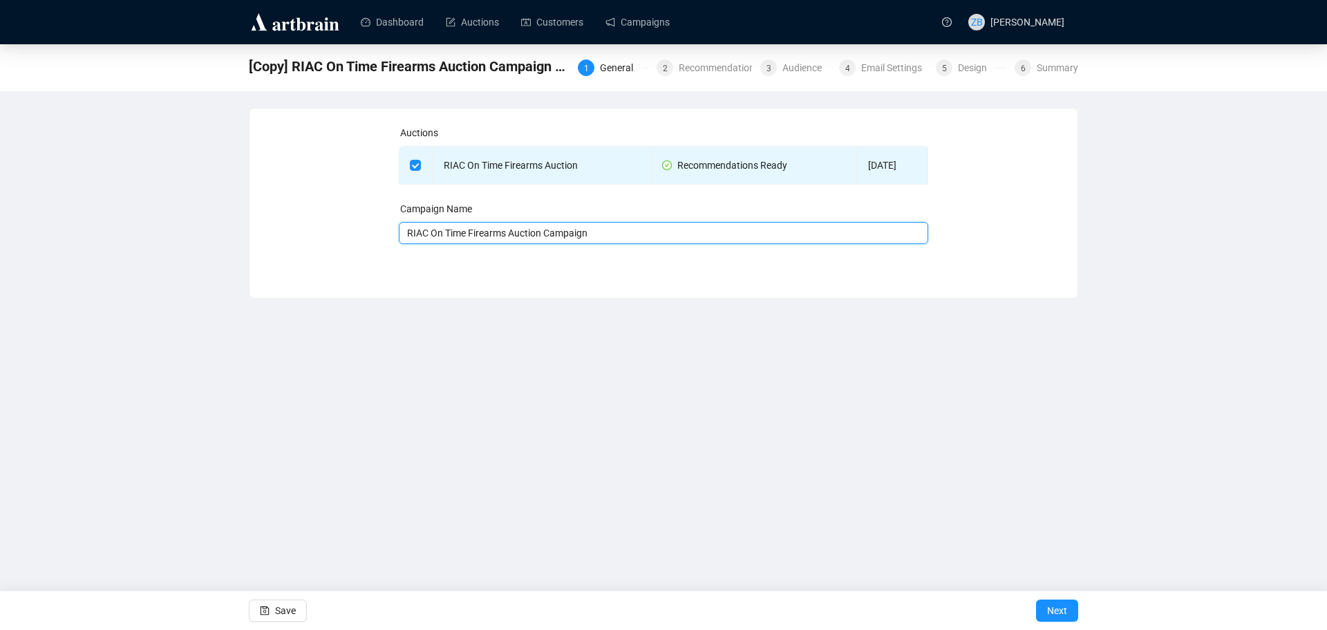
click at [646, 236] on input "RIAC On Time Firearms Auction Campaign" at bounding box center [664, 233] width 530 height 22
type input "RIAC On Time Firearms Auction Campaign 5019"
click at [1061, 610] on span "Next" at bounding box center [1057, 610] width 20 height 39
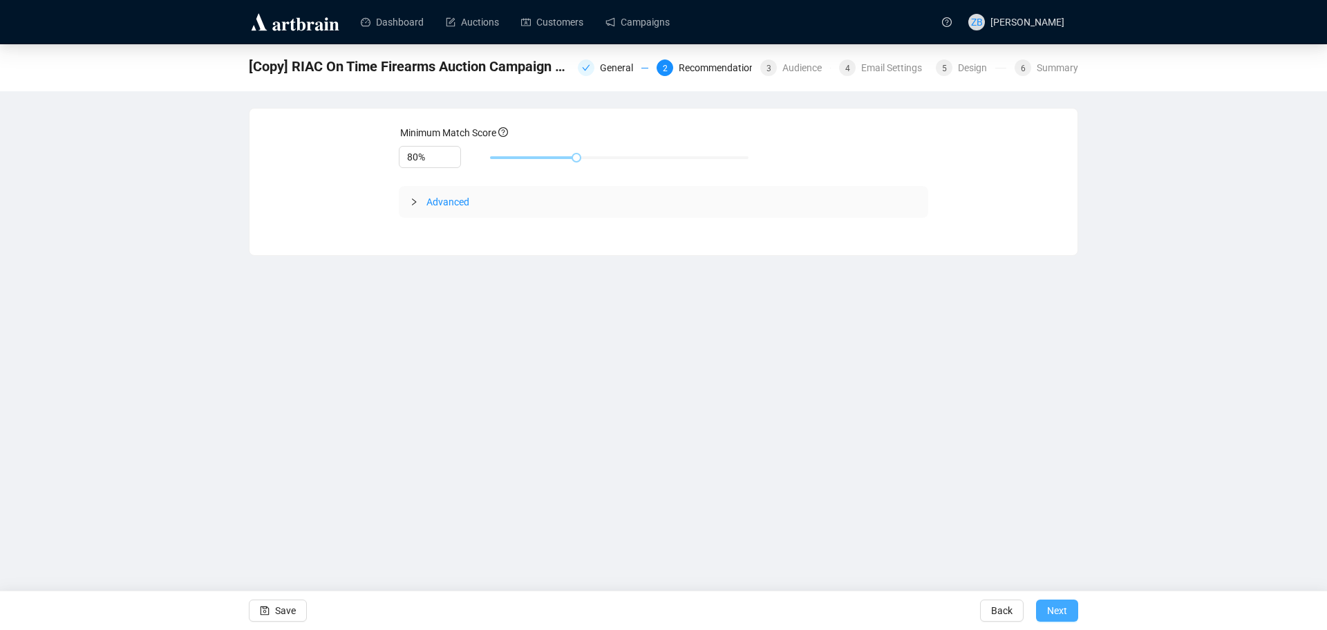
click at [1065, 611] on span "Next" at bounding box center [1057, 610] width 20 height 39
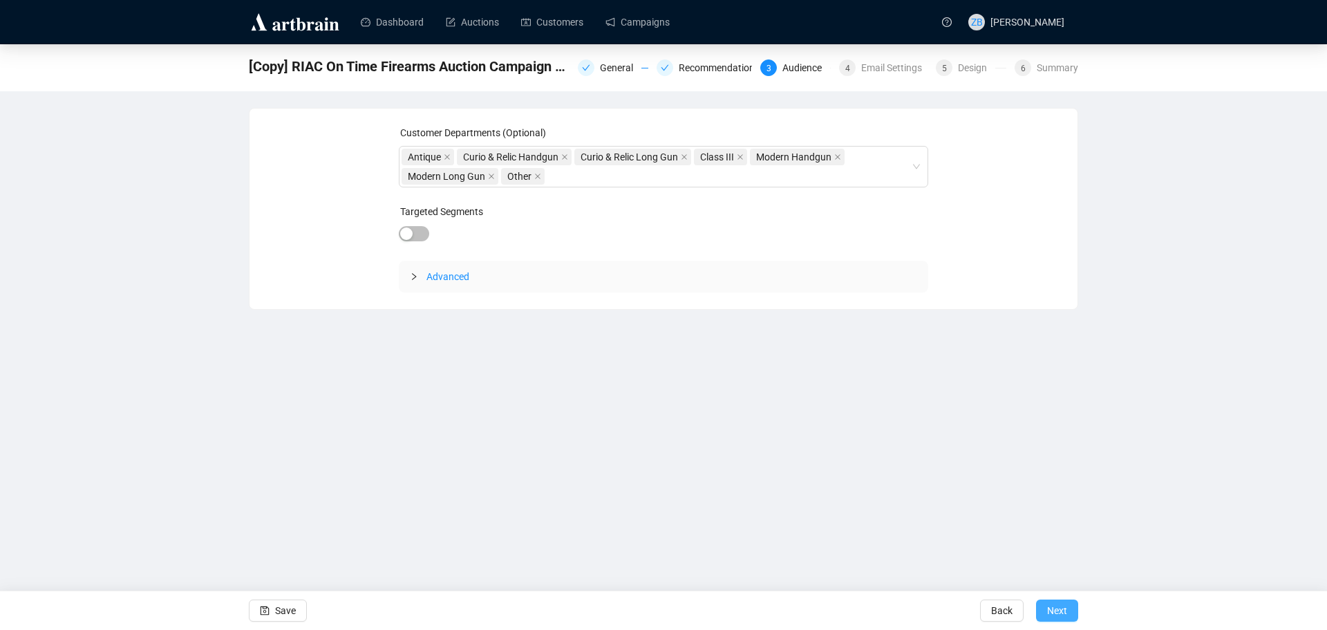
click at [1064, 611] on span "Next" at bounding box center [1057, 610] width 20 height 39
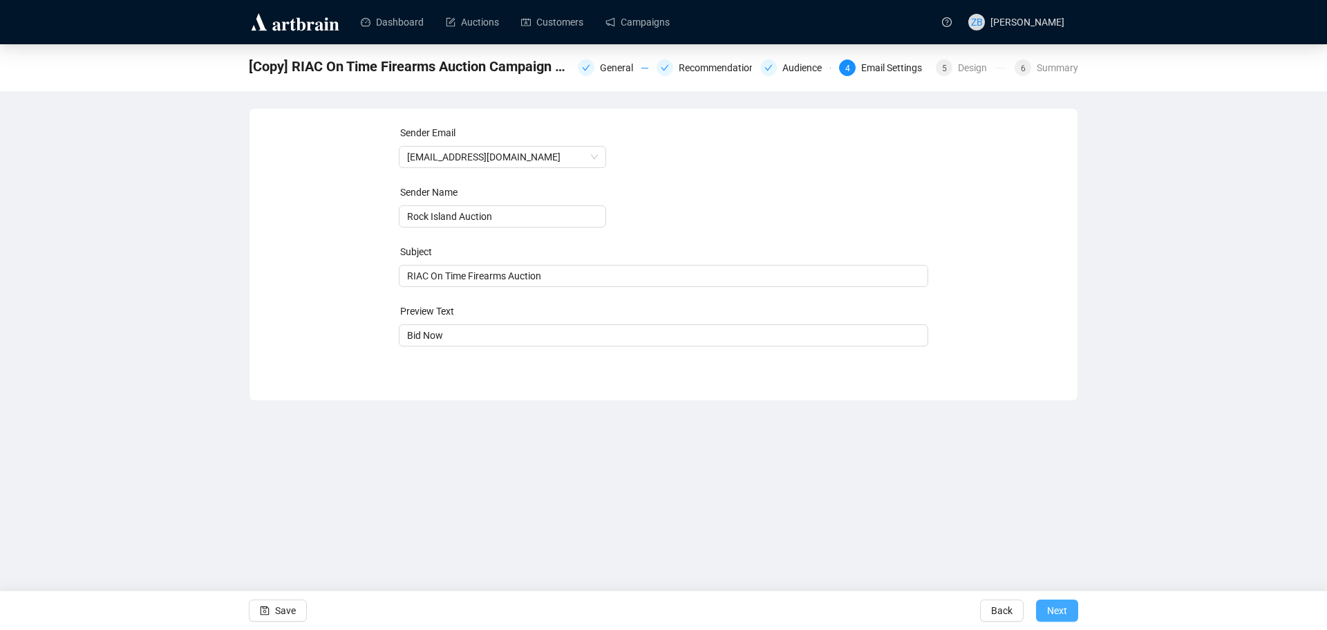
click at [1054, 608] on span "Next" at bounding box center [1057, 610] width 20 height 39
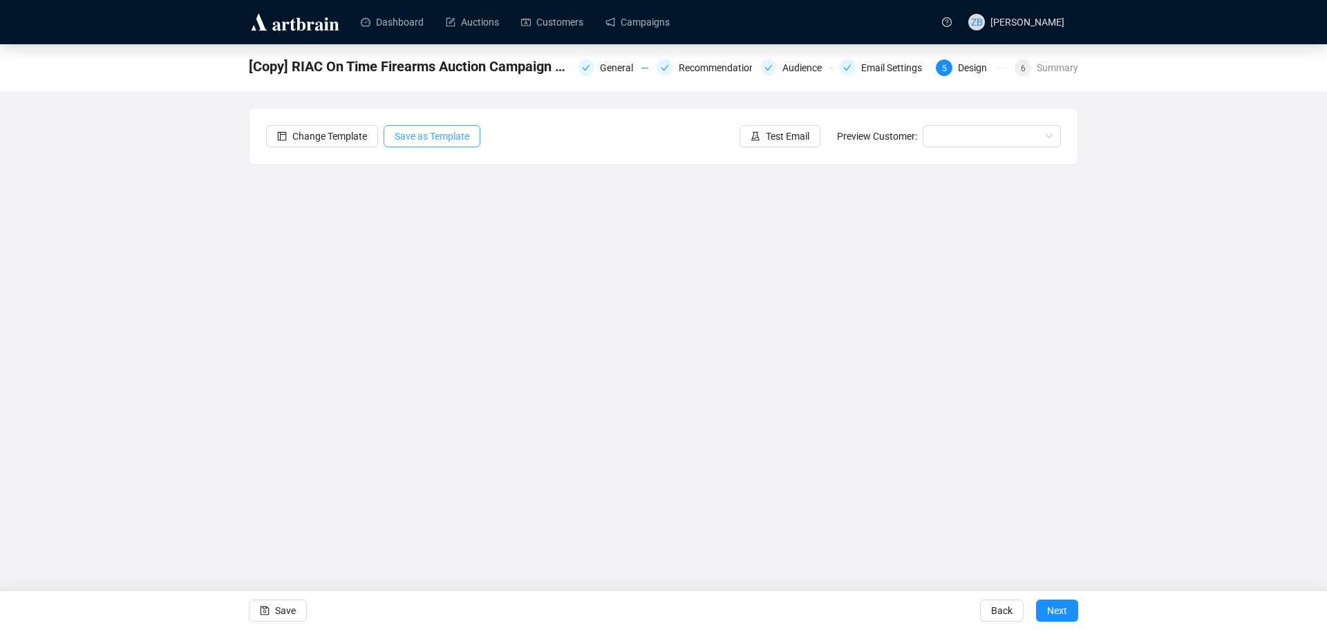
click at [413, 135] on span "Save as Template" at bounding box center [432, 136] width 75 height 15
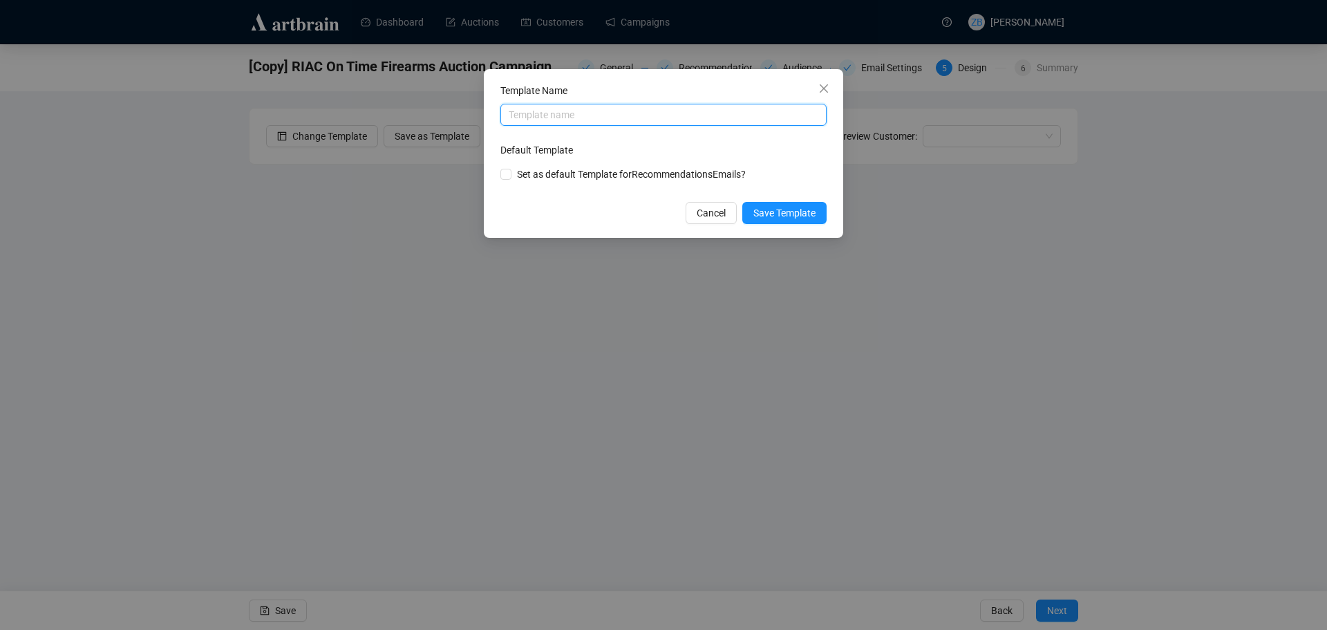
click at [578, 113] on input "text" at bounding box center [663, 115] width 326 height 22
type input "On Time 2025"
click at [526, 174] on span "Set as default Template for Recommendations Emails?" at bounding box center [631, 174] width 229 height 11
click at [510, 175] on span at bounding box center [505, 174] width 11 height 11
click at [510, 175] on input "checkbox" at bounding box center [505, 174] width 10 height 10
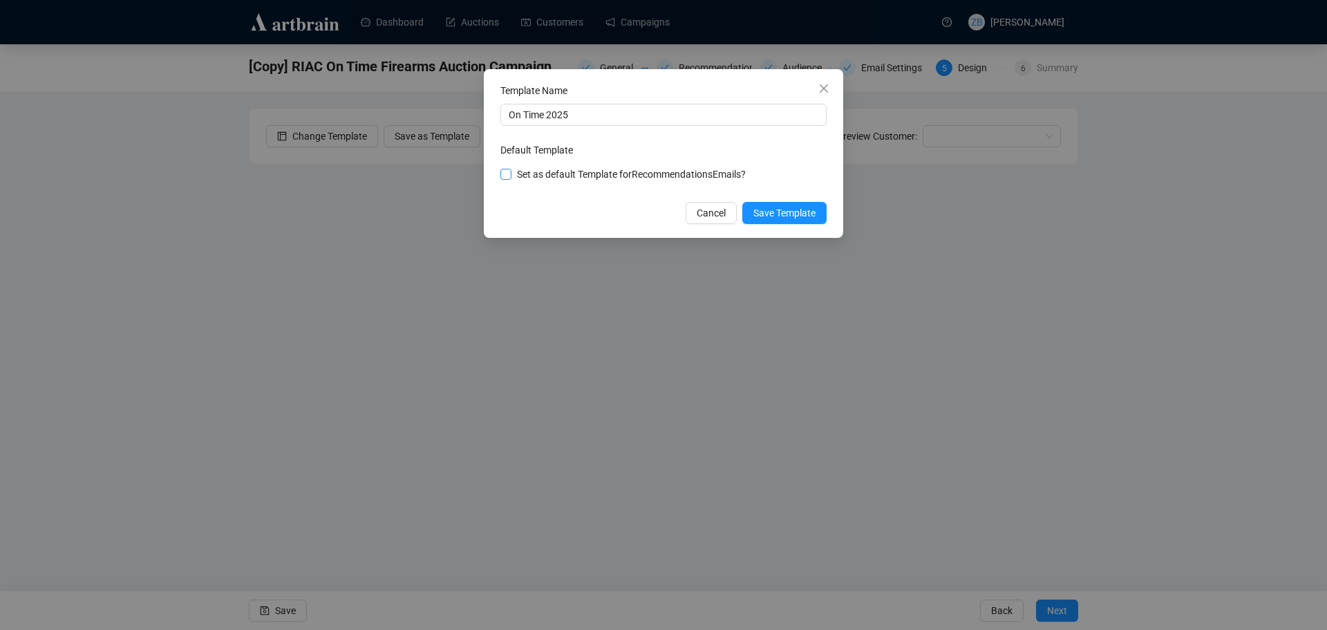
checkbox input "true"
click at [791, 214] on span "Save Template" at bounding box center [784, 212] width 62 height 15
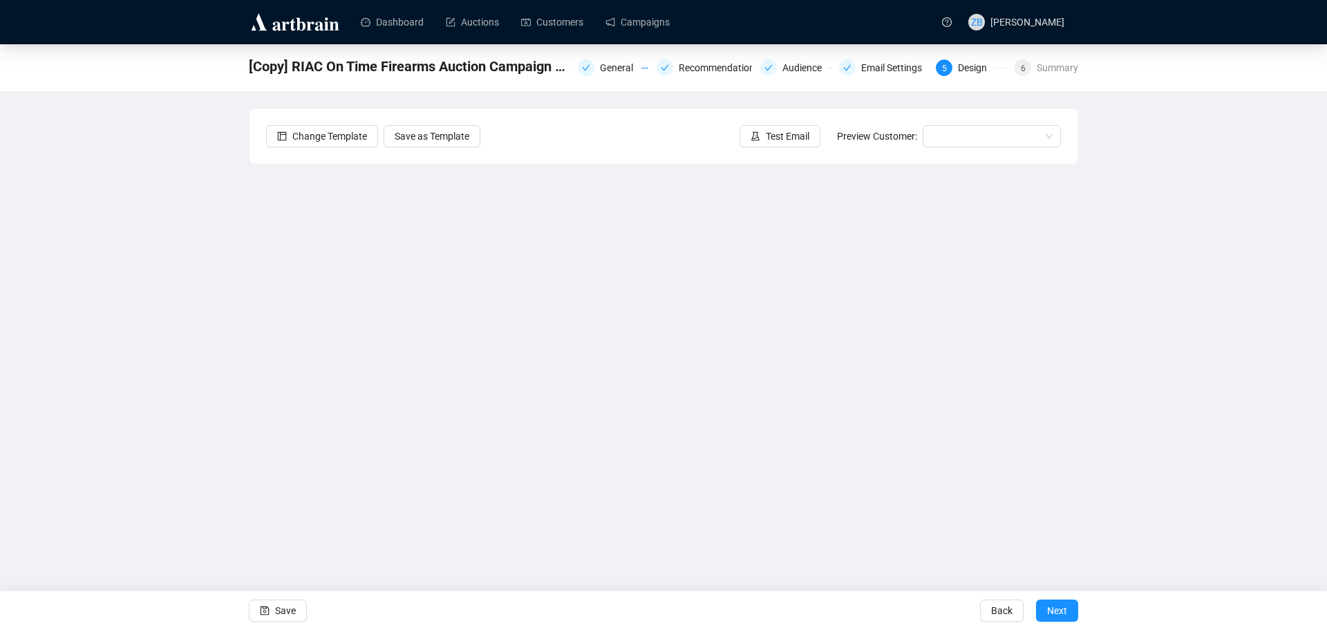
click at [103, 388] on div "[Copy] RIAC On Time Firearms Auction Campaign 5014 final General Recommendation…" at bounding box center [663, 299] width 1327 height 511
click at [1183, 395] on div "[Copy] RIAC On Time Firearms Auction Campaign 5014 final General Recommendation…" at bounding box center [663, 299] width 1327 height 511
click at [100, 305] on div "[Copy] RIAC On Time Firearms Auction Campaign 5014 final General Recommendation…" at bounding box center [663, 299] width 1327 height 511
click at [257, 608] on button "Save" at bounding box center [278, 610] width 58 height 22
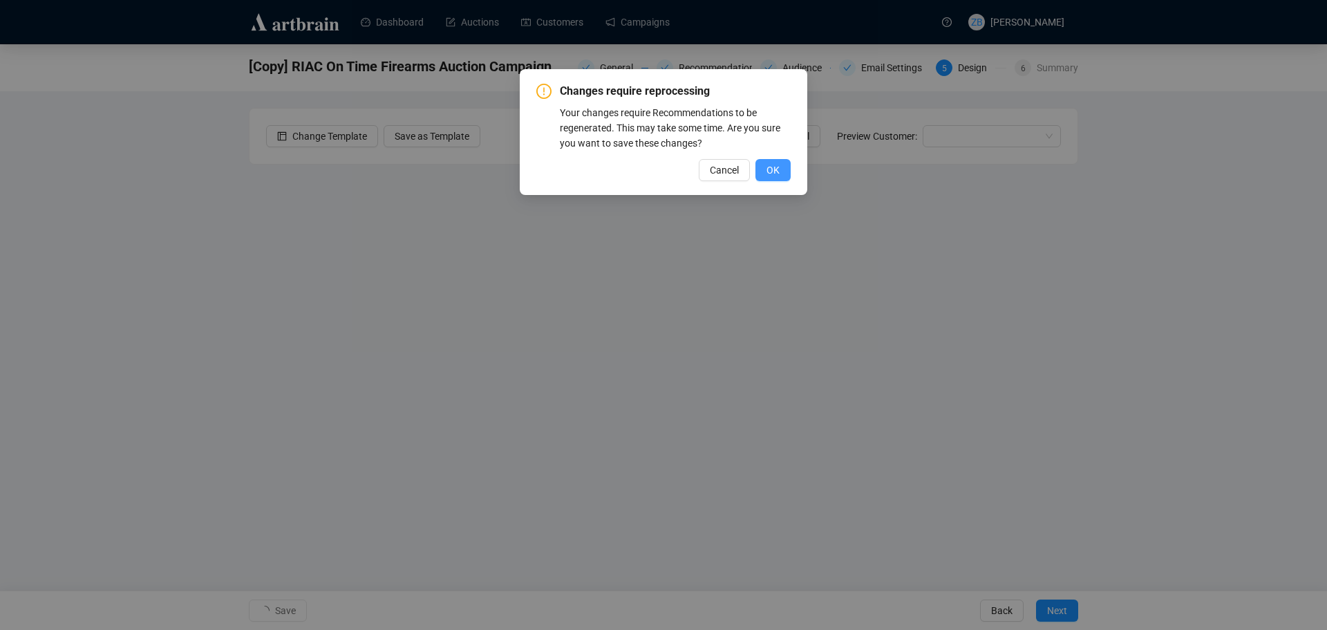
click at [774, 168] on span "OK" at bounding box center [773, 169] width 13 height 15
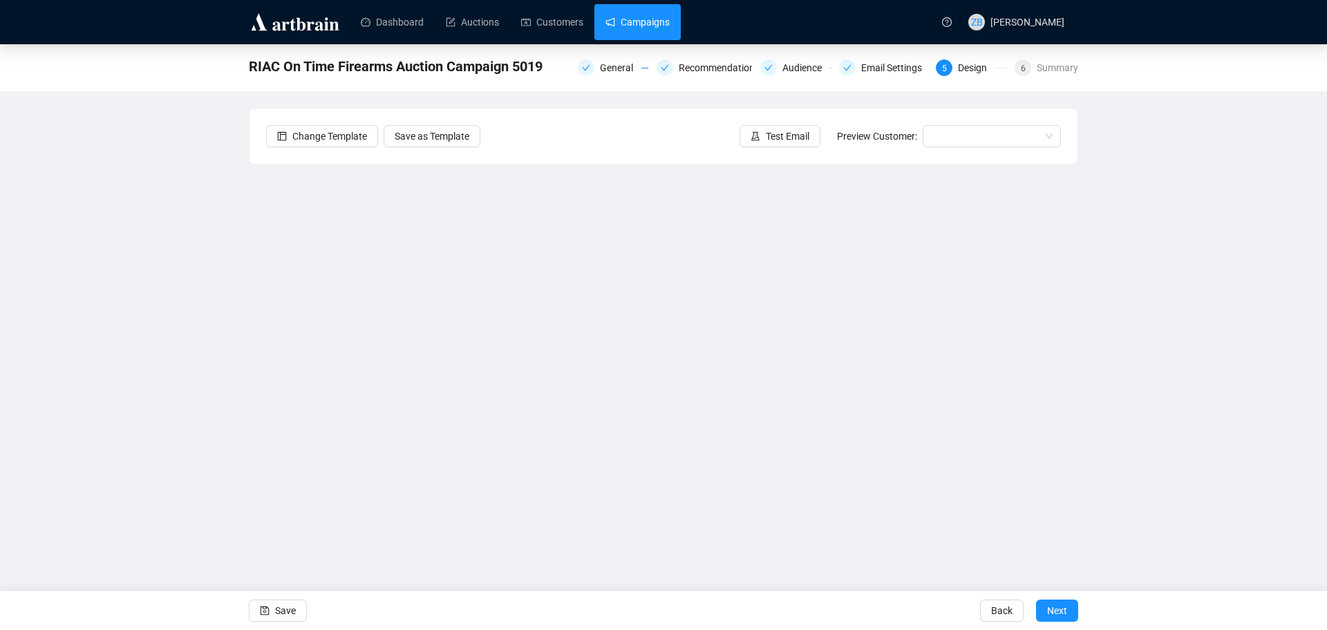
click at [636, 25] on link "Campaigns" at bounding box center [638, 22] width 64 height 36
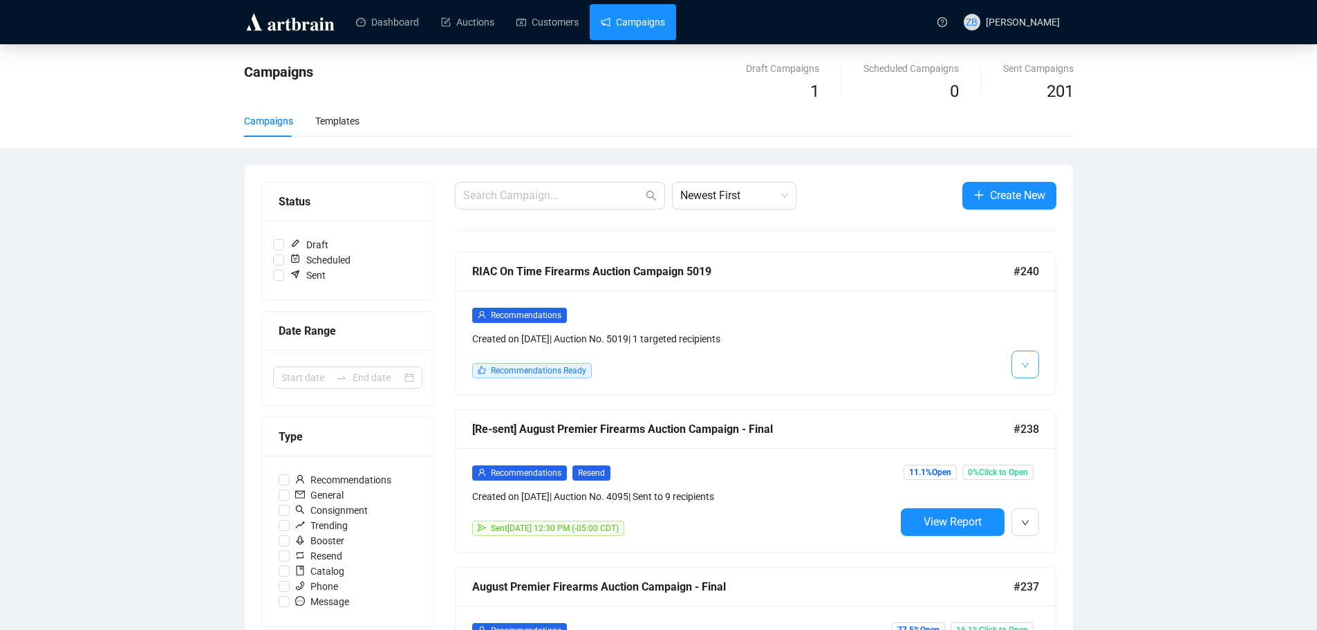
click at [1031, 363] on button "button" at bounding box center [1025, 364] width 28 height 28
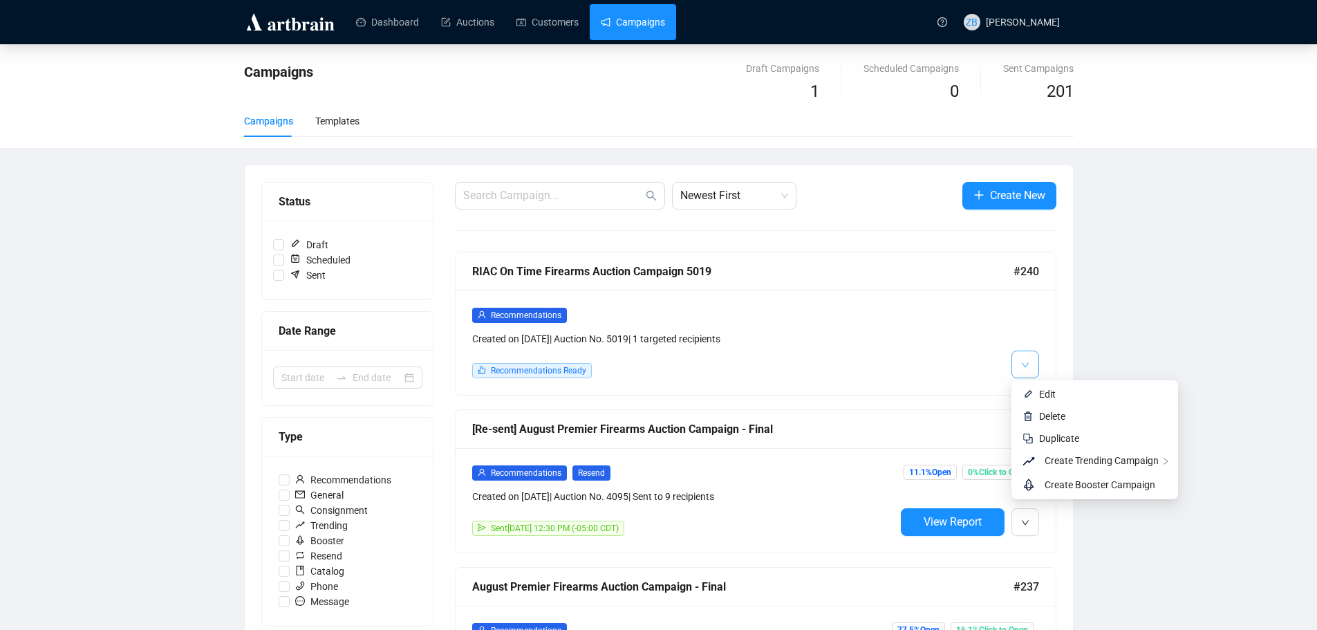
click at [1031, 363] on button "button" at bounding box center [1025, 364] width 28 height 28
click at [934, 363] on div at bounding box center [967, 342] width 144 height 71
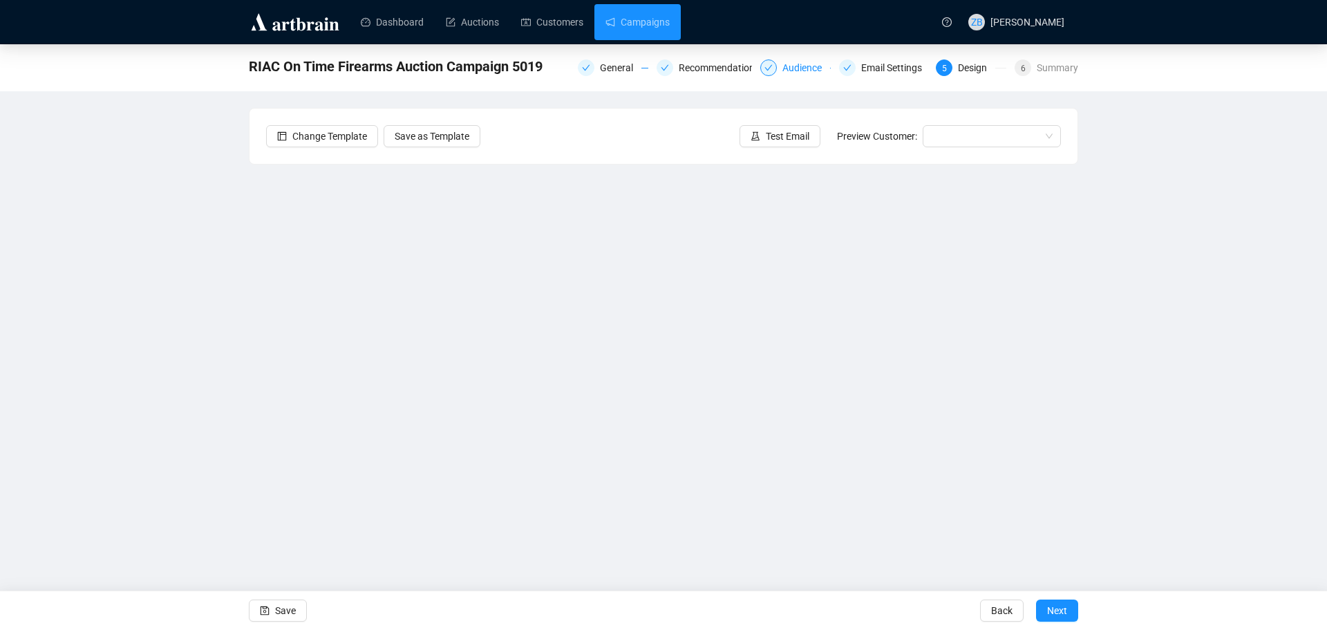
click at [794, 75] on div "Audience" at bounding box center [806, 67] width 48 height 17
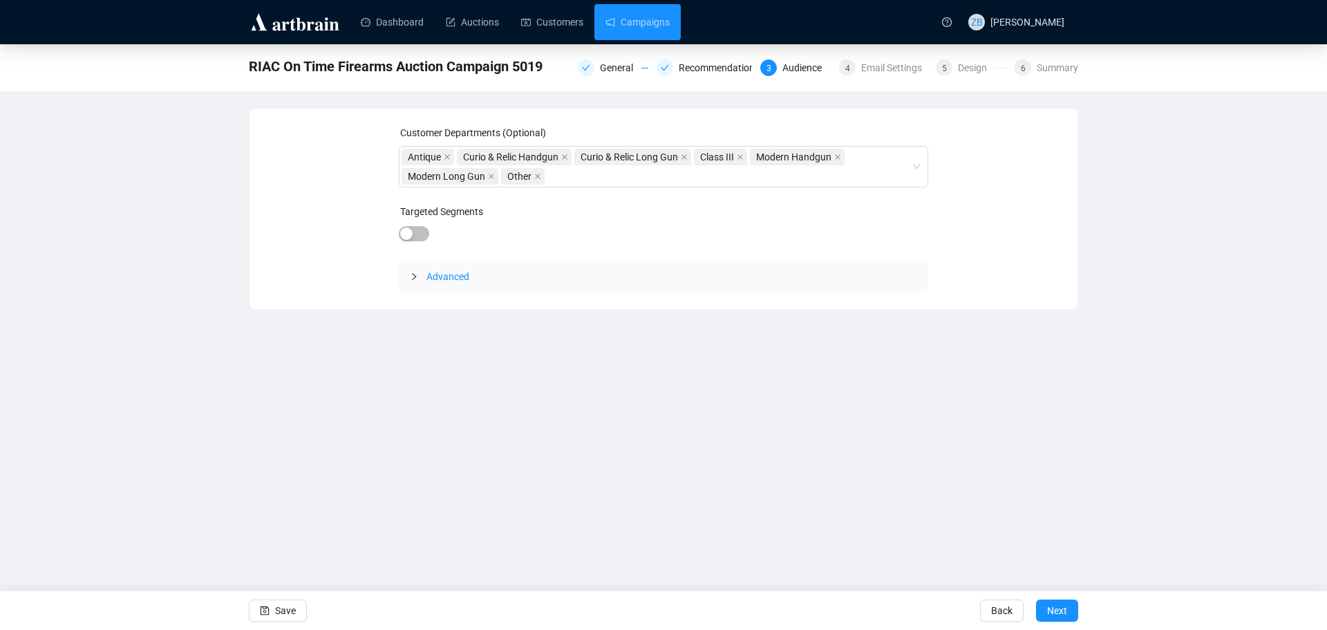
click at [413, 274] on icon "collapsed" at bounding box center [414, 276] width 4 height 7
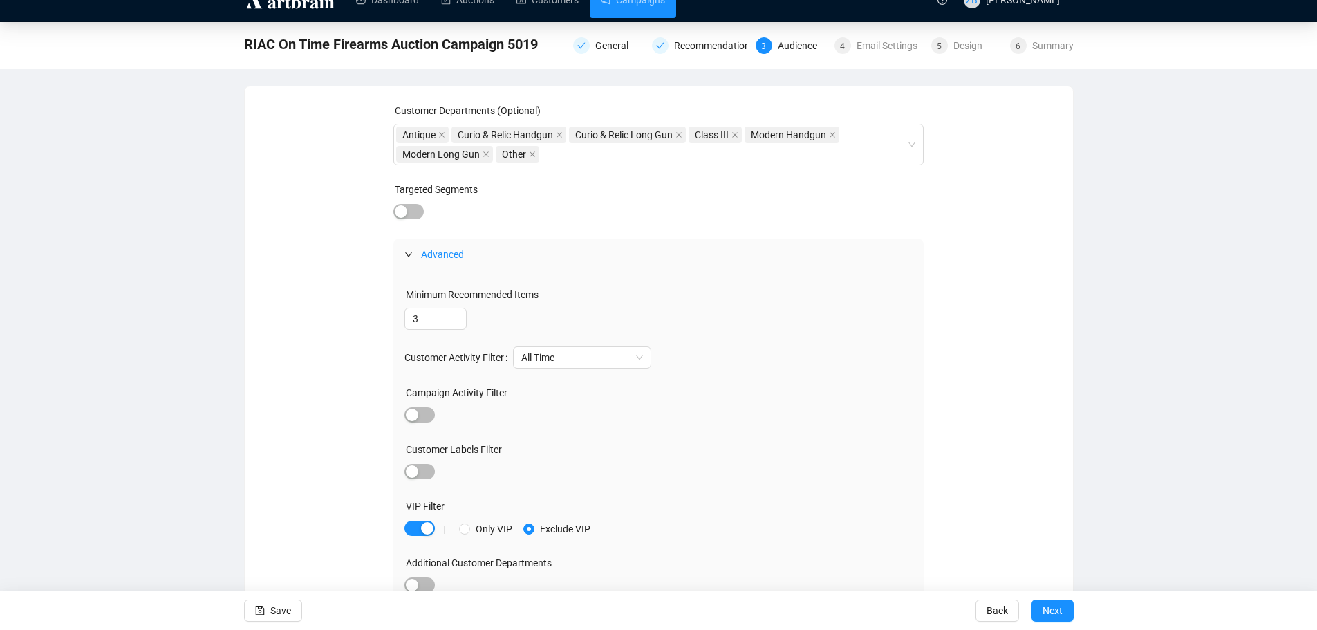
scroll to position [32, 0]
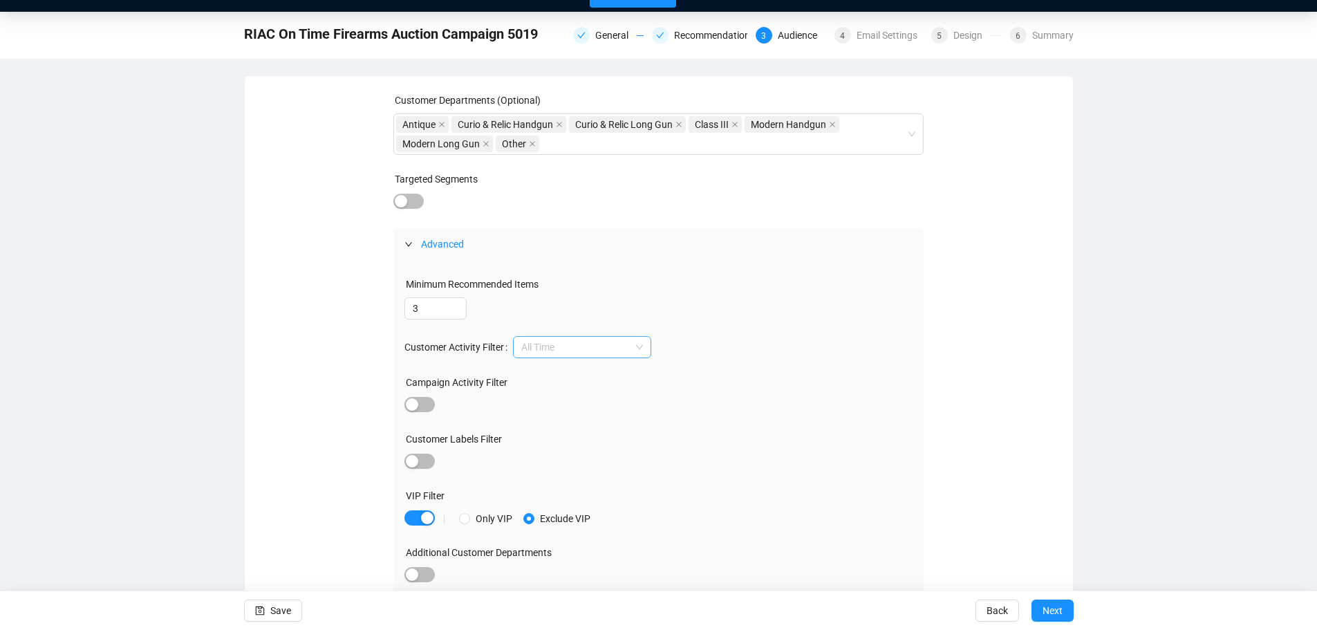
click at [581, 346] on span "All Time" at bounding box center [582, 347] width 122 height 21
click at [581, 345] on span "All Time" at bounding box center [582, 347] width 122 height 21
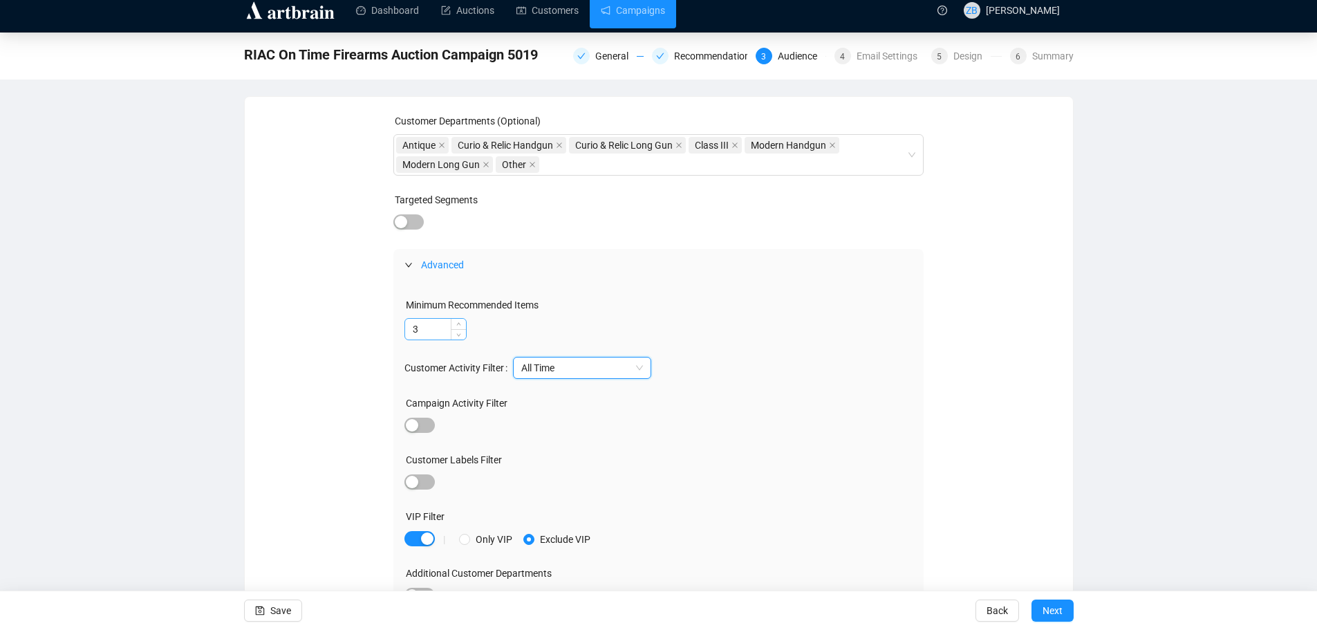
scroll to position [0, 0]
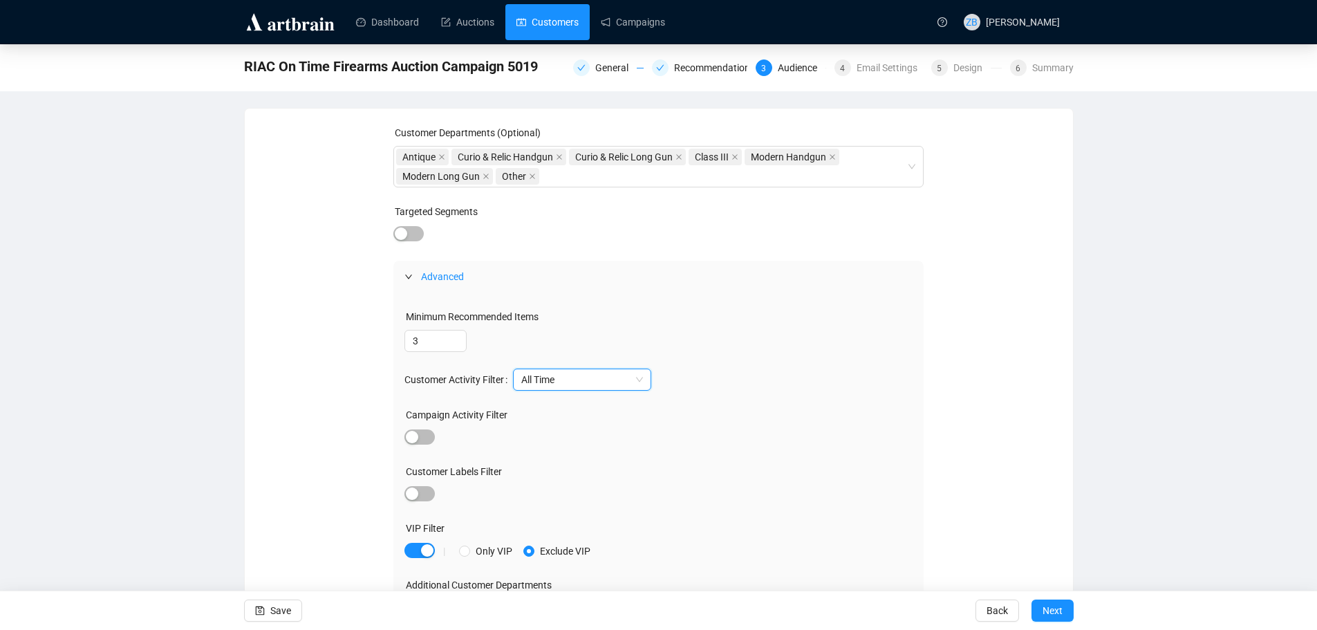
click at [556, 25] on link "Customers" at bounding box center [547, 22] width 62 height 36
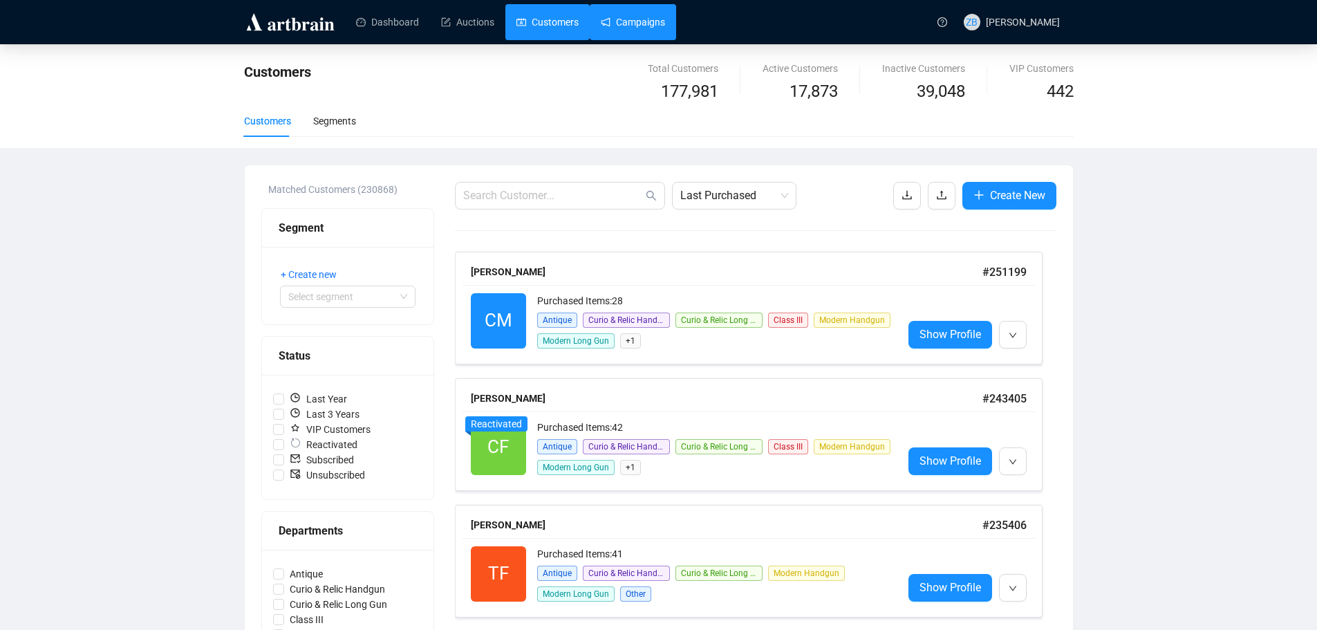
click at [632, 13] on link "Campaigns" at bounding box center [633, 22] width 64 height 36
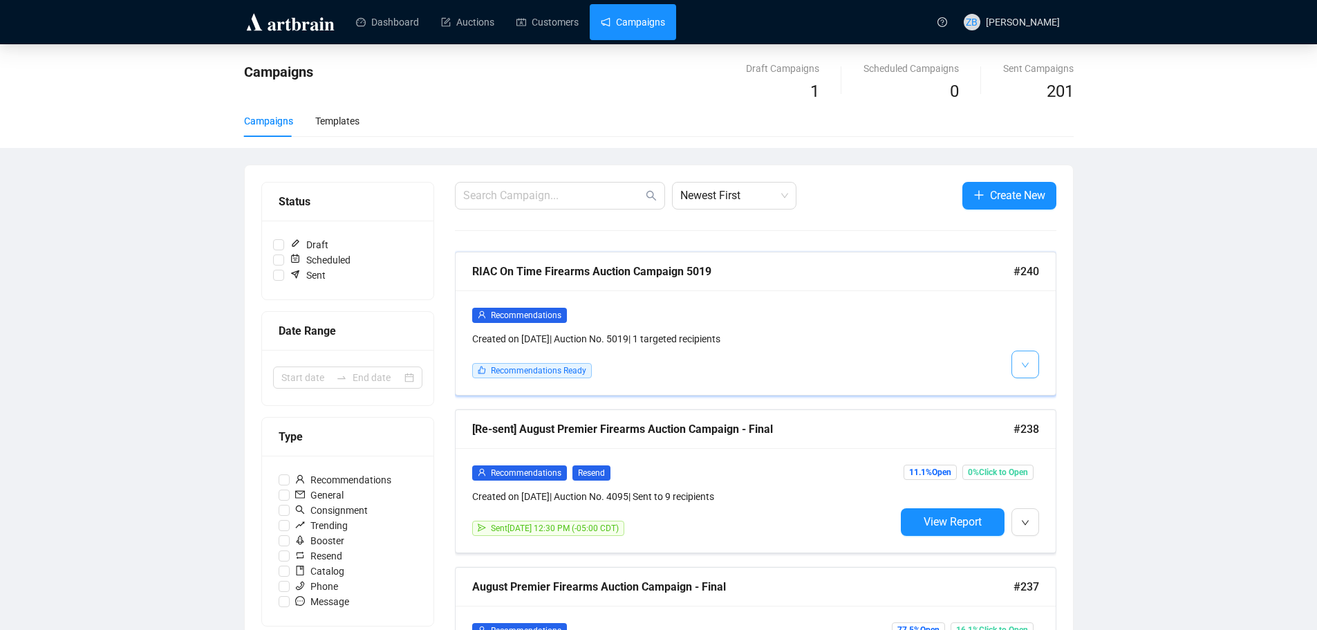
click at [1033, 365] on button "button" at bounding box center [1025, 364] width 28 height 28
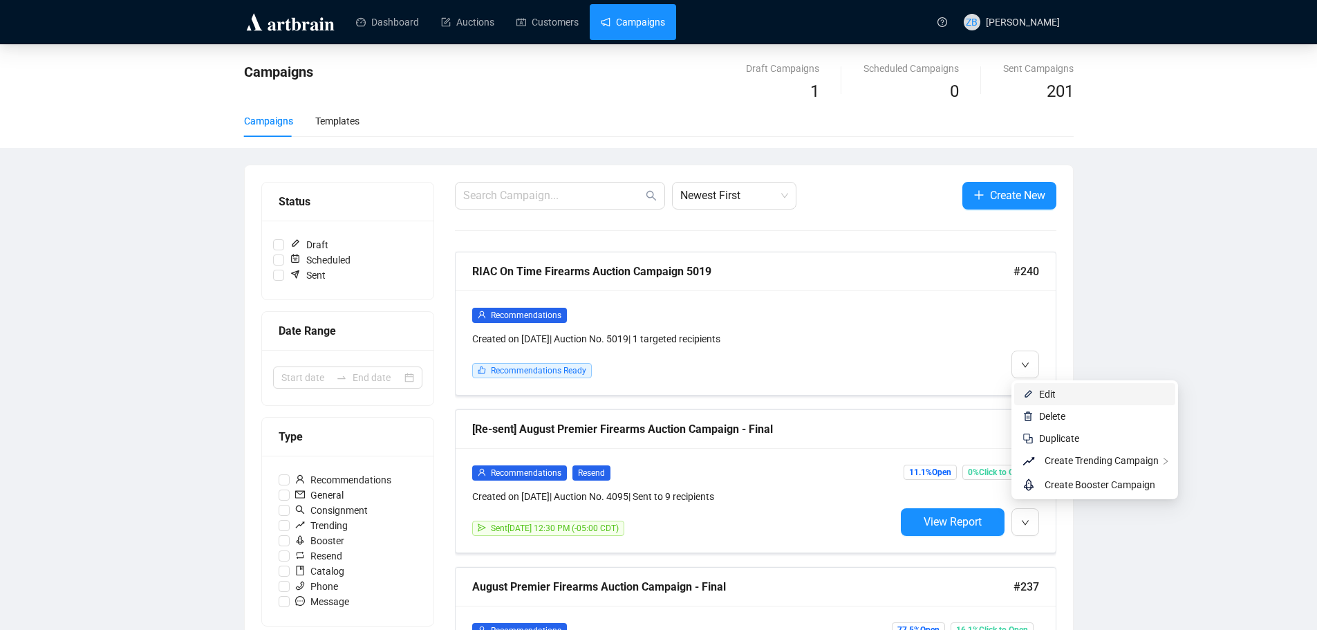
click at [1056, 397] on span "Edit" at bounding box center [1103, 393] width 128 height 15
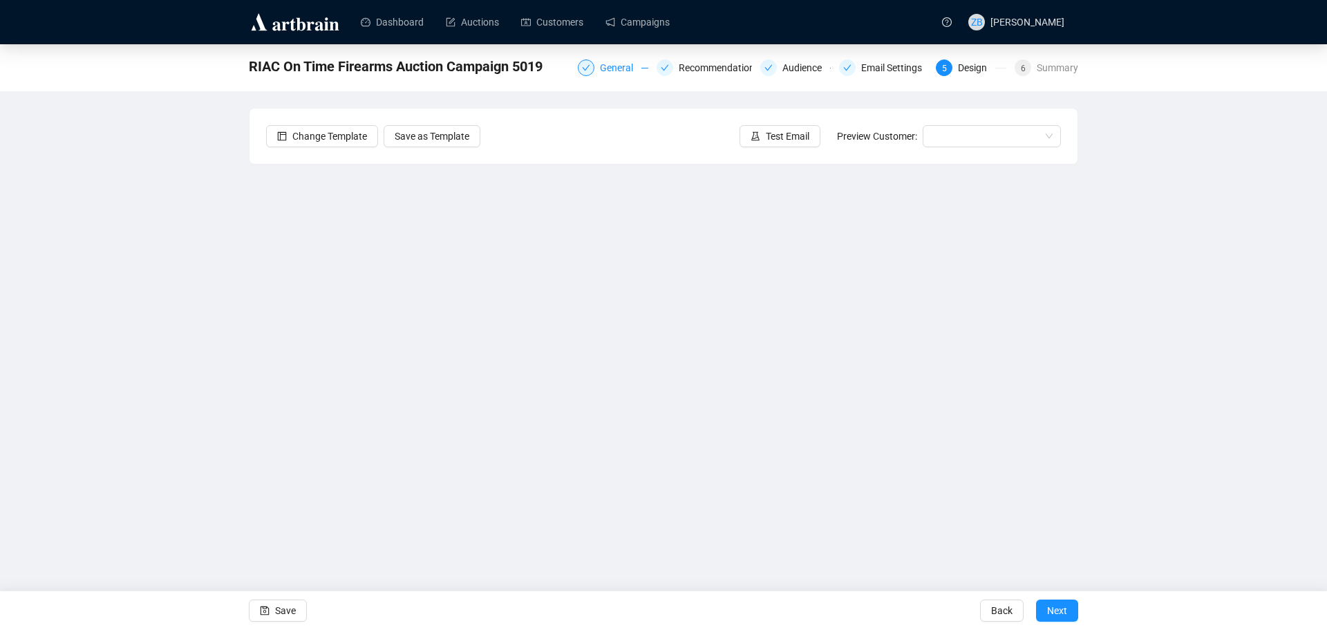
click at [610, 68] on div "General" at bounding box center [620, 67] width 41 height 17
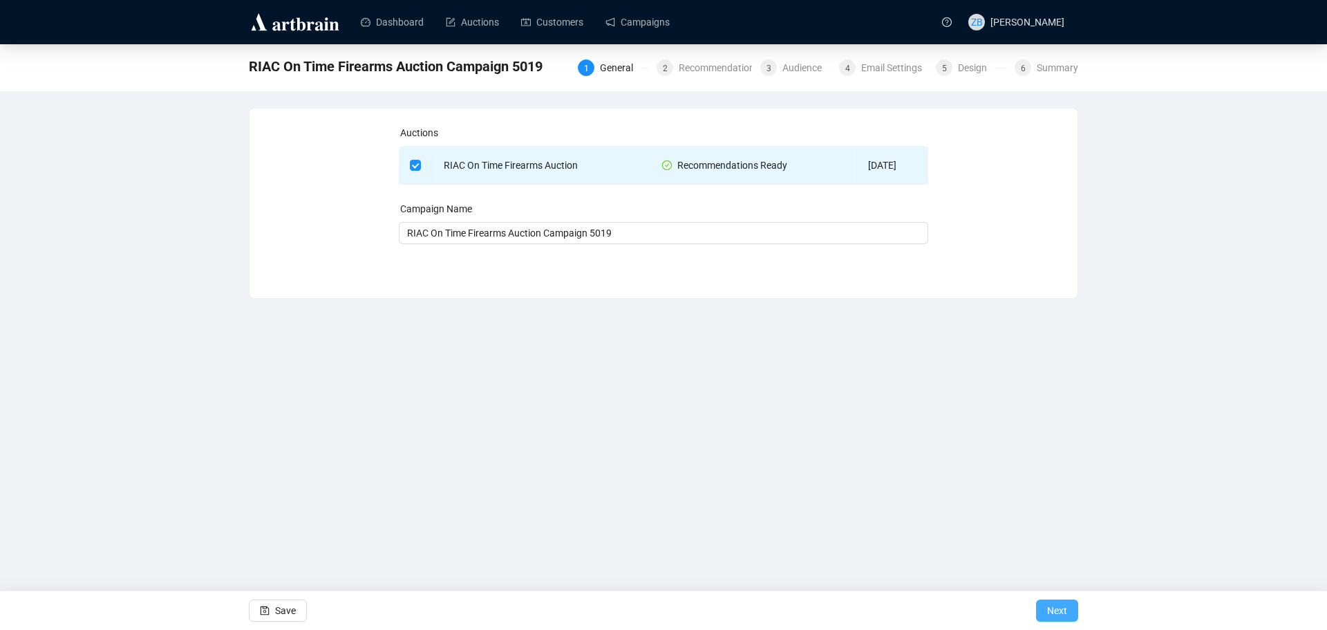
click at [1066, 608] on span "Next" at bounding box center [1057, 610] width 20 height 39
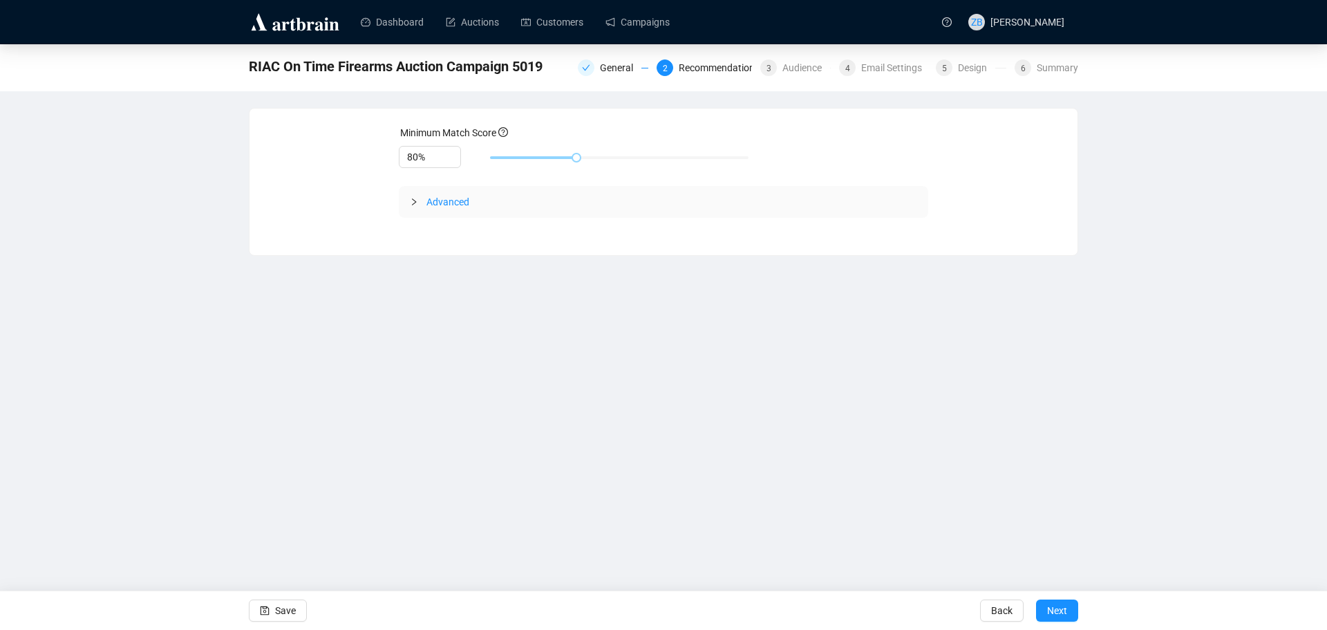
click at [418, 200] on div at bounding box center [418, 201] width 17 height 15
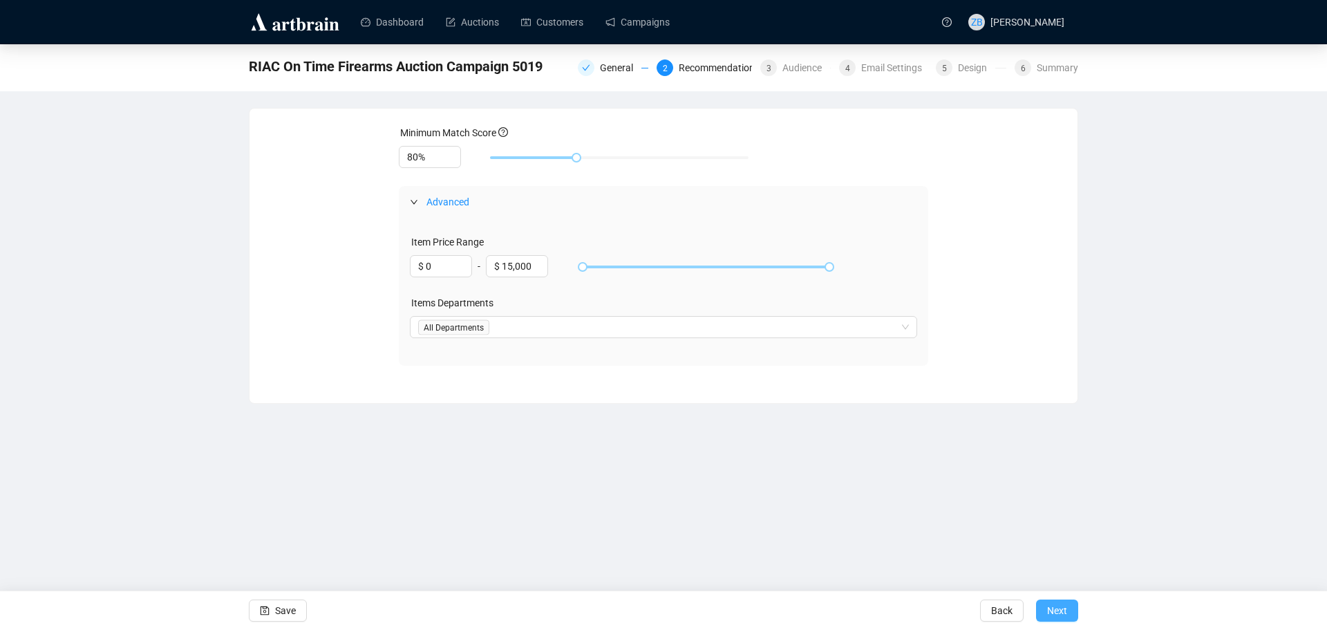
click at [1056, 608] on span "Next" at bounding box center [1057, 610] width 20 height 39
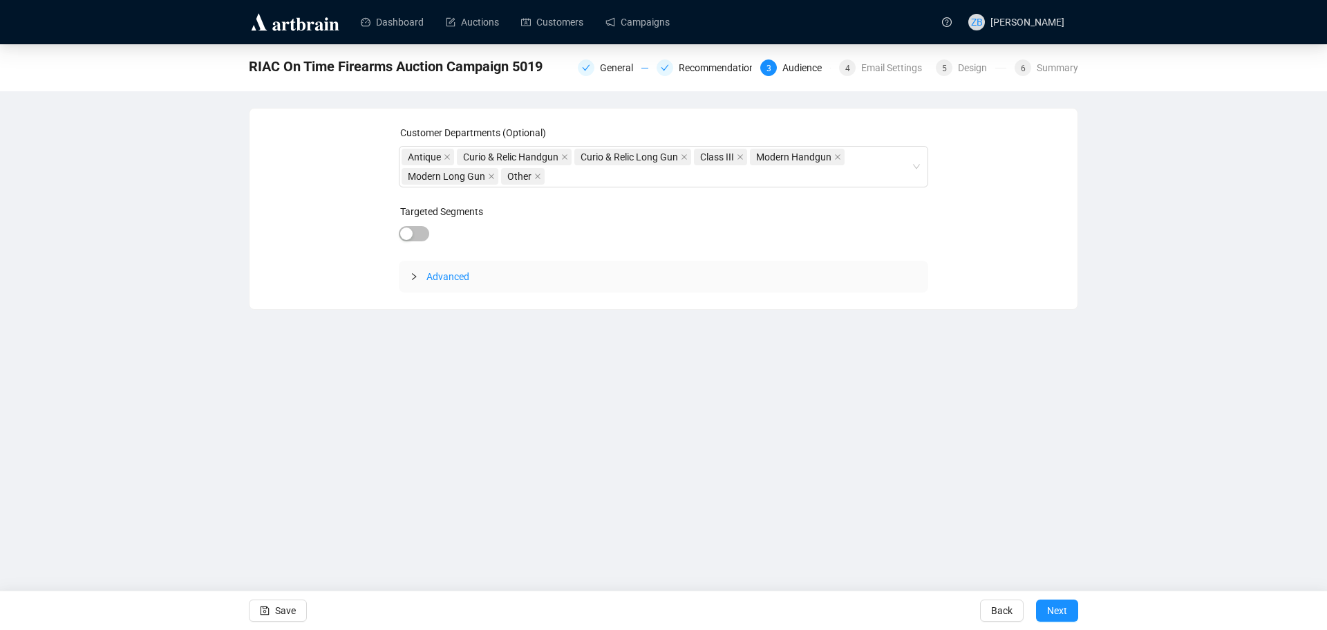
click at [409, 274] on div "Advanced" at bounding box center [664, 277] width 530 height 32
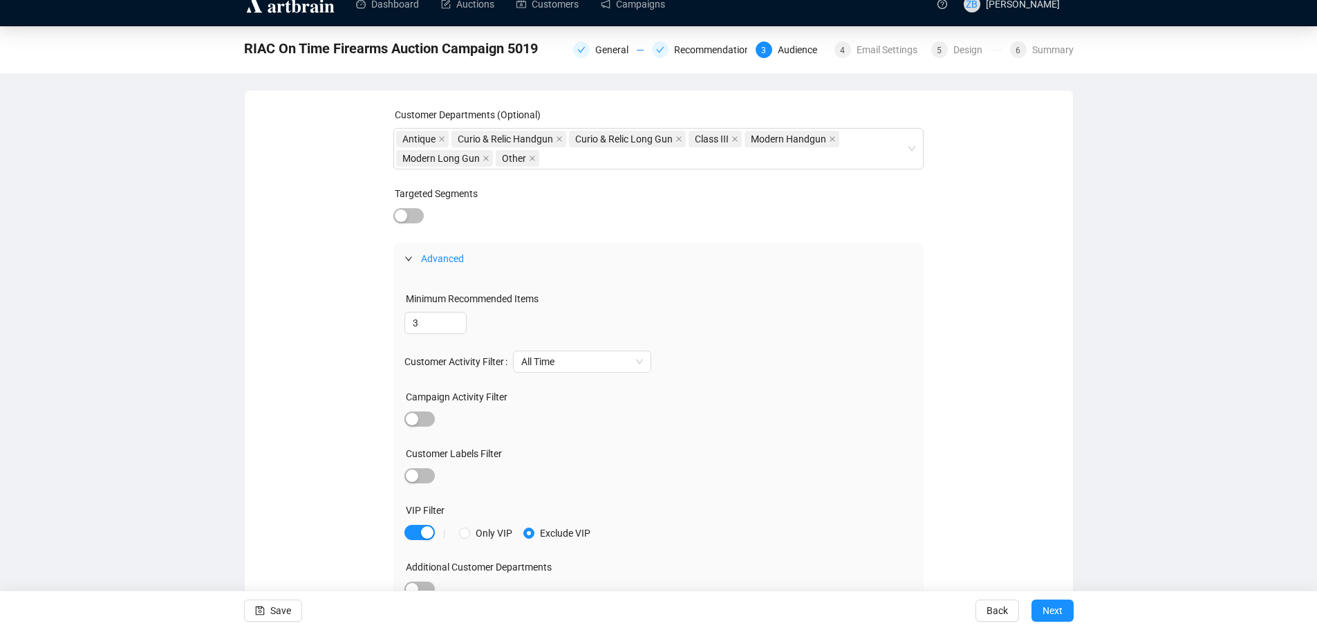
scroll to position [32, 0]
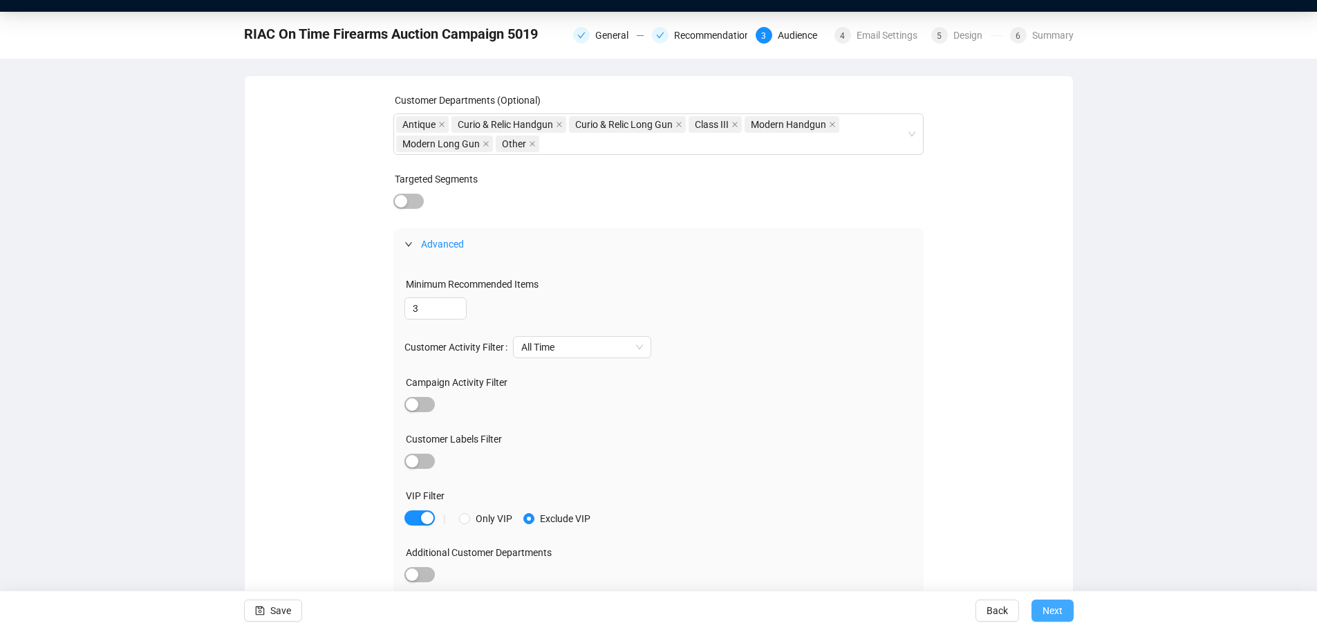
click at [1051, 608] on span "Next" at bounding box center [1052, 610] width 20 height 39
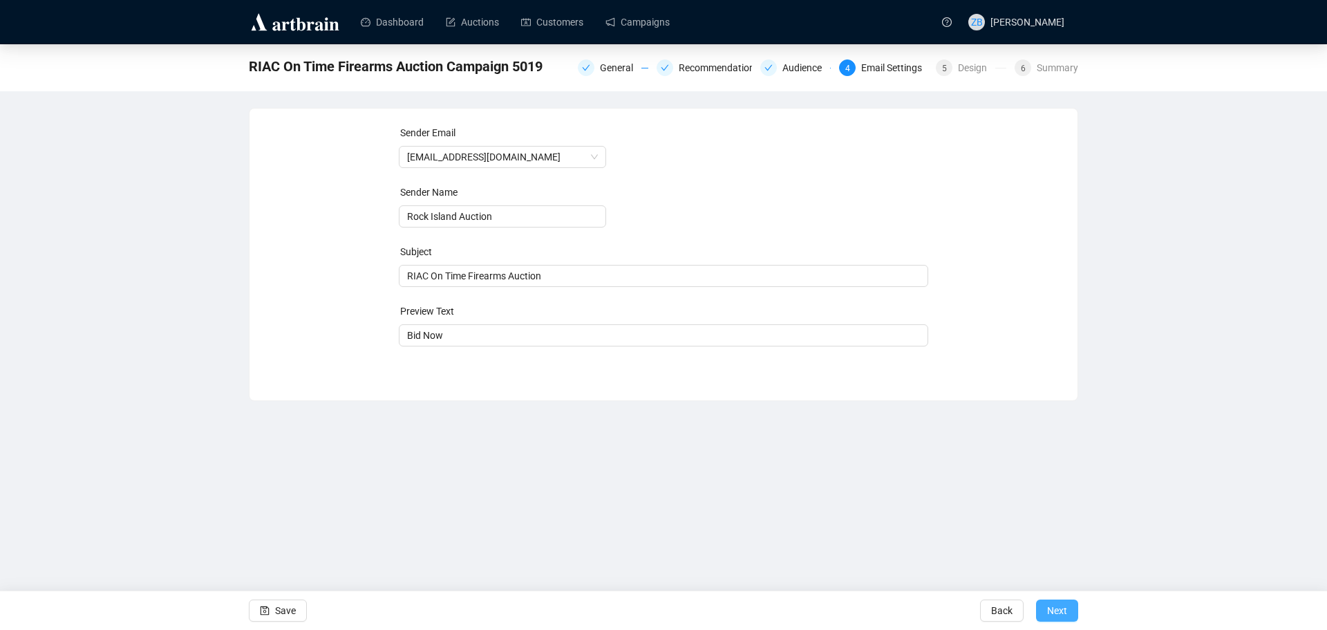
click at [1058, 610] on span "Next" at bounding box center [1057, 610] width 20 height 39
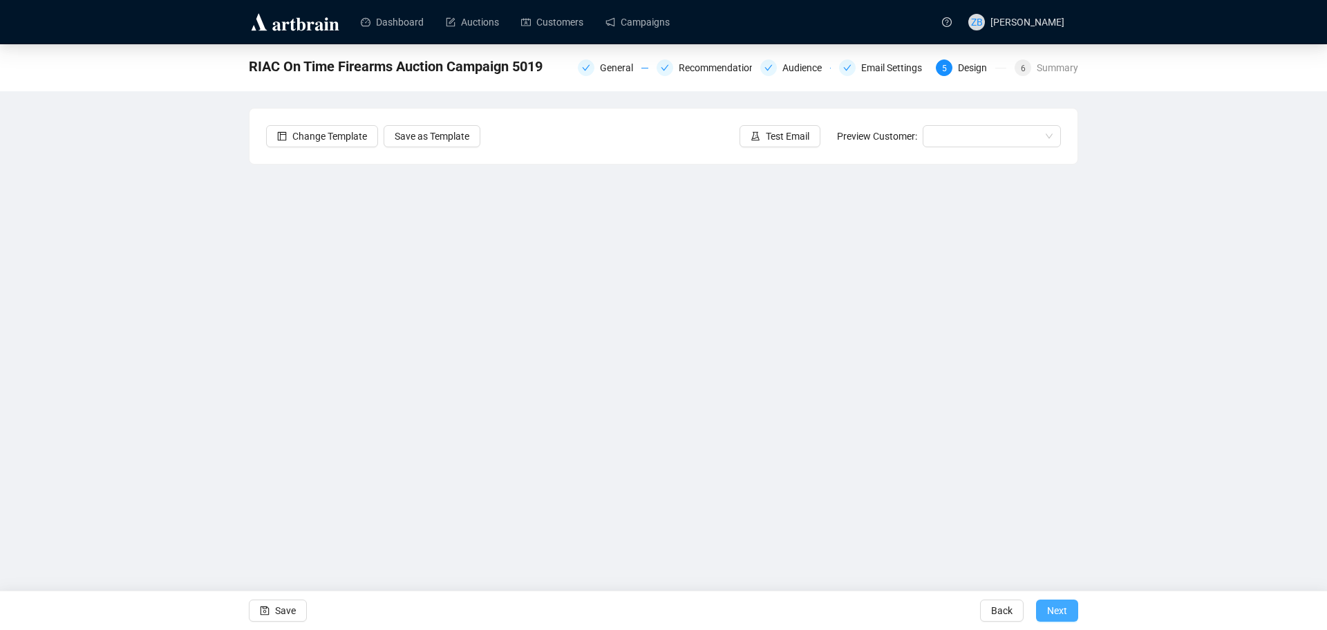
click at [1062, 612] on span "Next" at bounding box center [1057, 610] width 20 height 39
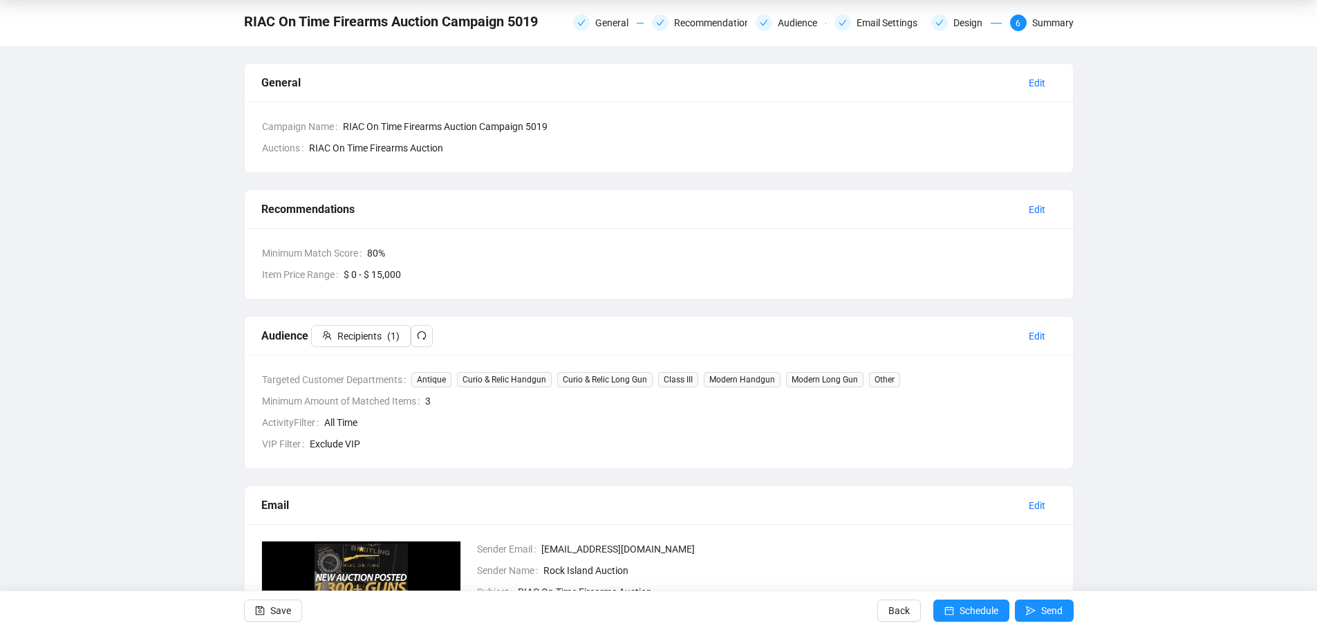
scroll to position [320, 0]
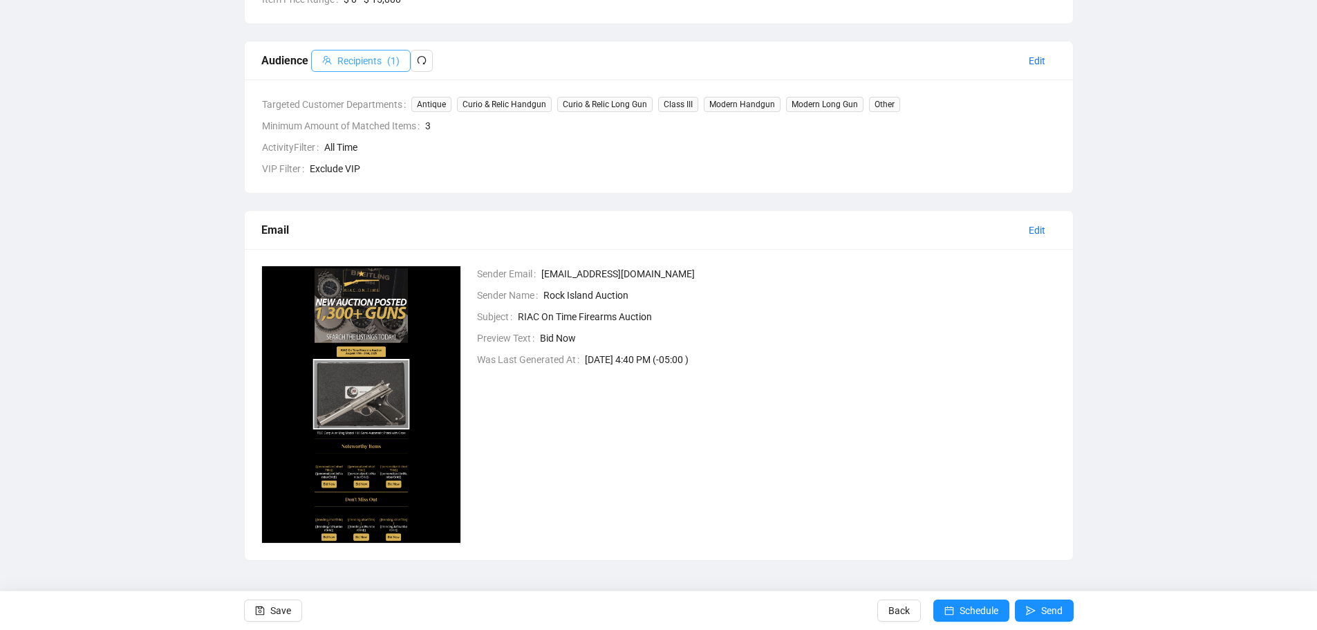
click at [353, 60] on span "Recipients" at bounding box center [359, 60] width 44 height 15
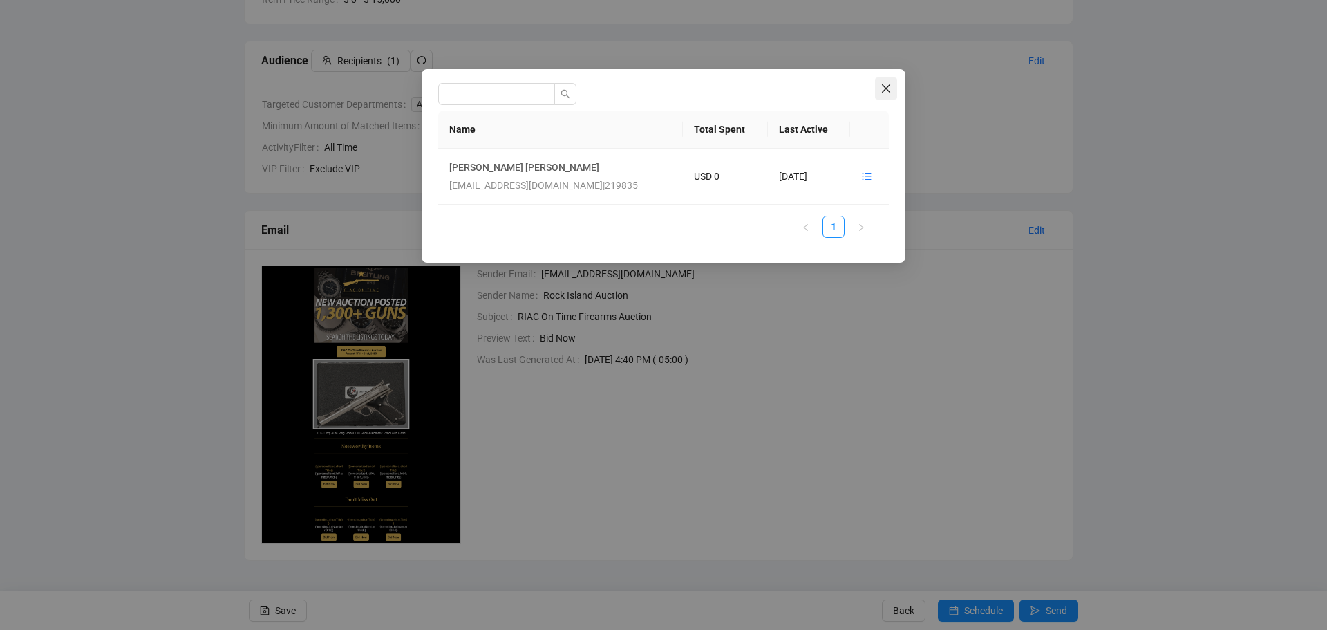
click at [885, 85] on icon "close" at bounding box center [886, 88] width 11 height 11
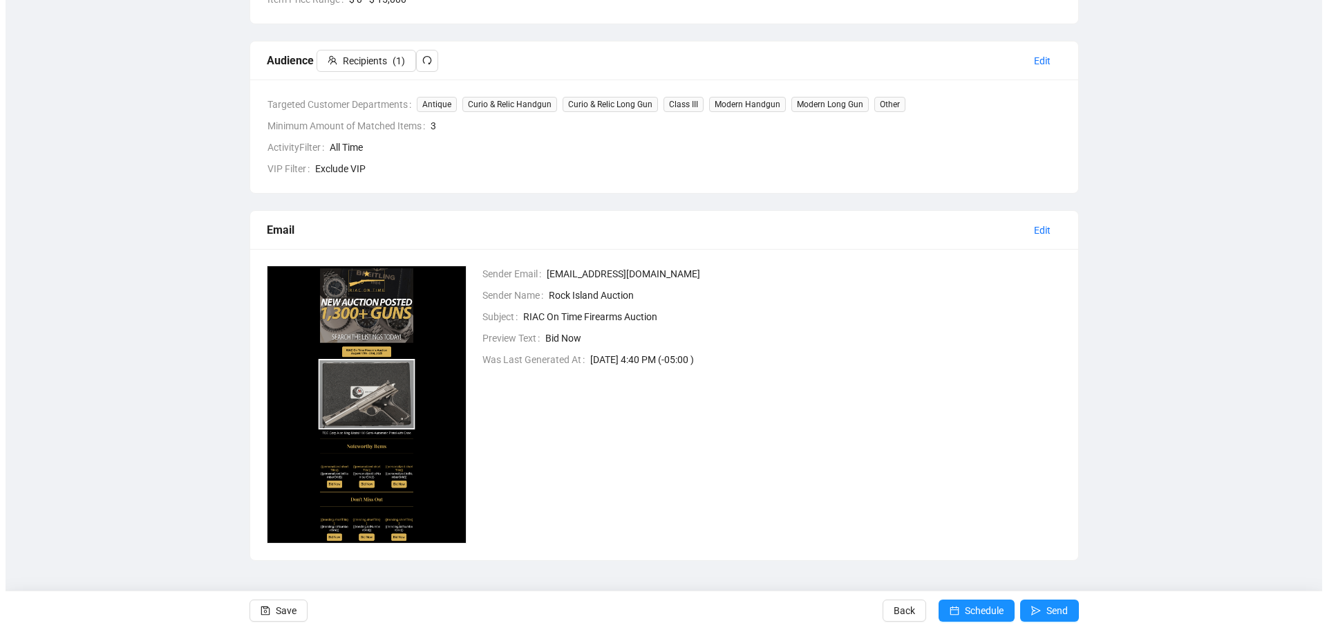
scroll to position [0, 0]
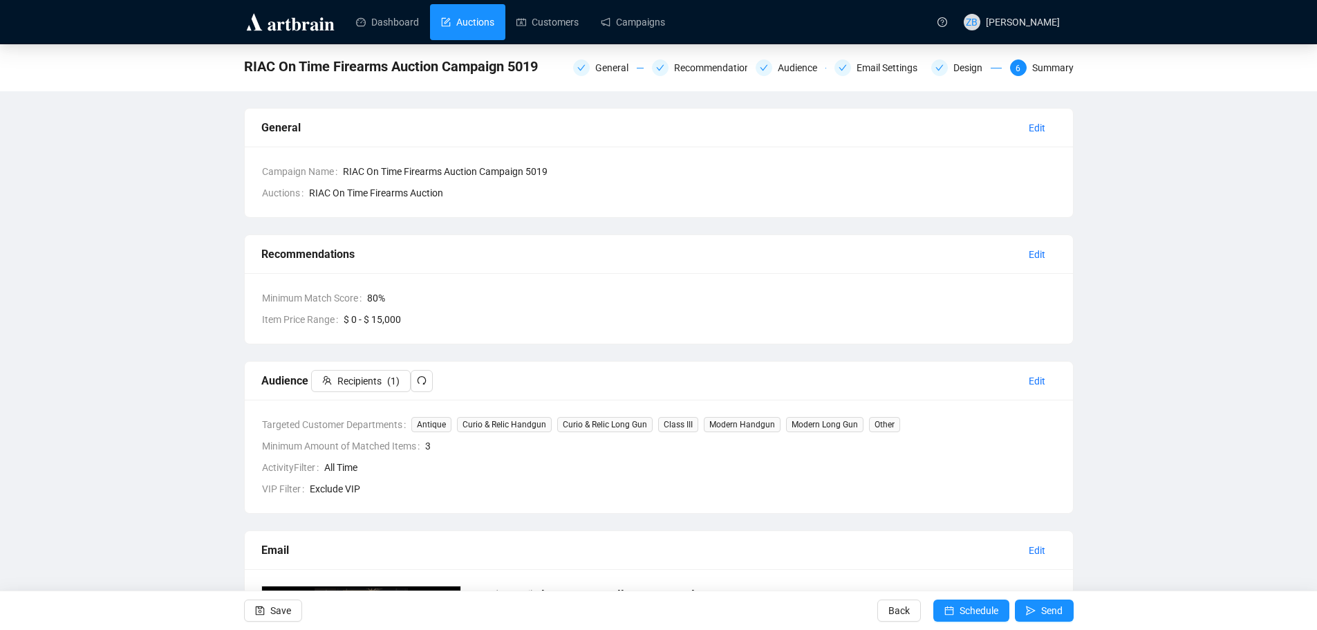
click at [494, 34] on link "Auctions" at bounding box center [467, 22] width 53 height 36
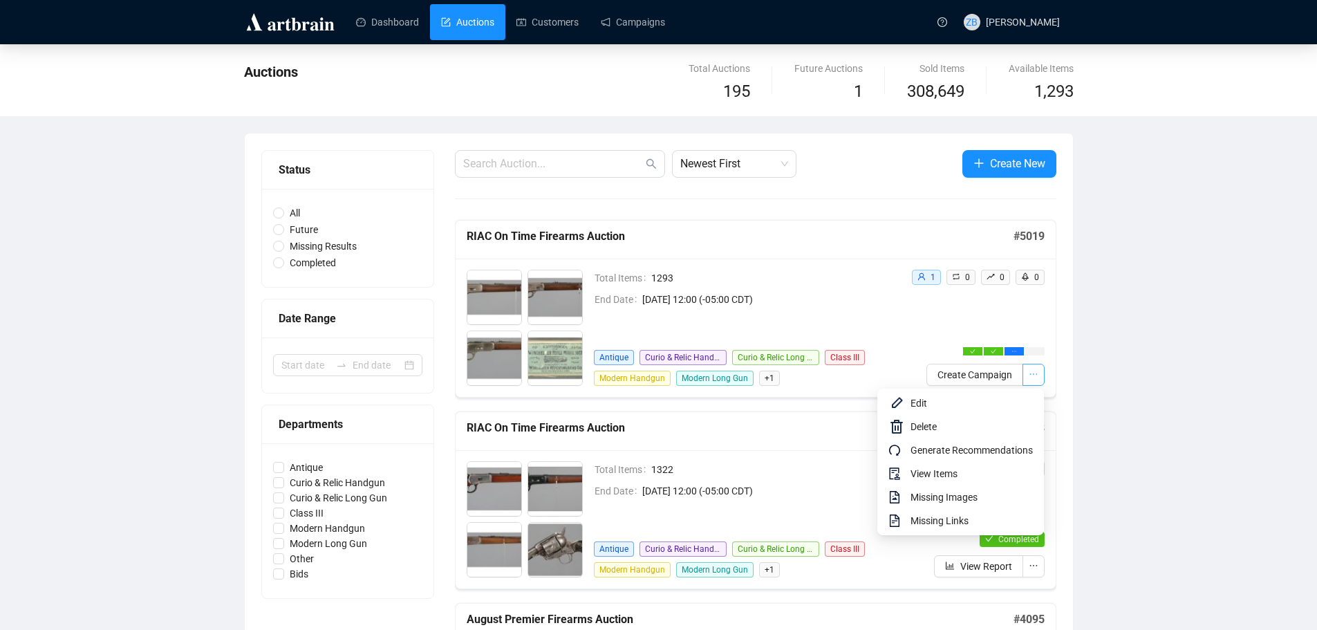
click at [1032, 377] on icon "ellipsis" at bounding box center [1034, 374] width 10 height 10
click at [948, 476] on span "View Items" at bounding box center [971, 473] width 122 height 15
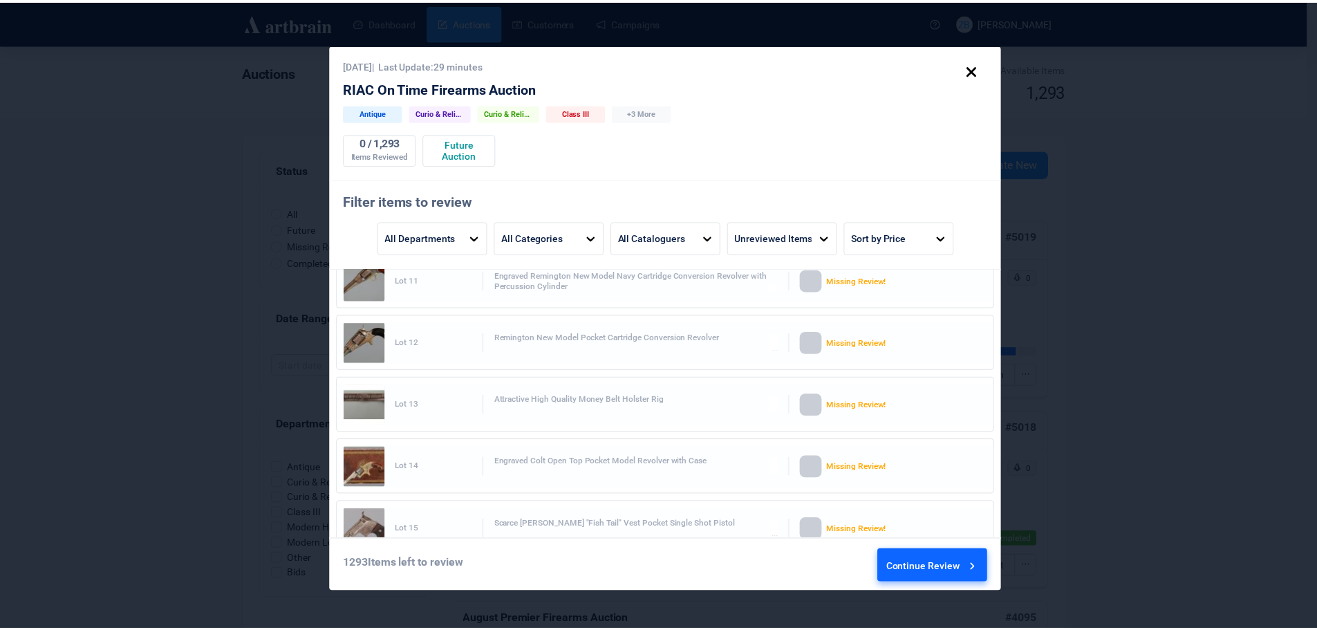
scroll to position [1268, 0]
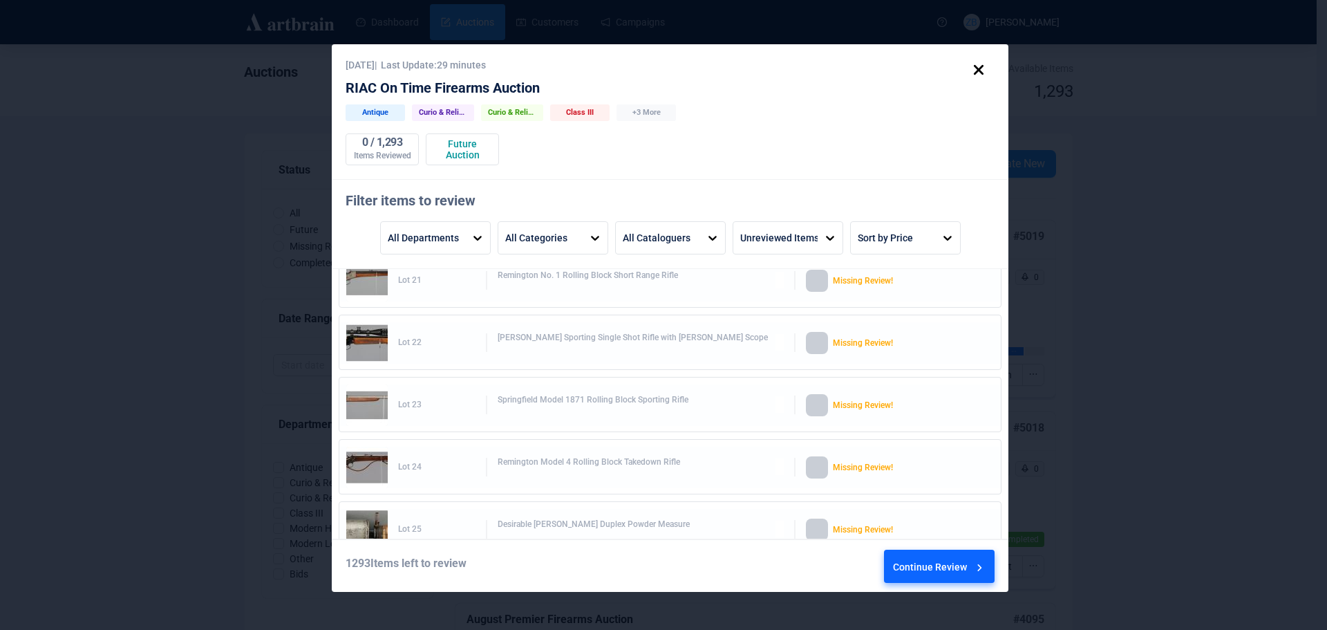
click at [976, 68] on icon at bounding box center [979, 70] width 24 height 24
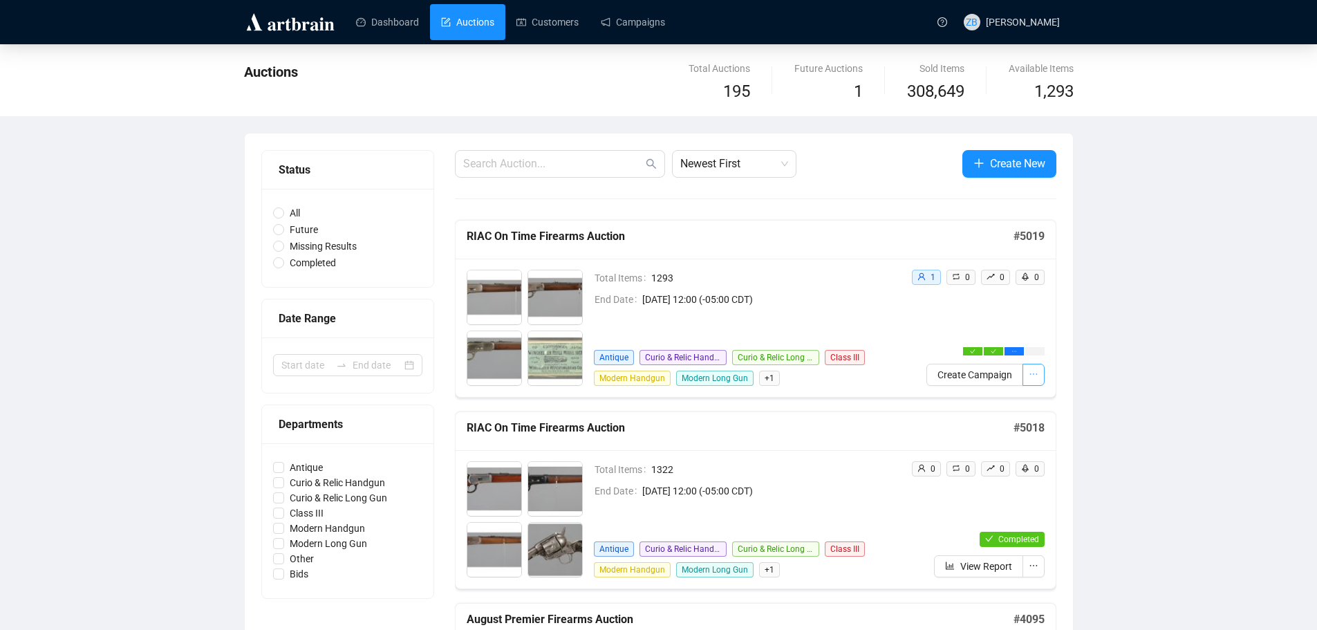
click at [1037, 376] on icon "ellipsis" at bounding box center [1034, 374] width 10 height 10
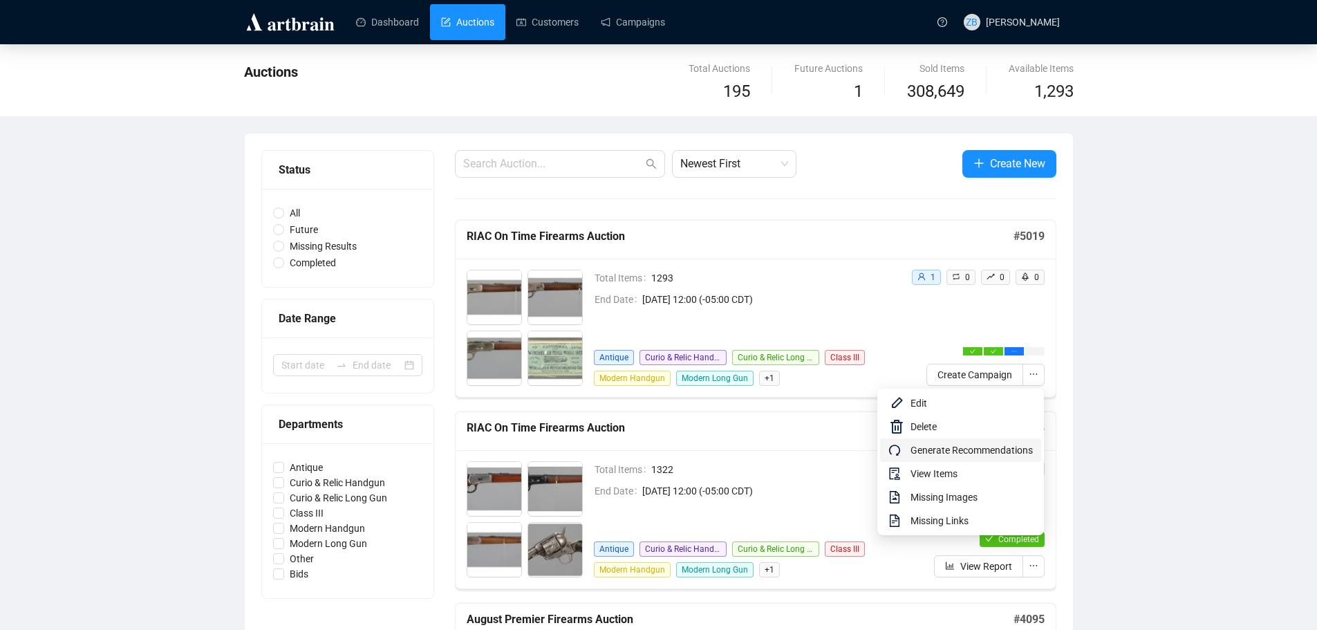
click at [957, 455] on span "Generate Recommendations" at bounding box center [971, 449] width 122 height 15
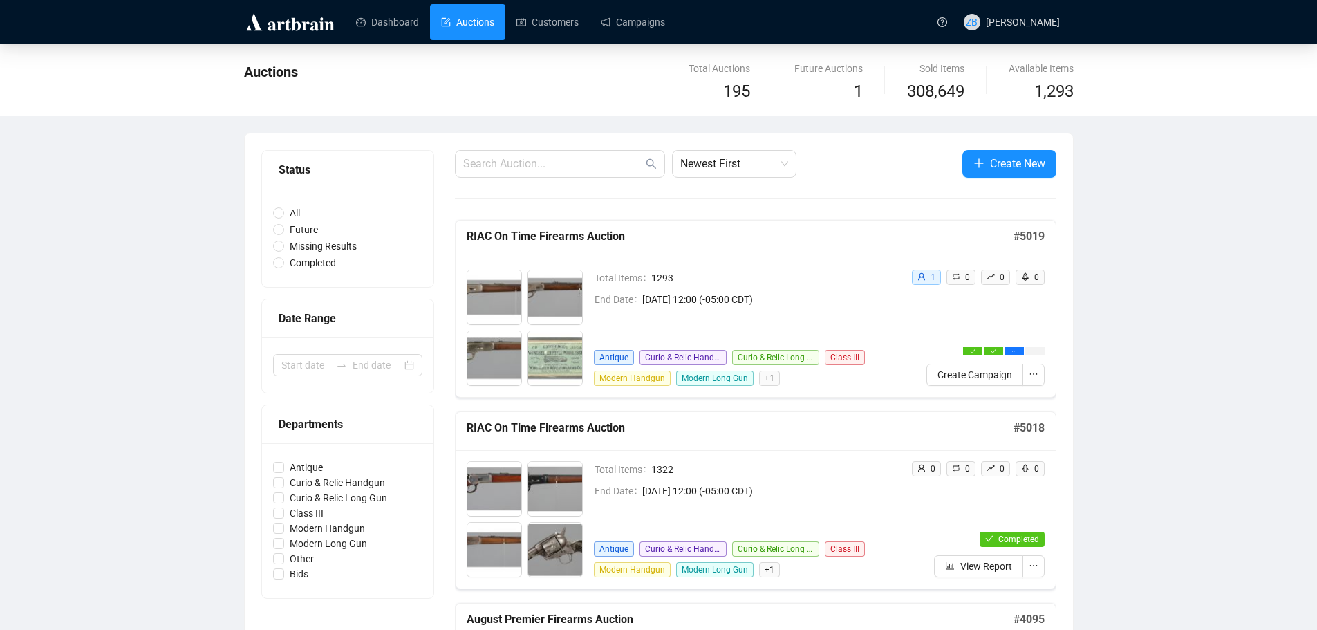
click at [452, 23] on link "Auctions" at bounding box center [467, 22] width 53 height 36
click at [391, 27] on link "Dashboard" at bounding box center [387, 22] width 63 height 36
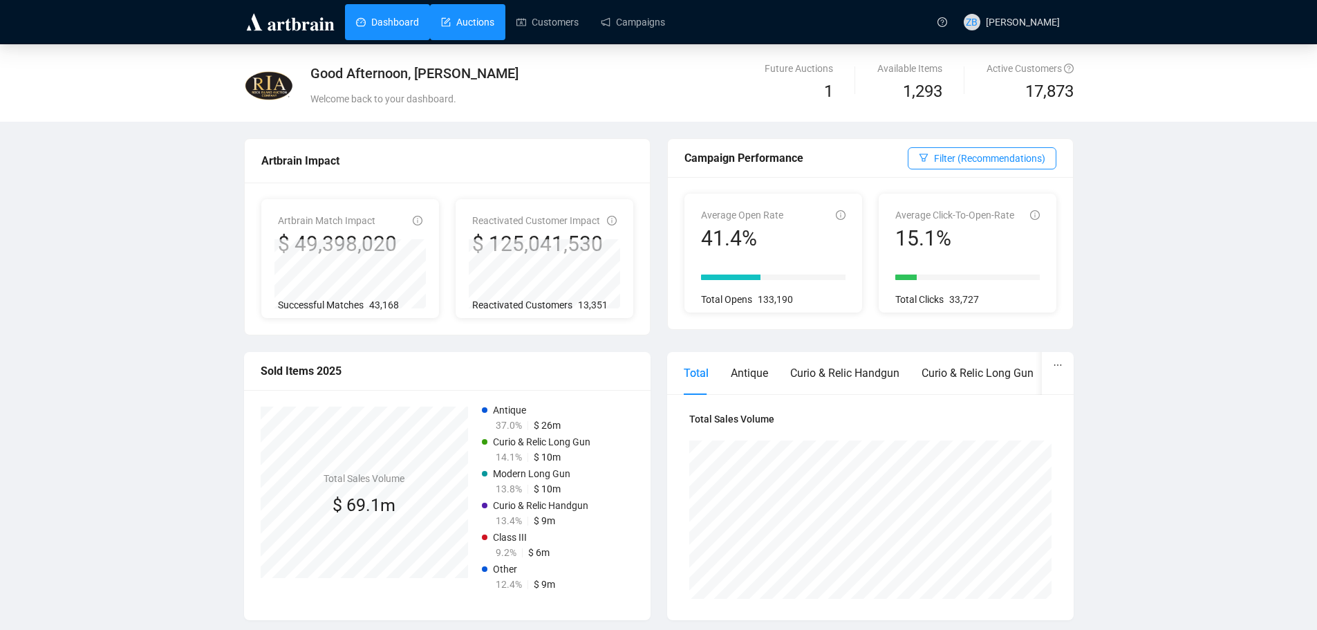
click at [490, 23] on link "Auctions" at bounding box center [467, 22] width 53 height 36
